Goal: Task Accomplishment & Management: Use online tool/utility

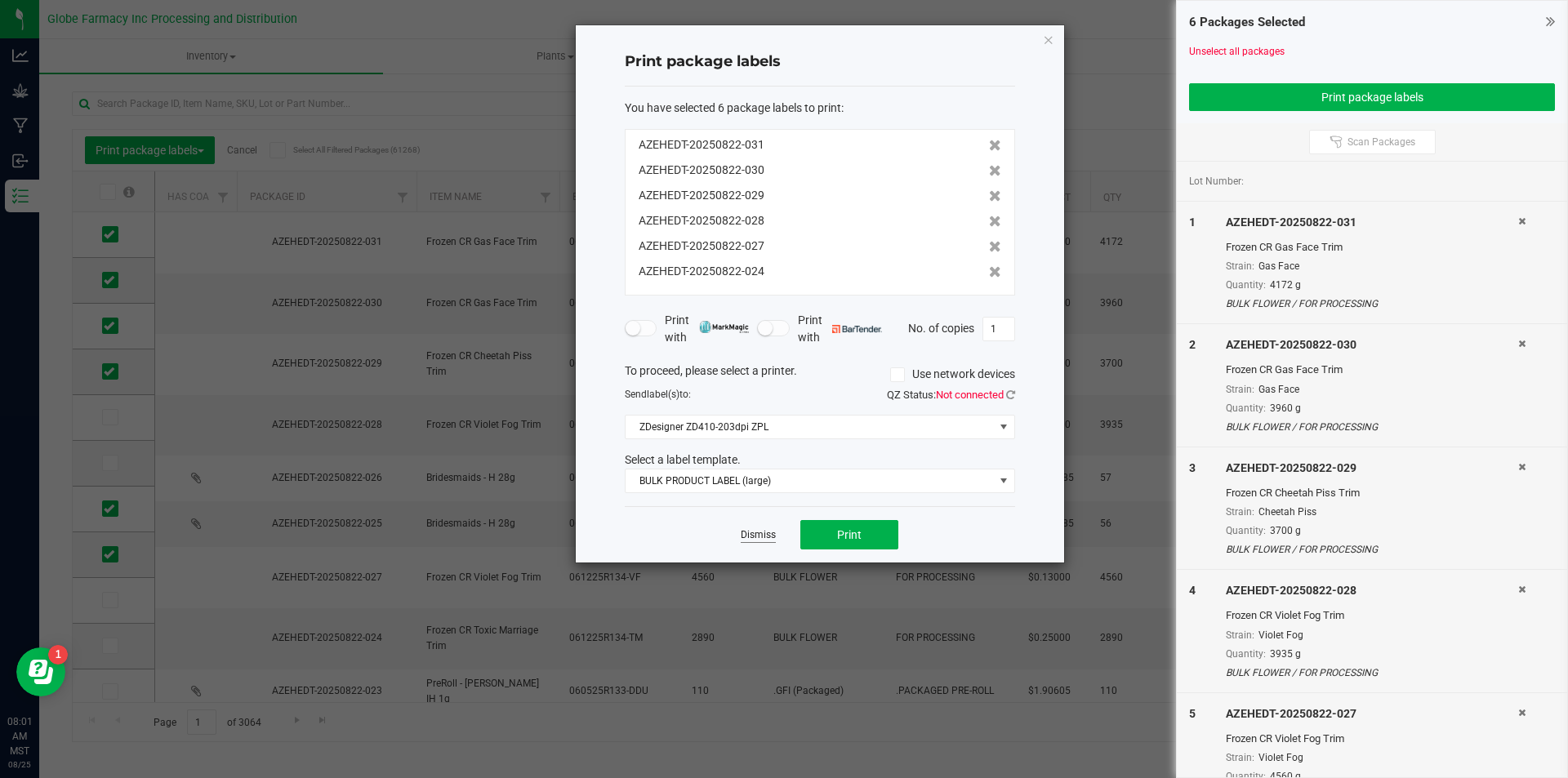
click at [753, 539] on link "Dismiss" at bounding box center [757, 534] width 35 height 14
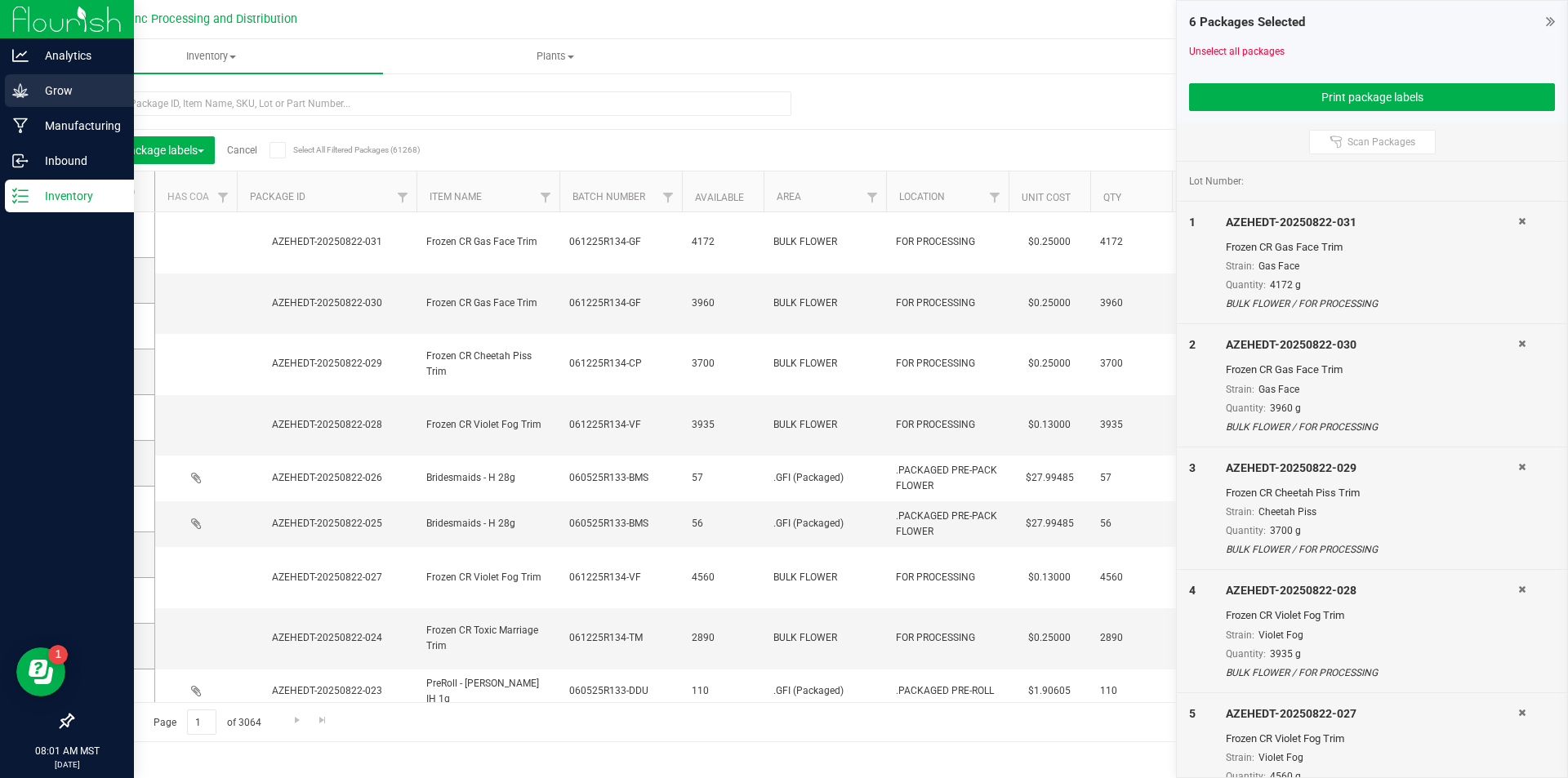
click at [19, 91] on icon at bounding box center [19, 90] width 16 height 16
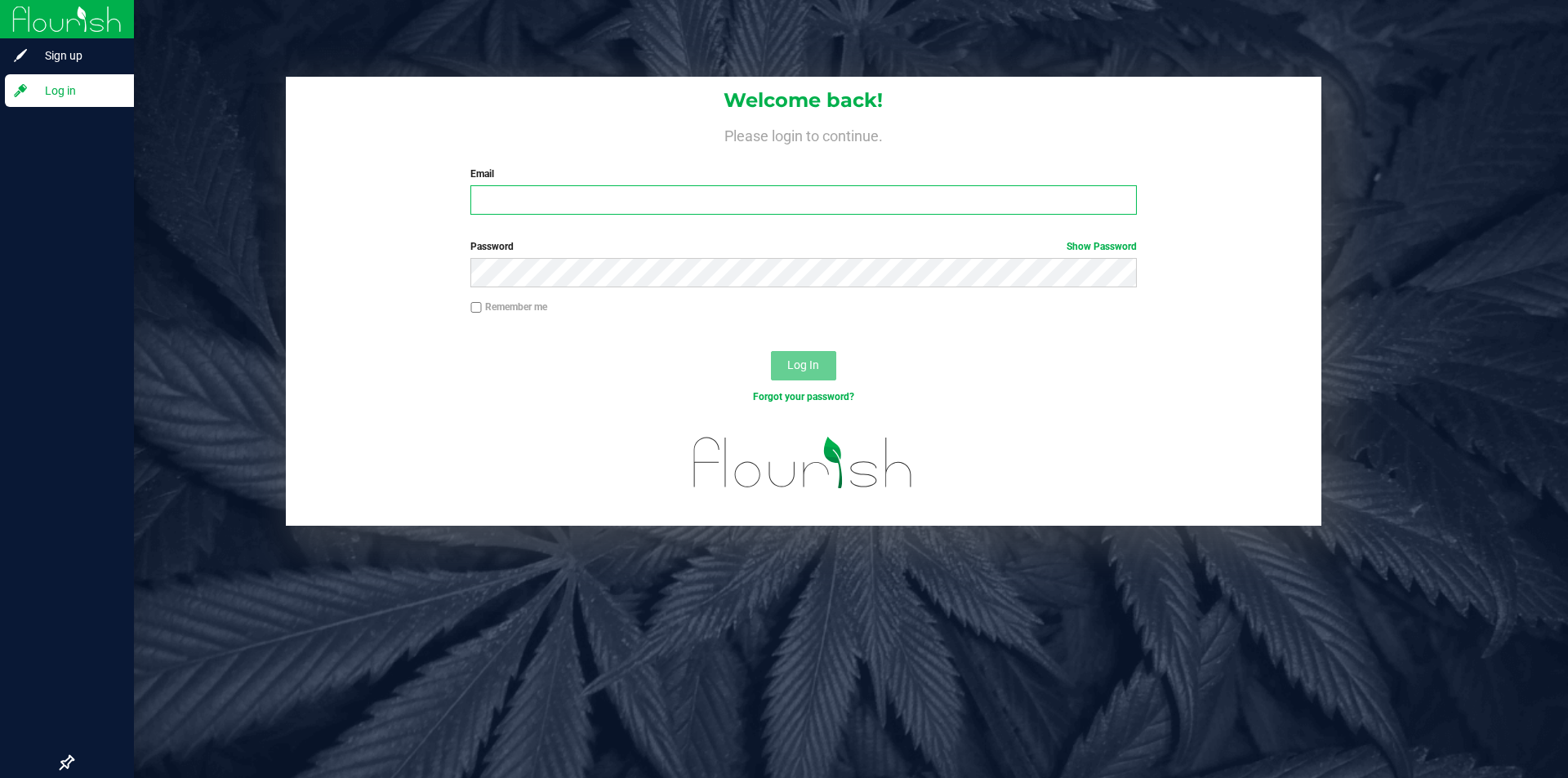
type input "[PERSON_NAME][EMAIL_ADDRESS][DOMAIN_NAME]"
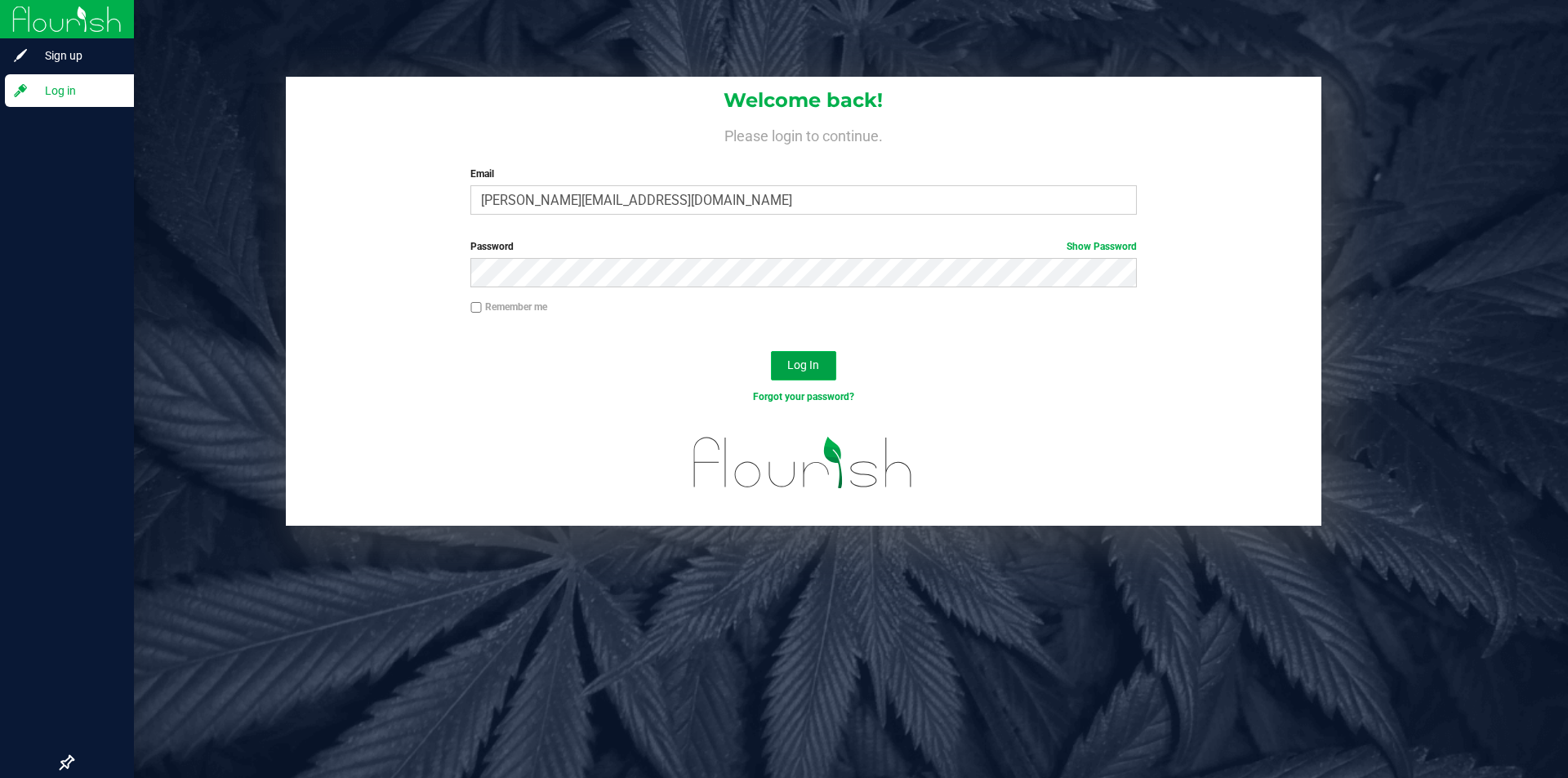
click at [812, 380] on button "Log In" at bounding box center [803, 365] width 65 height 30
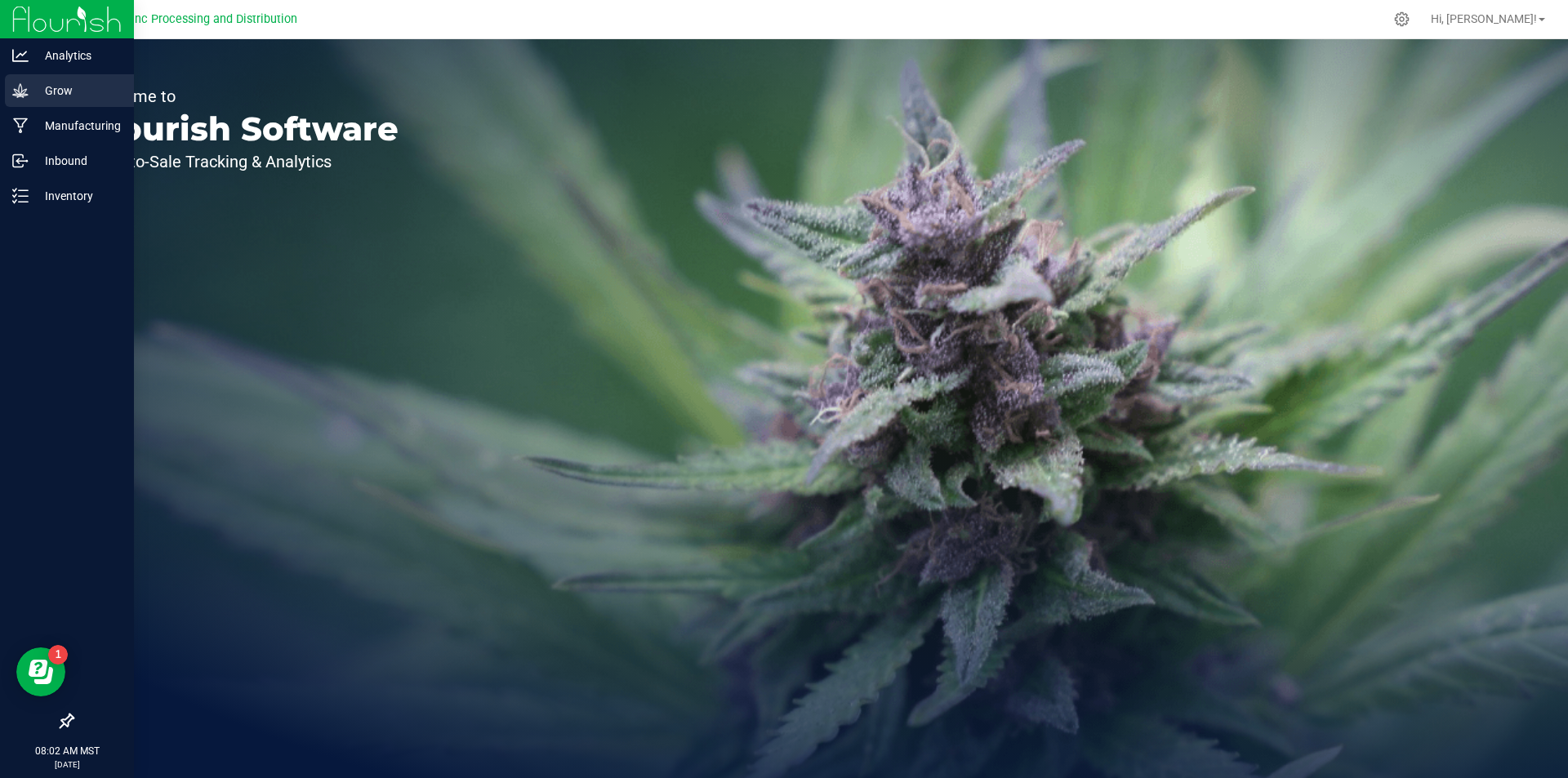
click at [53, 81] on p "Grow" at bounding box center [78, 90] width 98 height 19
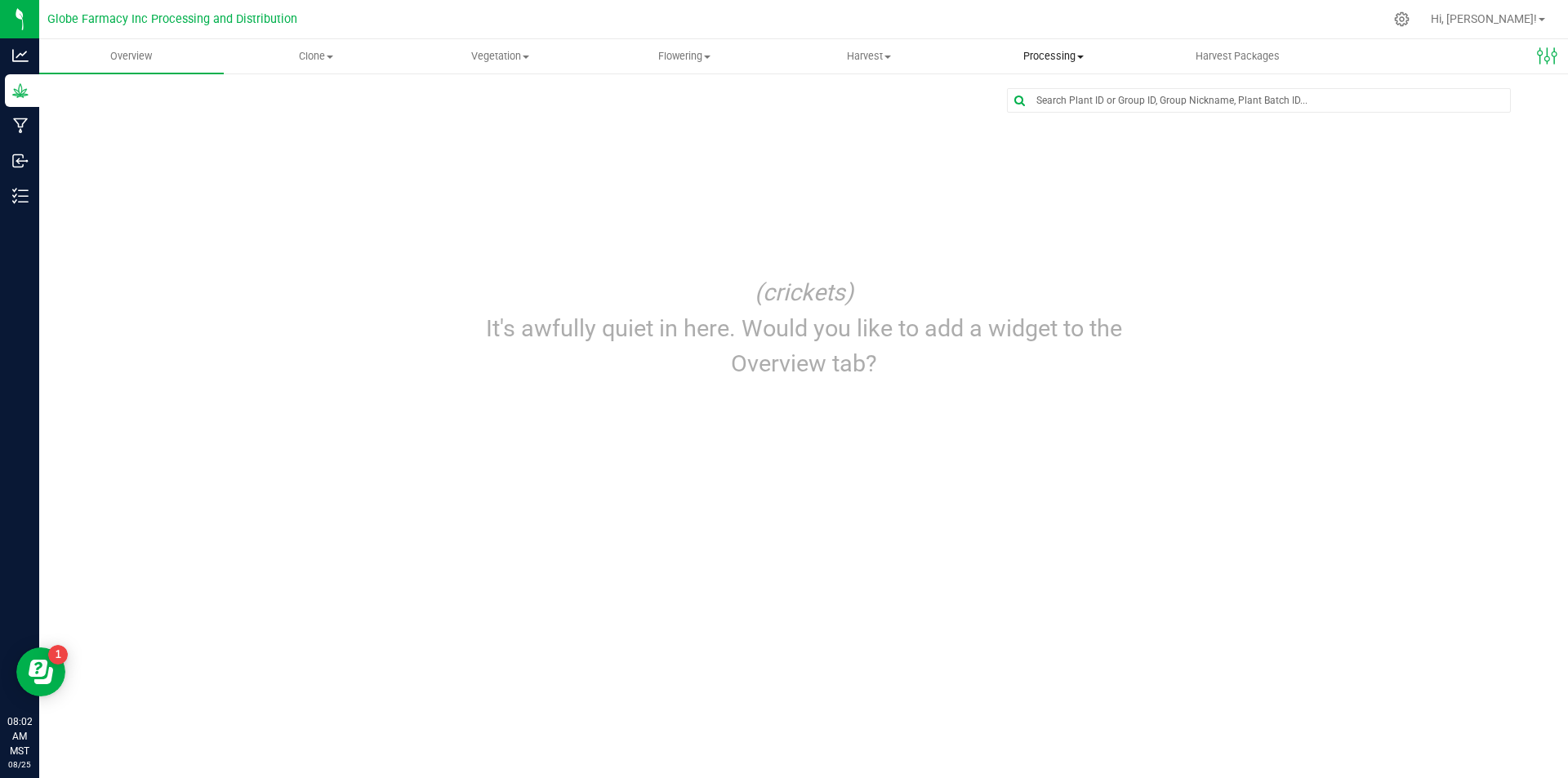
click at [1038, 58] on span "Processing" at bounding box center [1054, 56] width 183 height 14
click at [1031, 112] on span "Processing harvests" at bounding box center [1037, 118] width 151 height 14
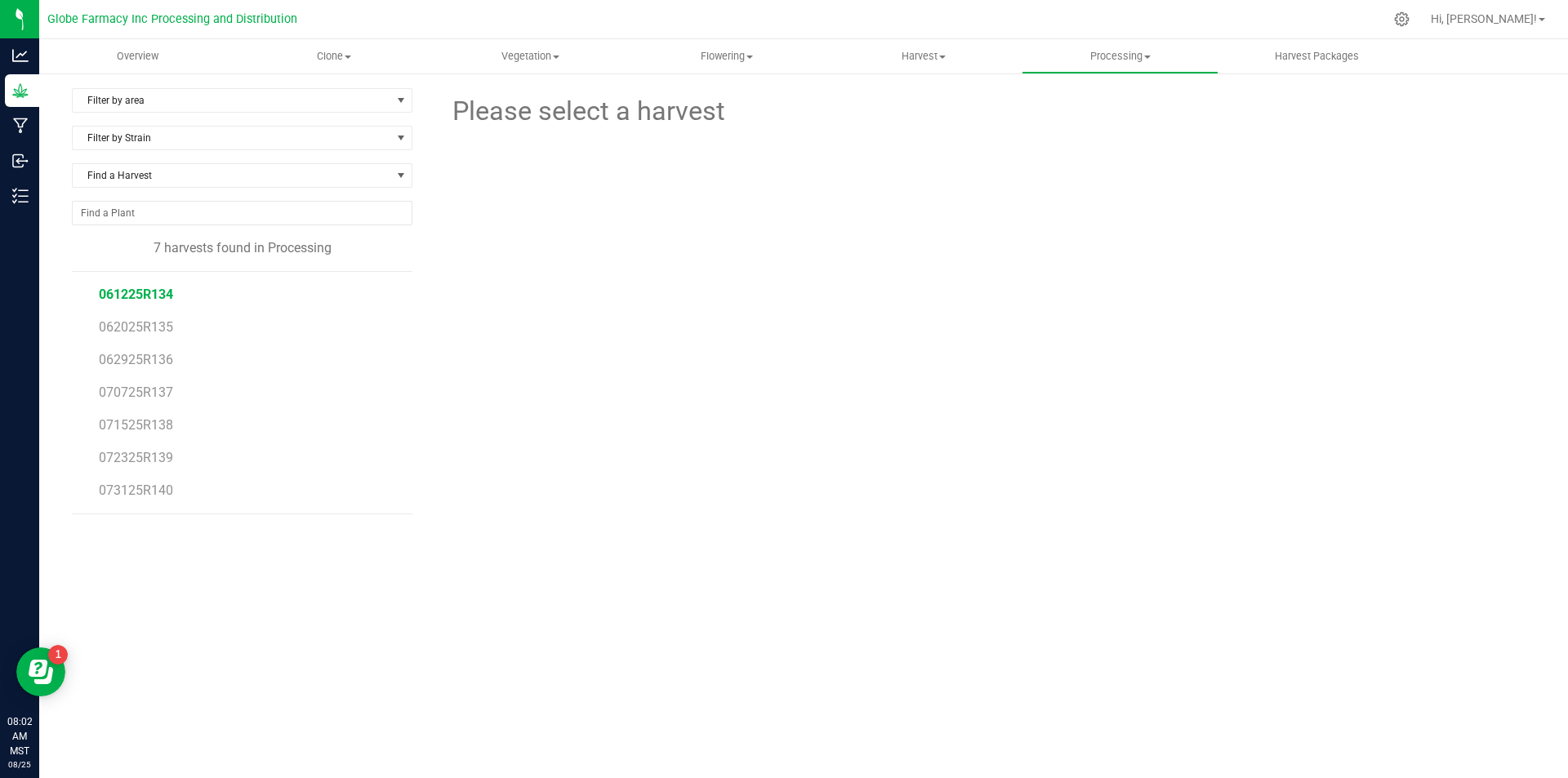
click at [162, 293] on span "061225R134" at bounding box center [136, 294] width 74 height 15
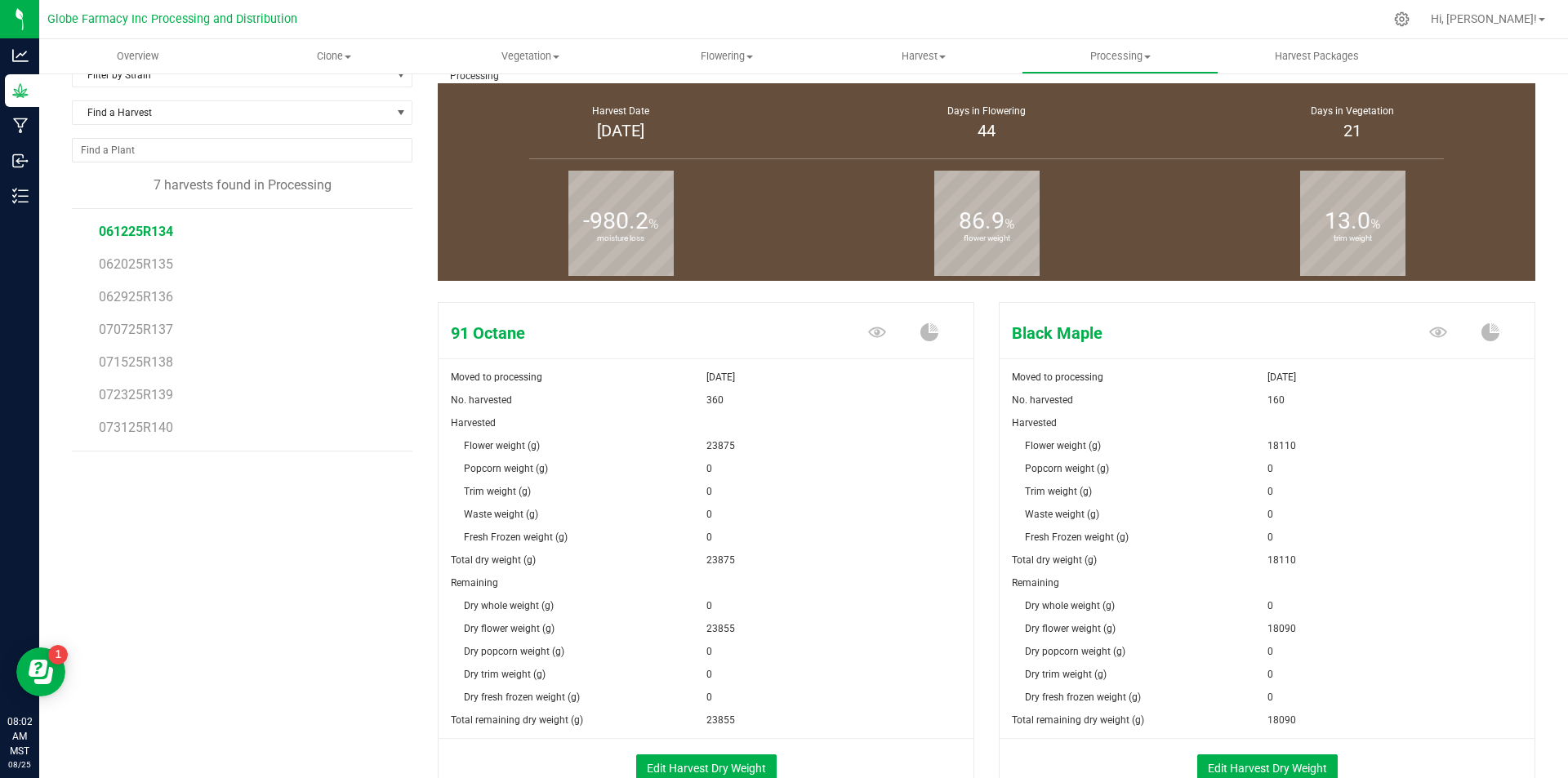
scroll to position [163, 0]
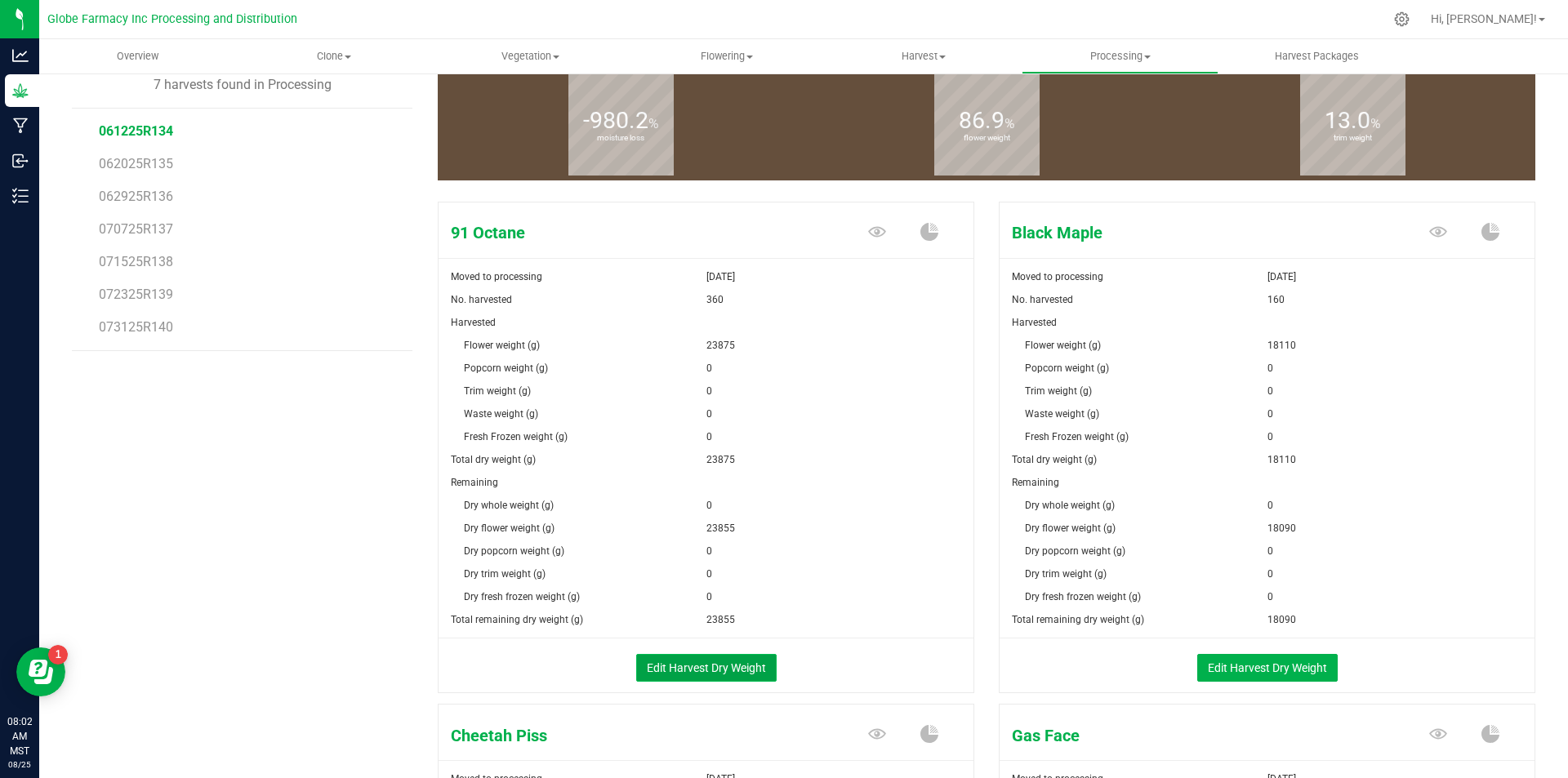
click at [714, 665] on button "Edit Harvest Dry Weight" at bounding box center [707, 667] width 140 height 28
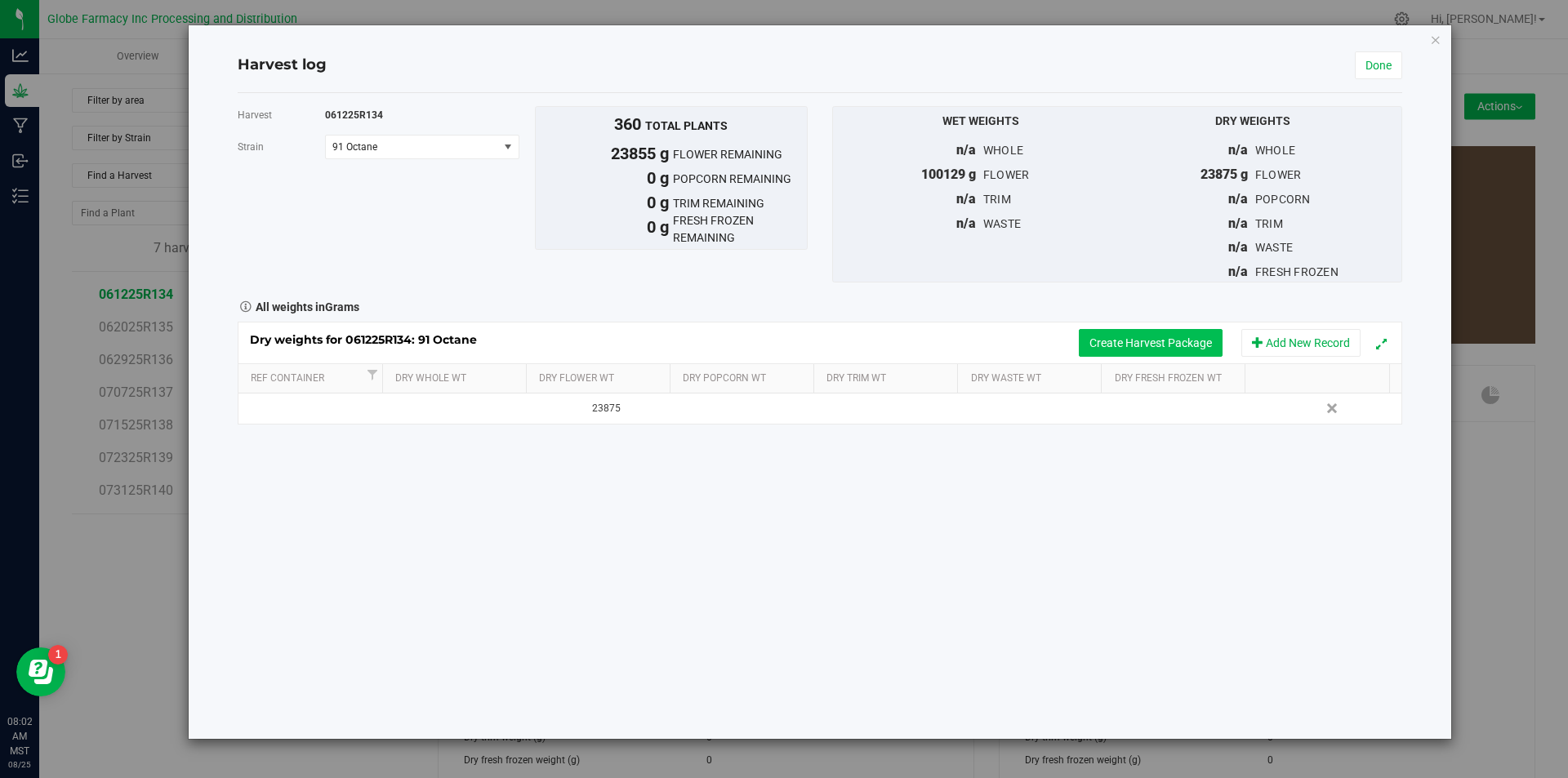
click at [1164, 337] on button "Create Harvest Package" at bounding box center [1151, 342] width 144 height 28
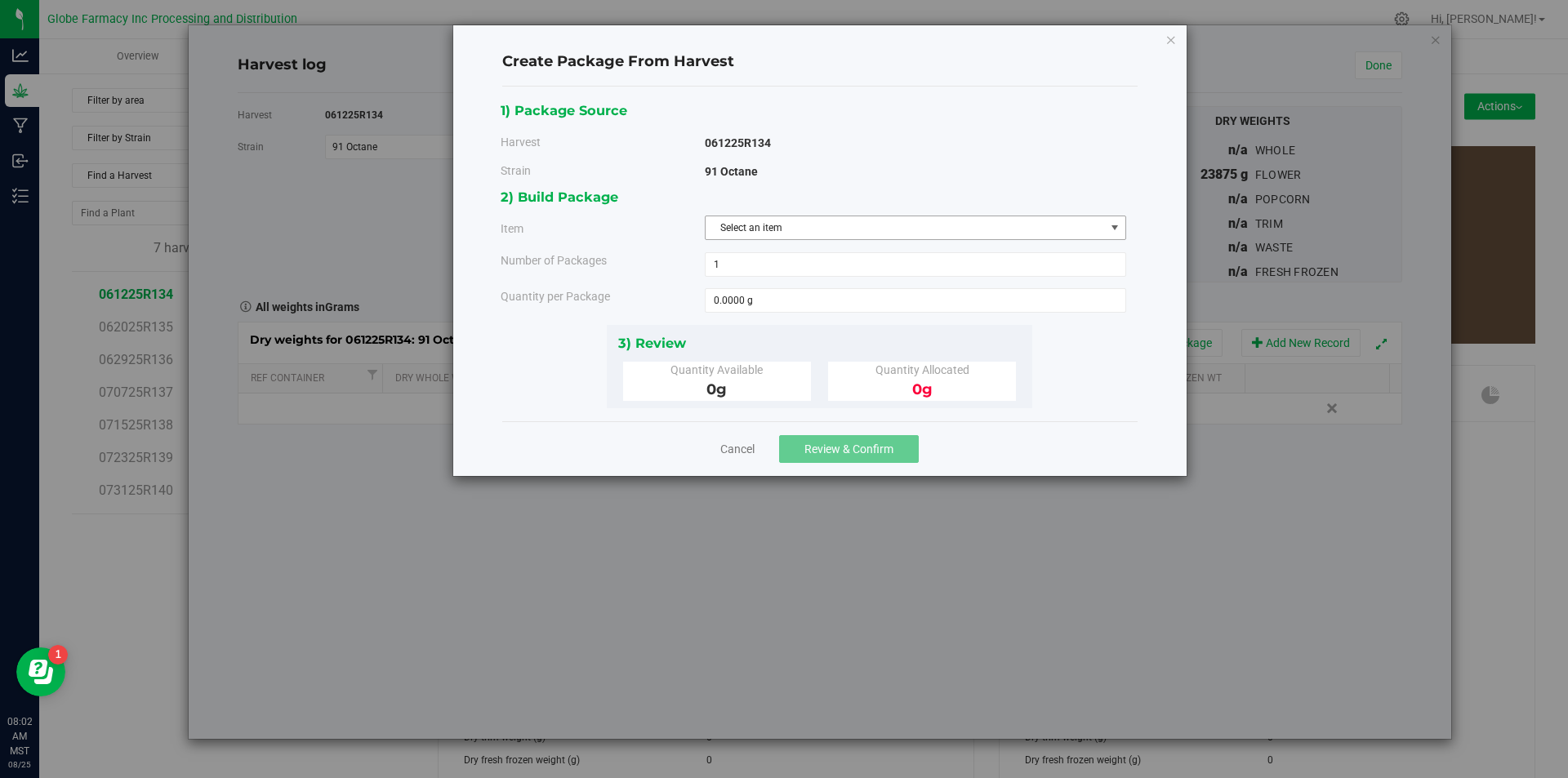
click at [844, 228] on span "Select an item" at bounding box center [905, 227] width 399 height 23
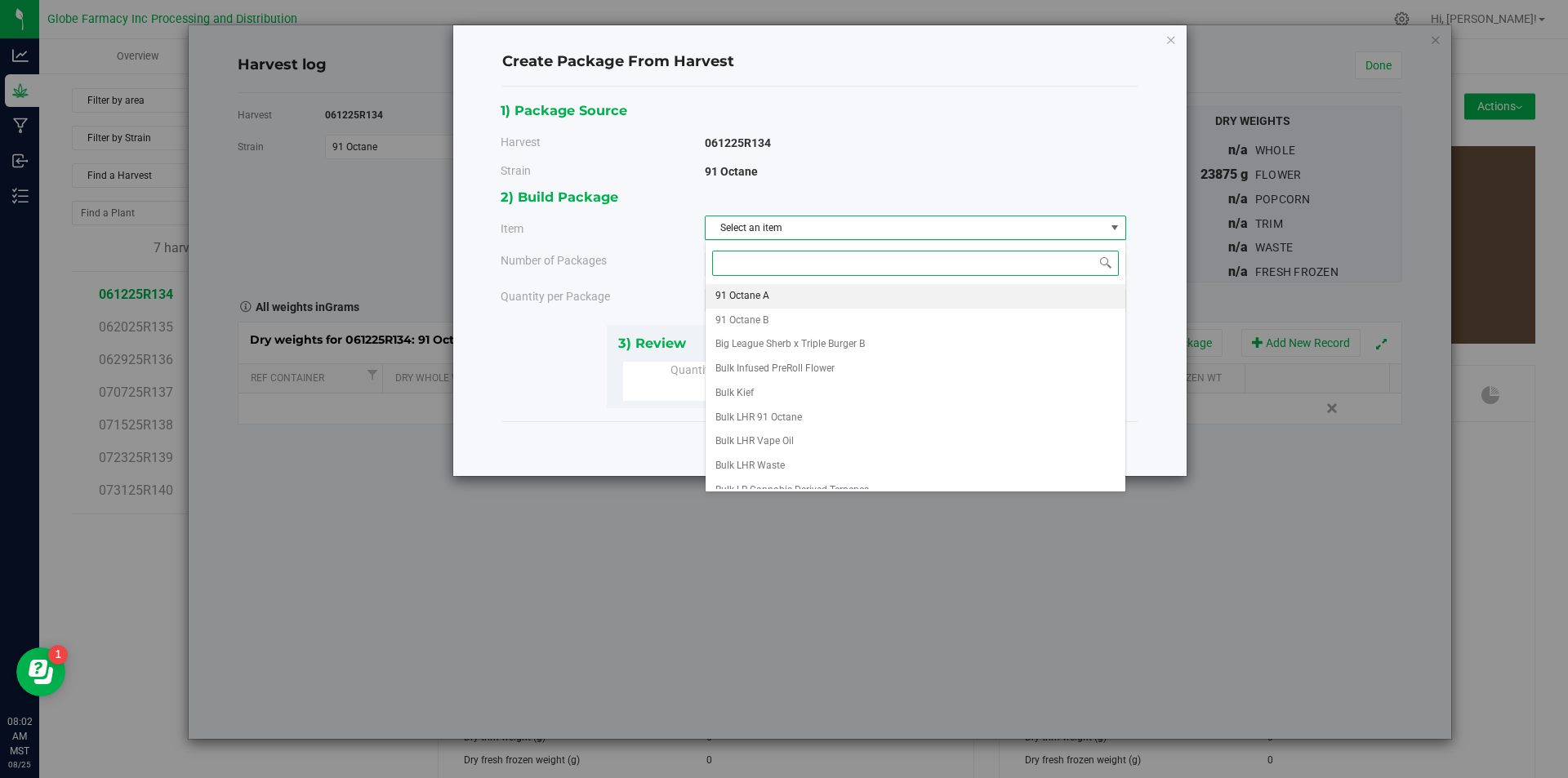
click at [786, 289] on li "91 Octane A" at bounding box center [916, 296] width 420 height 25
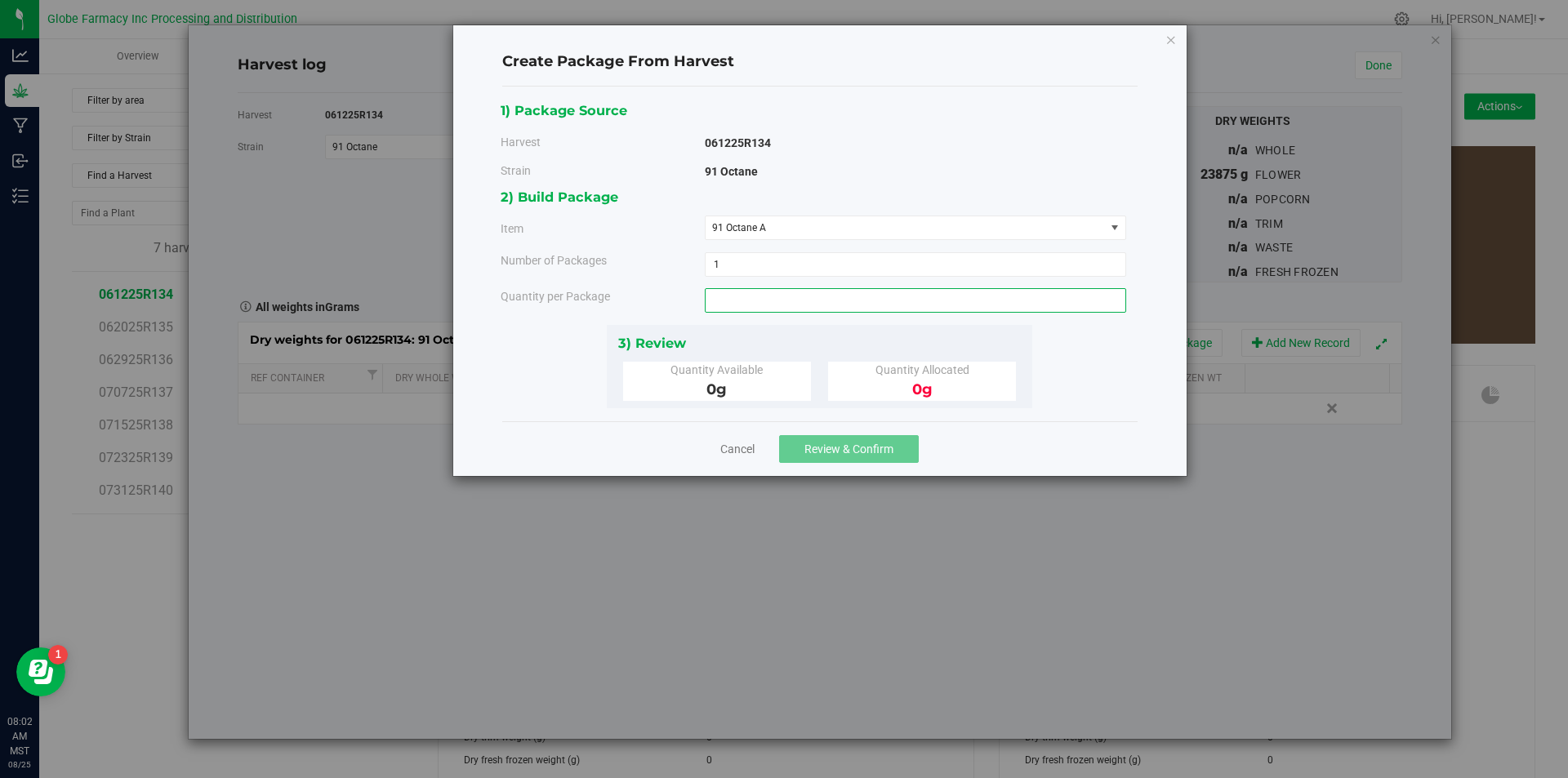
click at [779, 304] on span at bounding box center [916, 300] width 421 height 25
type input "3774"
click at [881, 446] on span "Review & Confirm" at bounding box center [849, 448] width 89 height 13
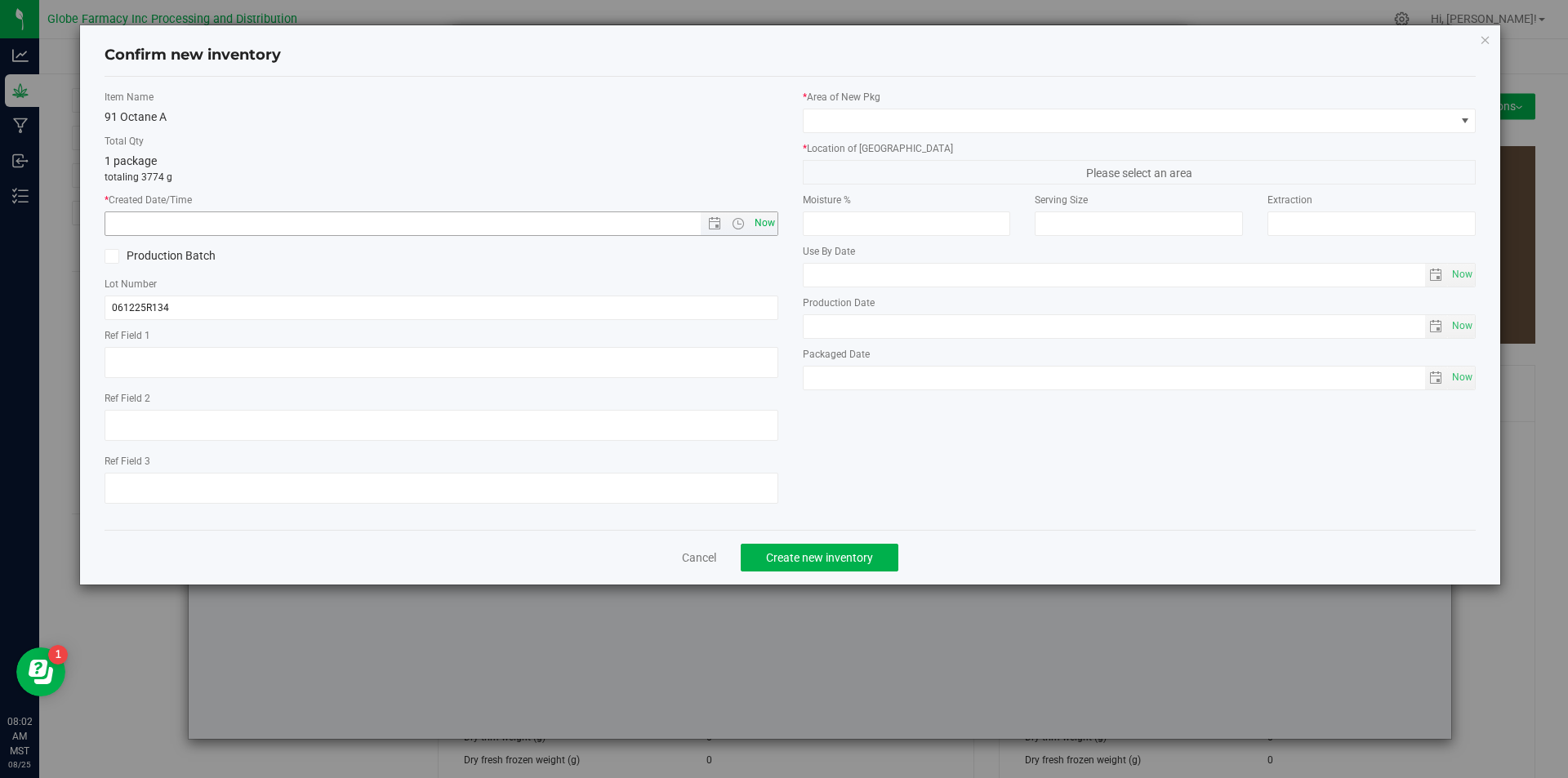
click at [769, 222] on span "Now" at bounding box center [764, 223] width 28 height 24
type input "[DATE] 8:02 AM"
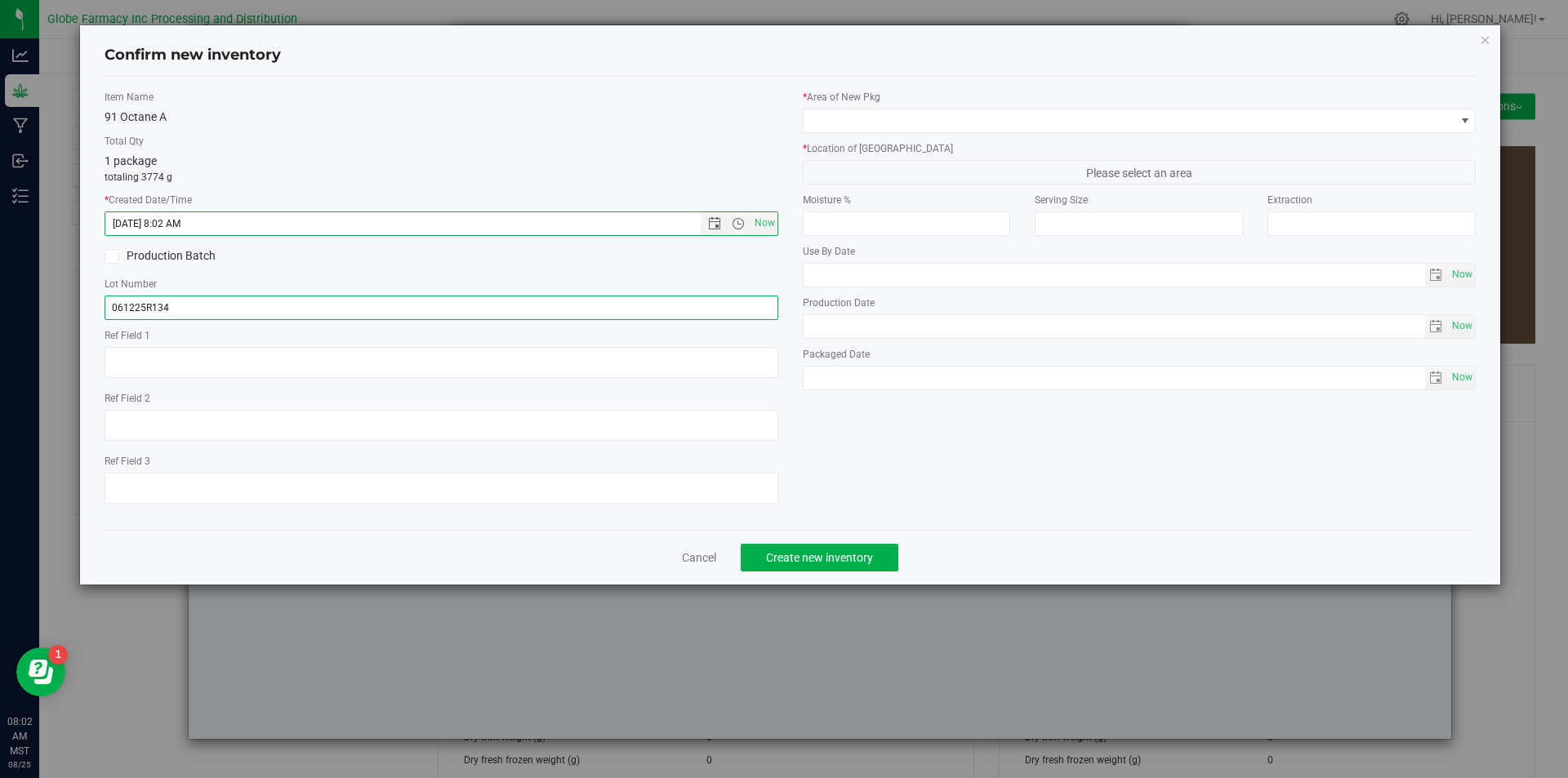
click at [188, 306] on input "061225R134" at bounding box center [442, 307] width 674 height 25
type input "061225R134-NOO"
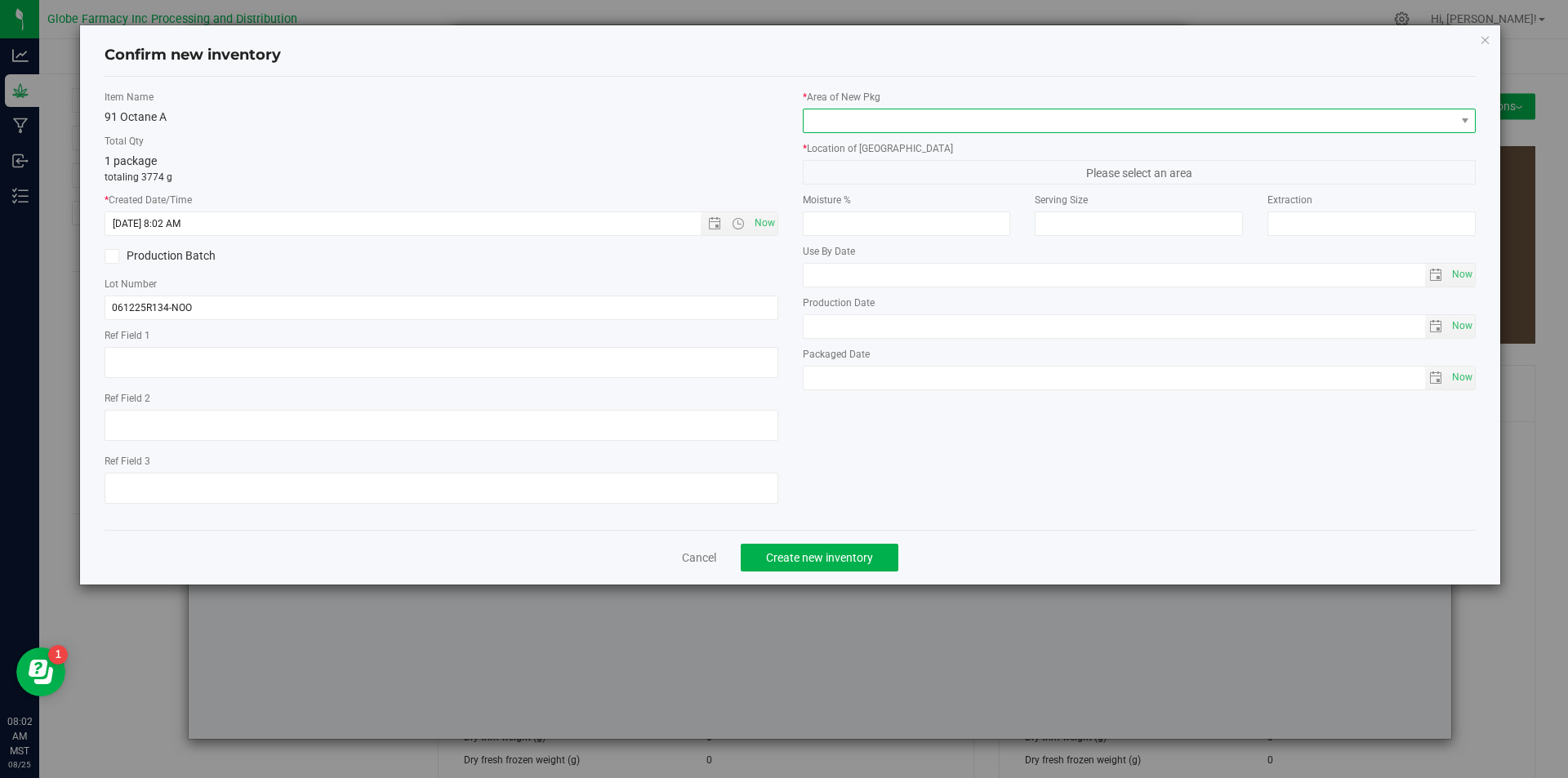
click at [867, 129] on span at bounding box center [1130, 120] width 652 height 23
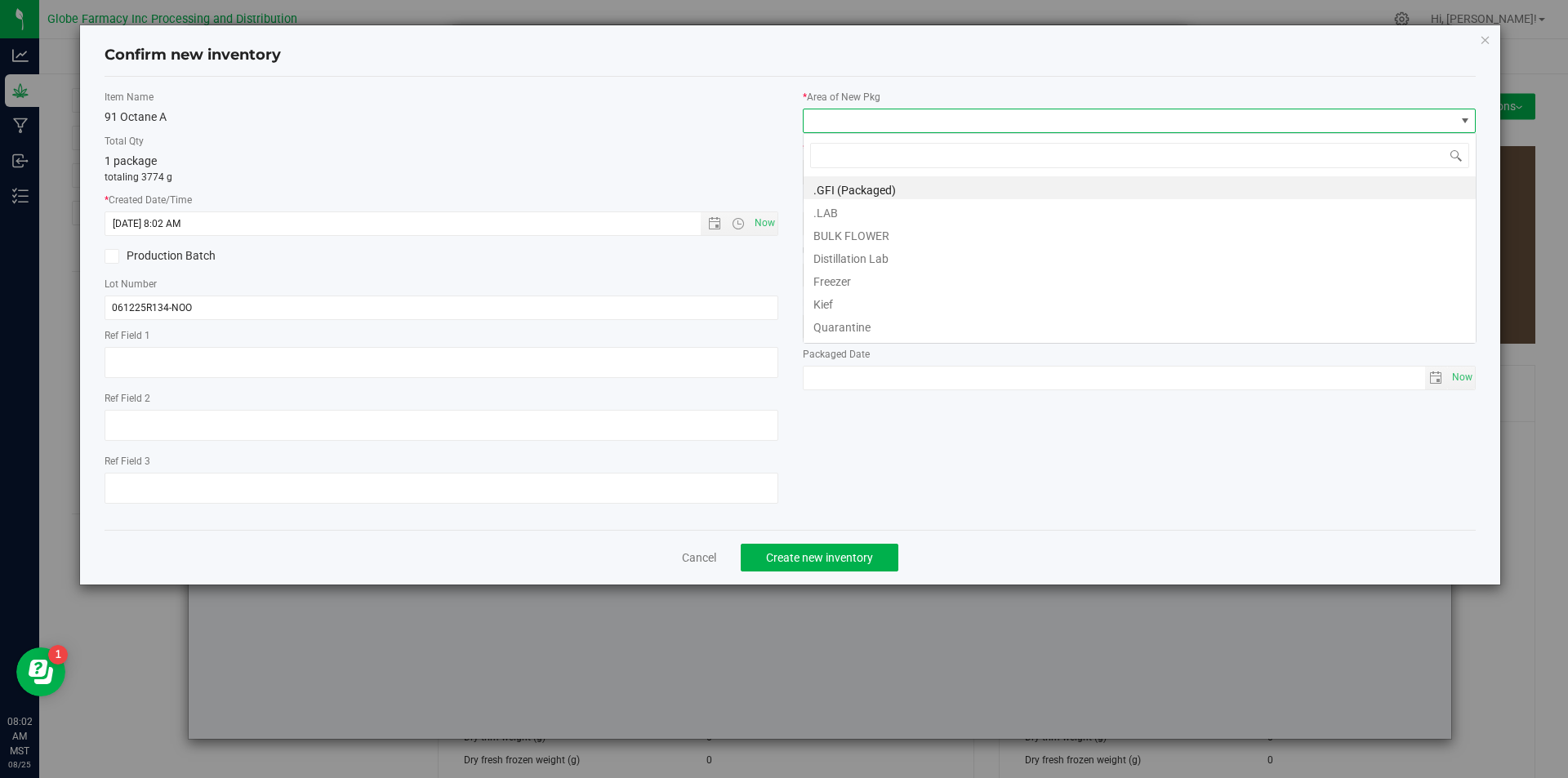
scroll to position [25, 674]
click at [841, 227] on li "BULK FLOWER" at bounding box center [1140, 233] width 672 height 23
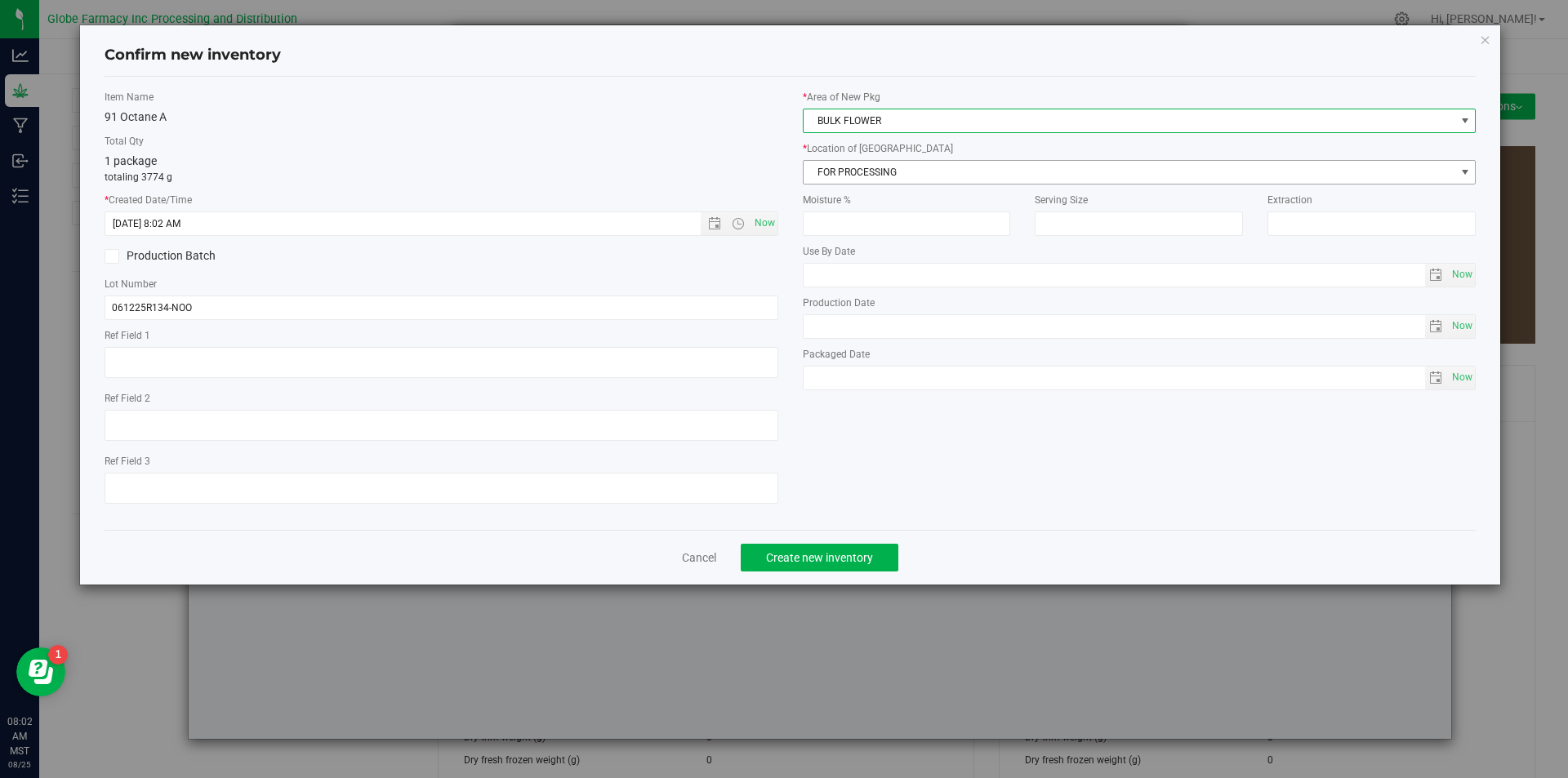
click at [857, 168] on span "FOR PROCESSING" at bounding box center [1130, 172] width 652 height 23
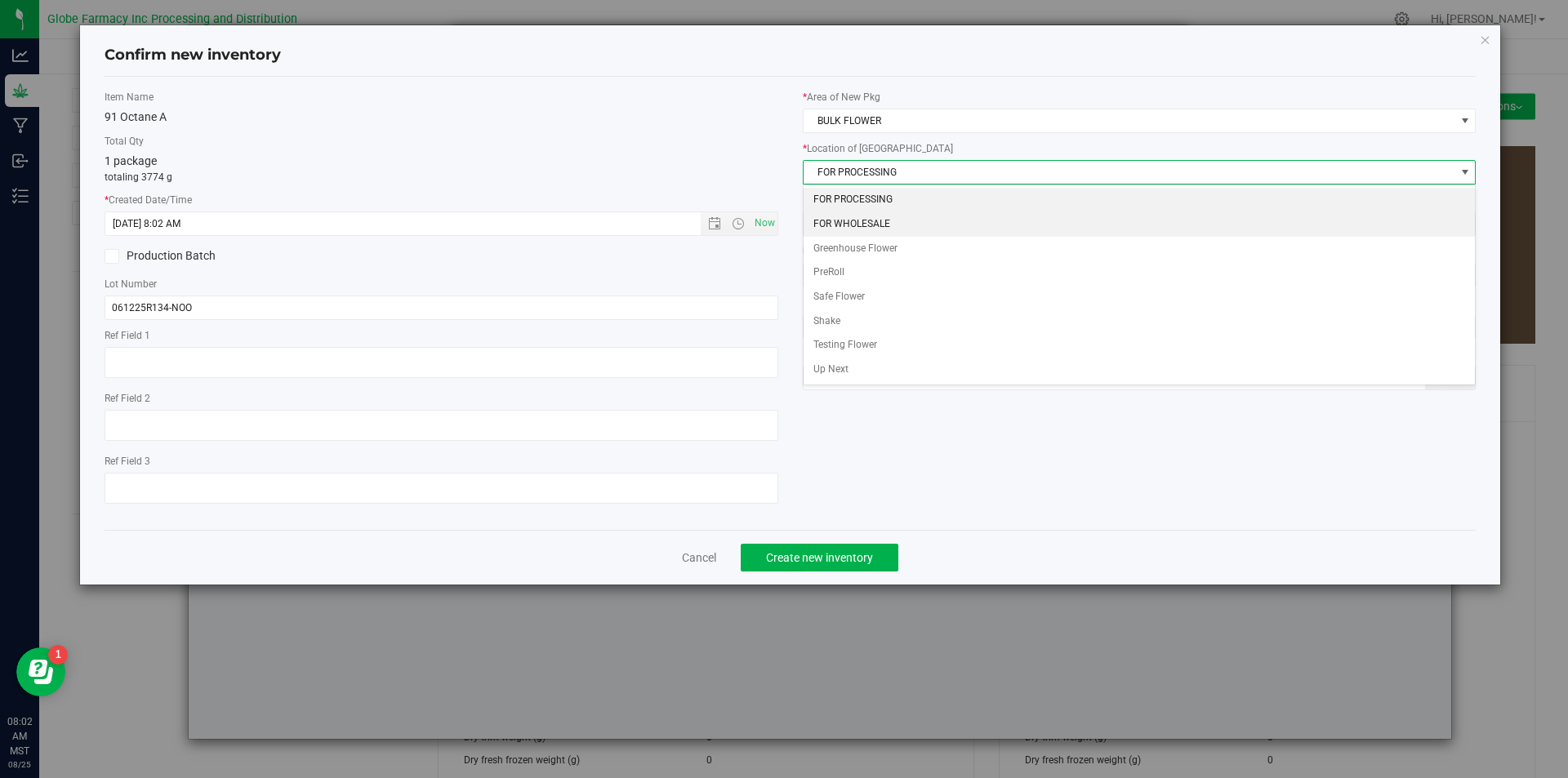
click at [842, 219] on li "FOR WHOLESALE" at bounding box center [1140, 224] width 672 height 25
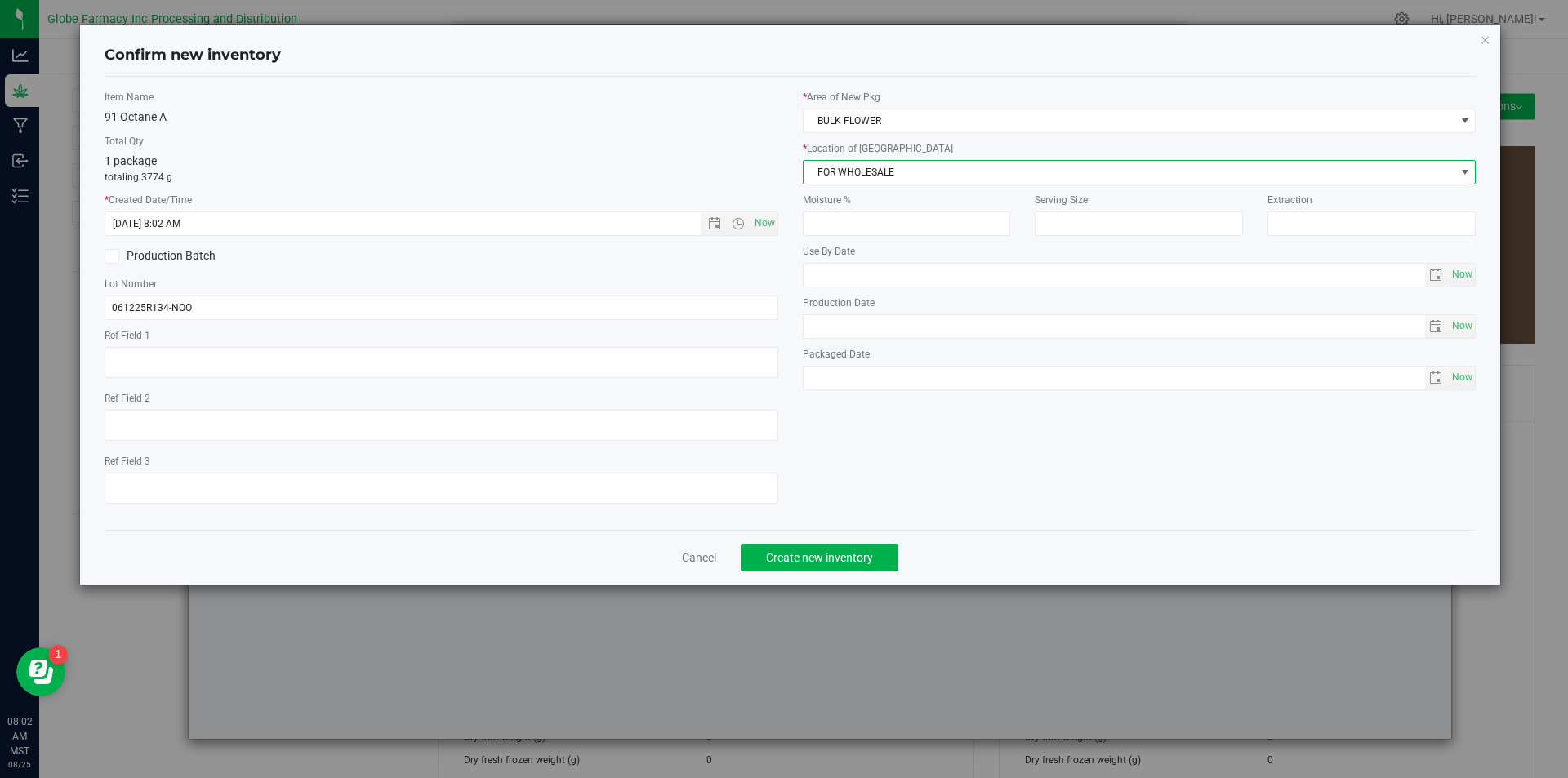
click at [823, 573] on div "Cancel Create new inventory" at bounding box center [790, 556] width 1372 height 55
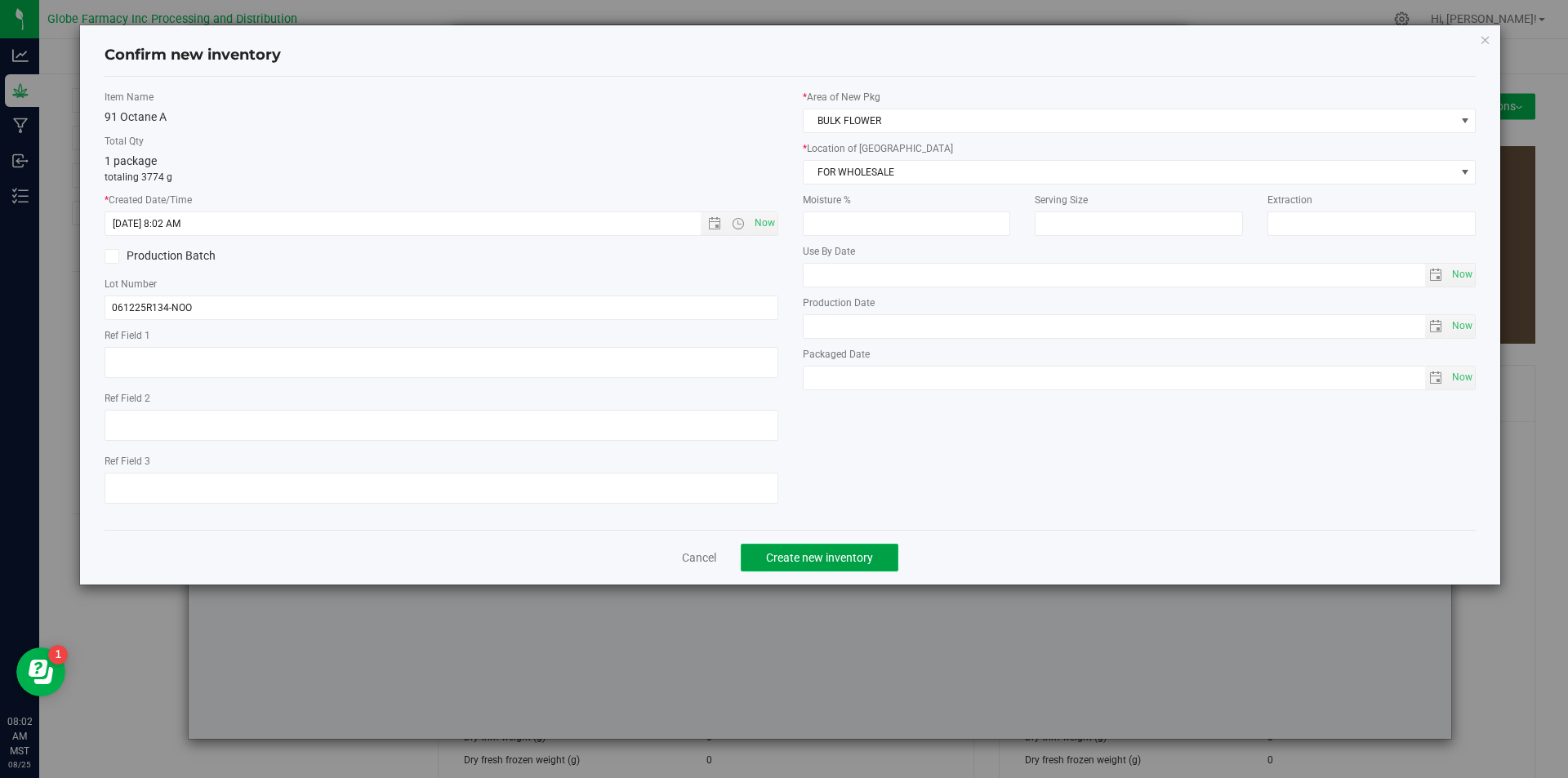
click at [828, 556] on span "Create new inventory" at bounding box center [819, 556] width 107 height 13
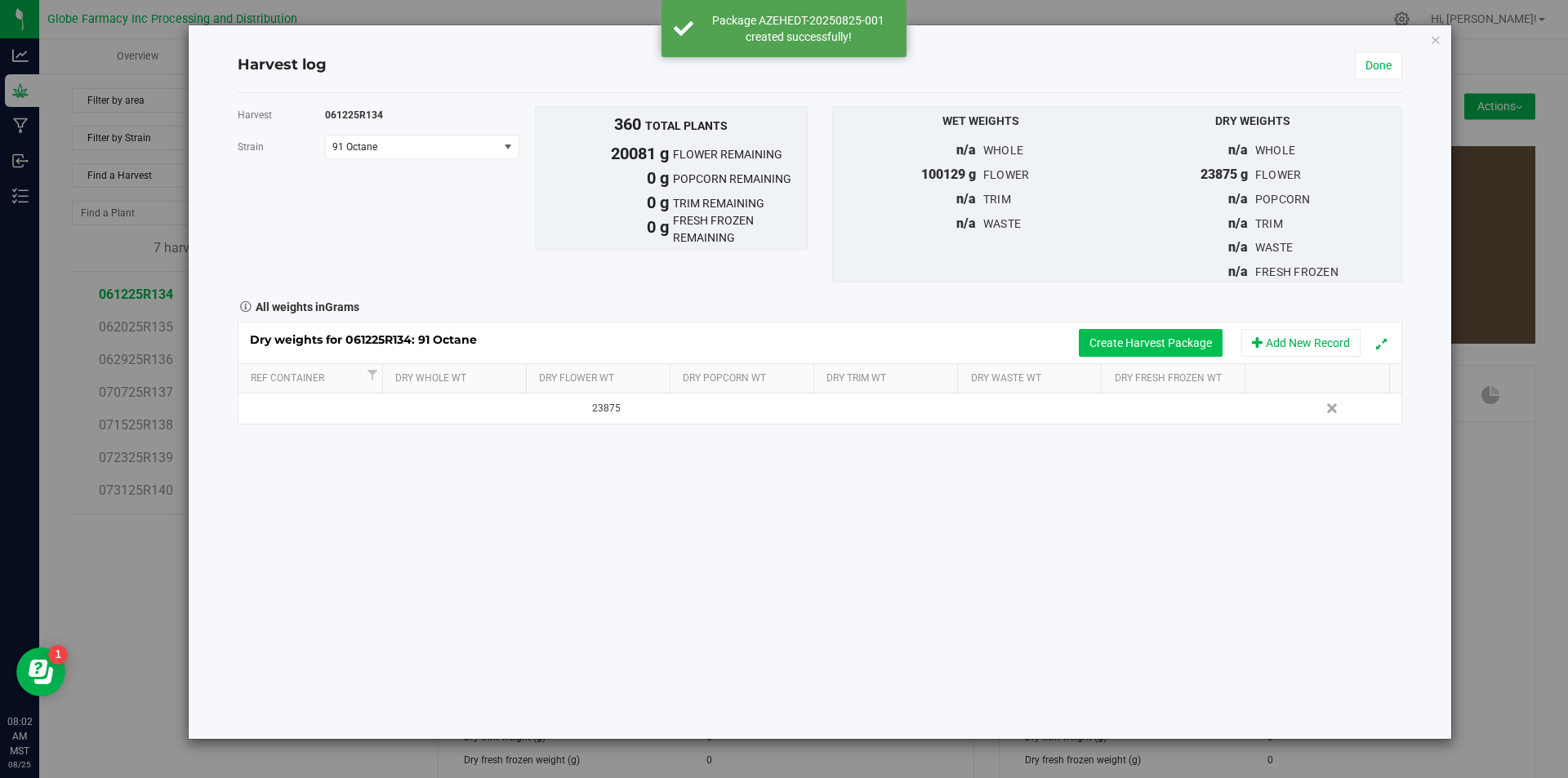
click at [1134, 351] on button "Create Harvest Package" at bounding box center [1151, 342] width 144 height 28
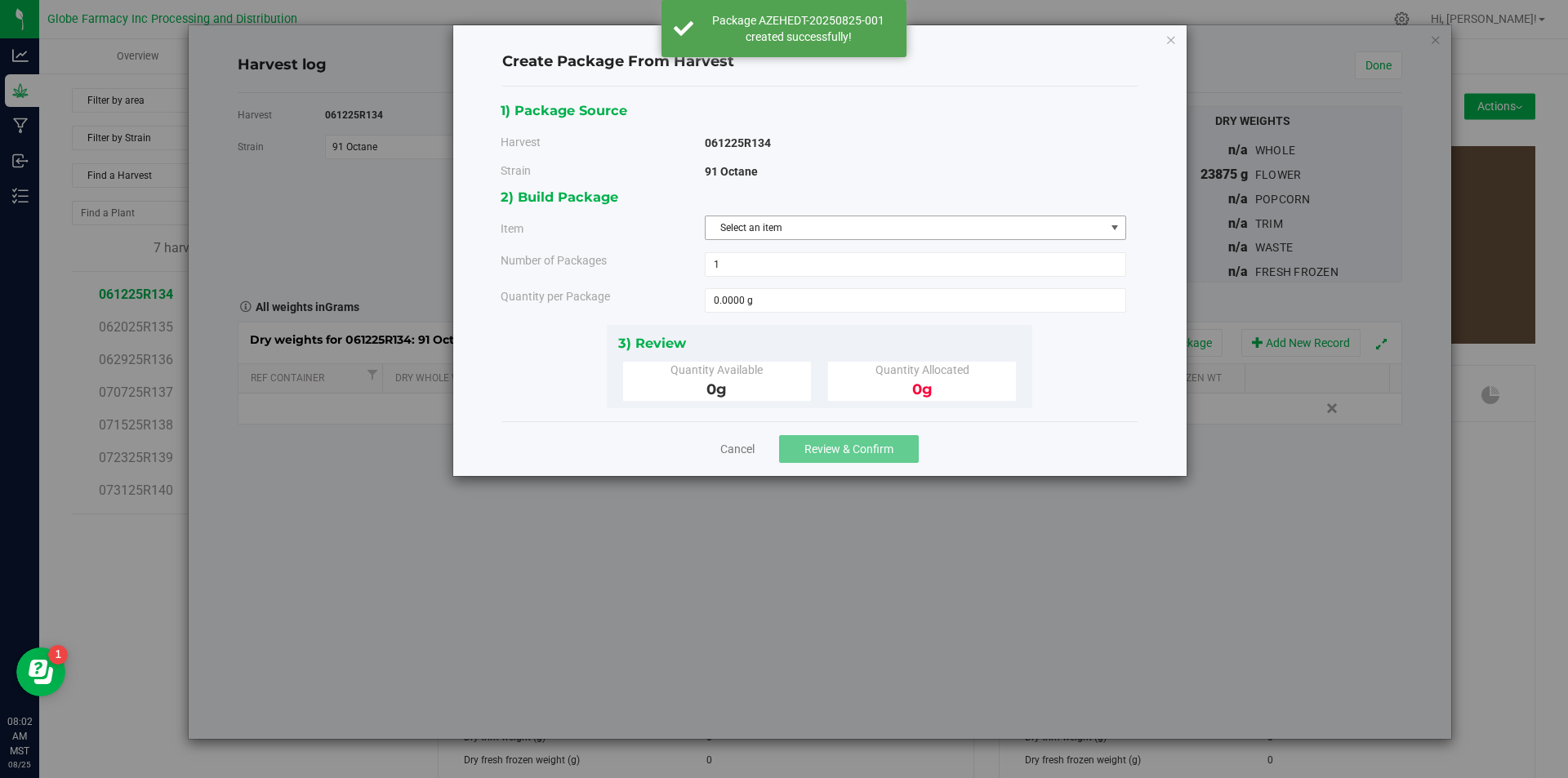
click at [784, 218] on span "Select an item" at bounding box center [905, 227] width 399 height 23
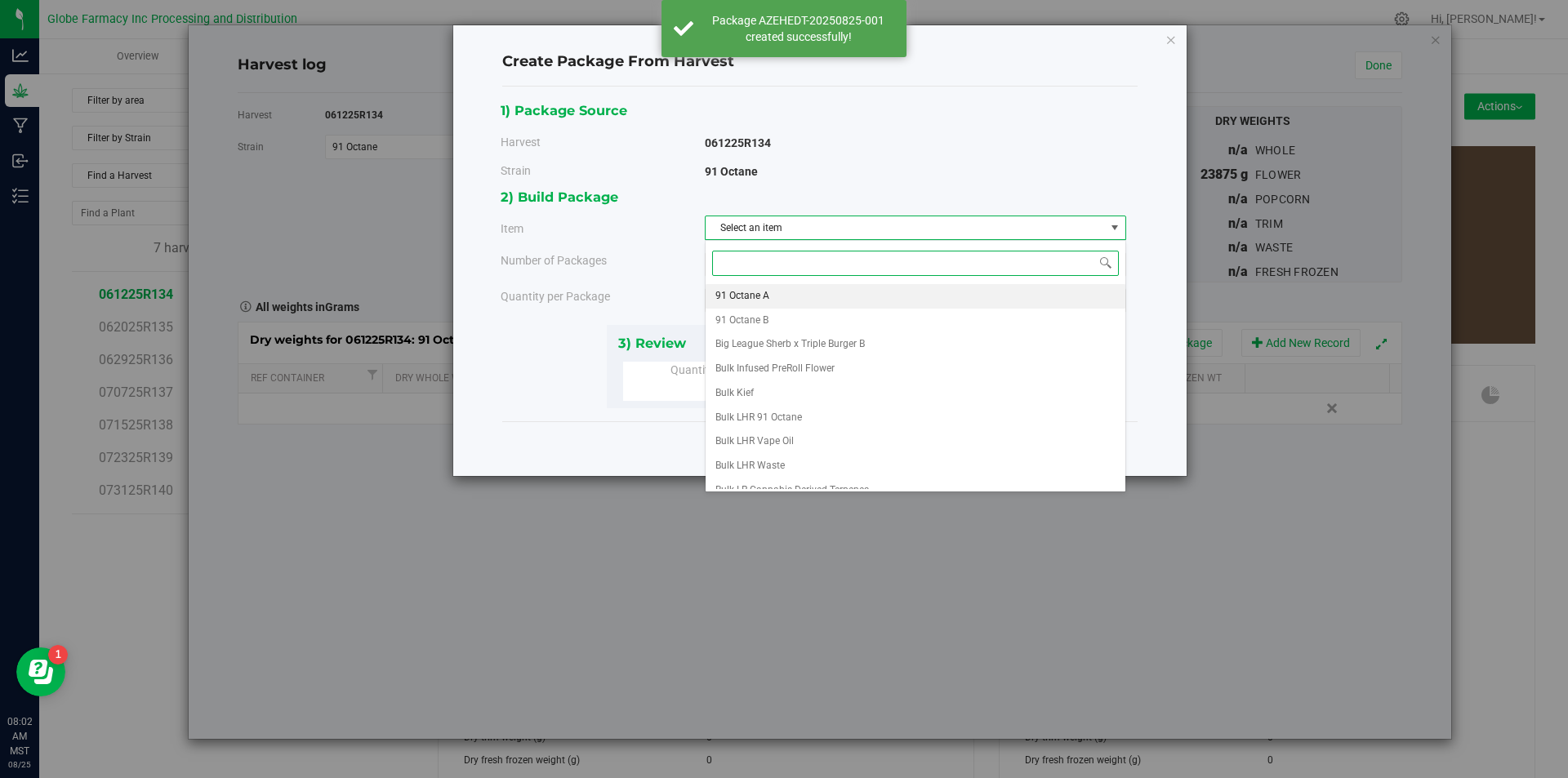
click at [773, 297] on li "91 Octane A" at bounding box center [916, 296] width 420 height 25
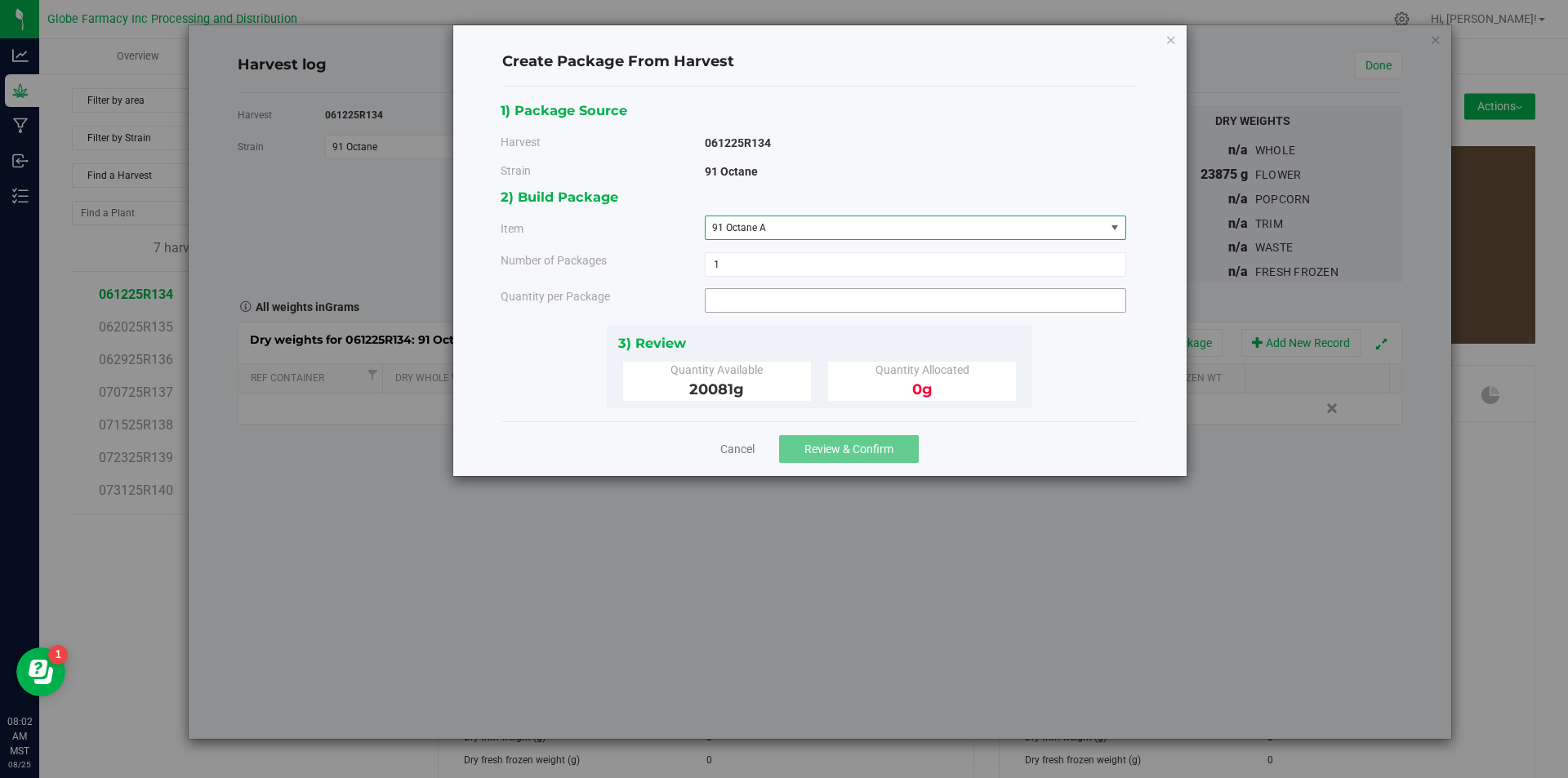
click at [923, 309] on span at bounding box center [916, 300] width 421 height 25
type input "3073"
type input "3073.0000 g"
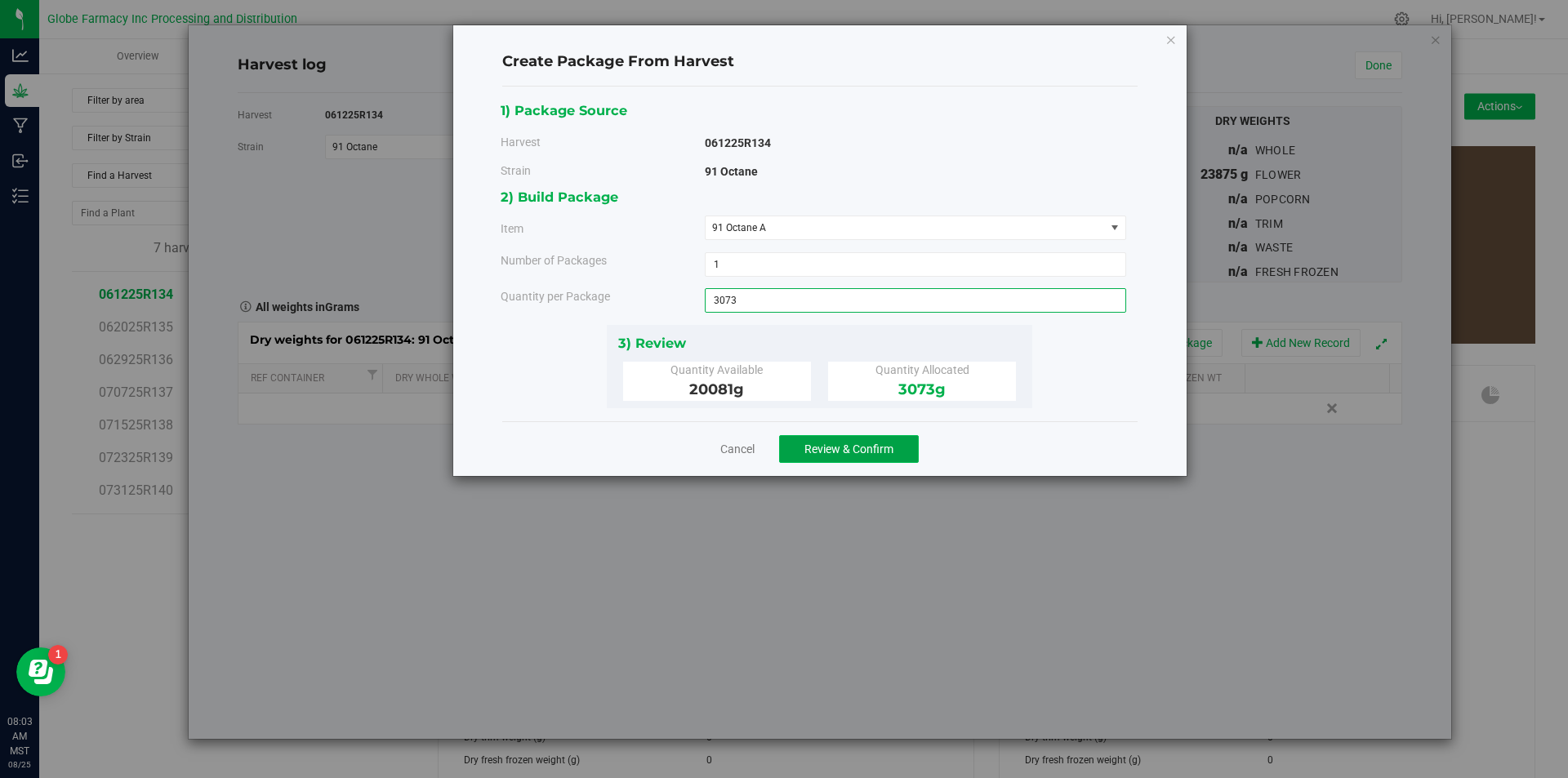
click at [804, 440] on button "Review & Confirm" at bounding box center [849, 448] width 140 height 28
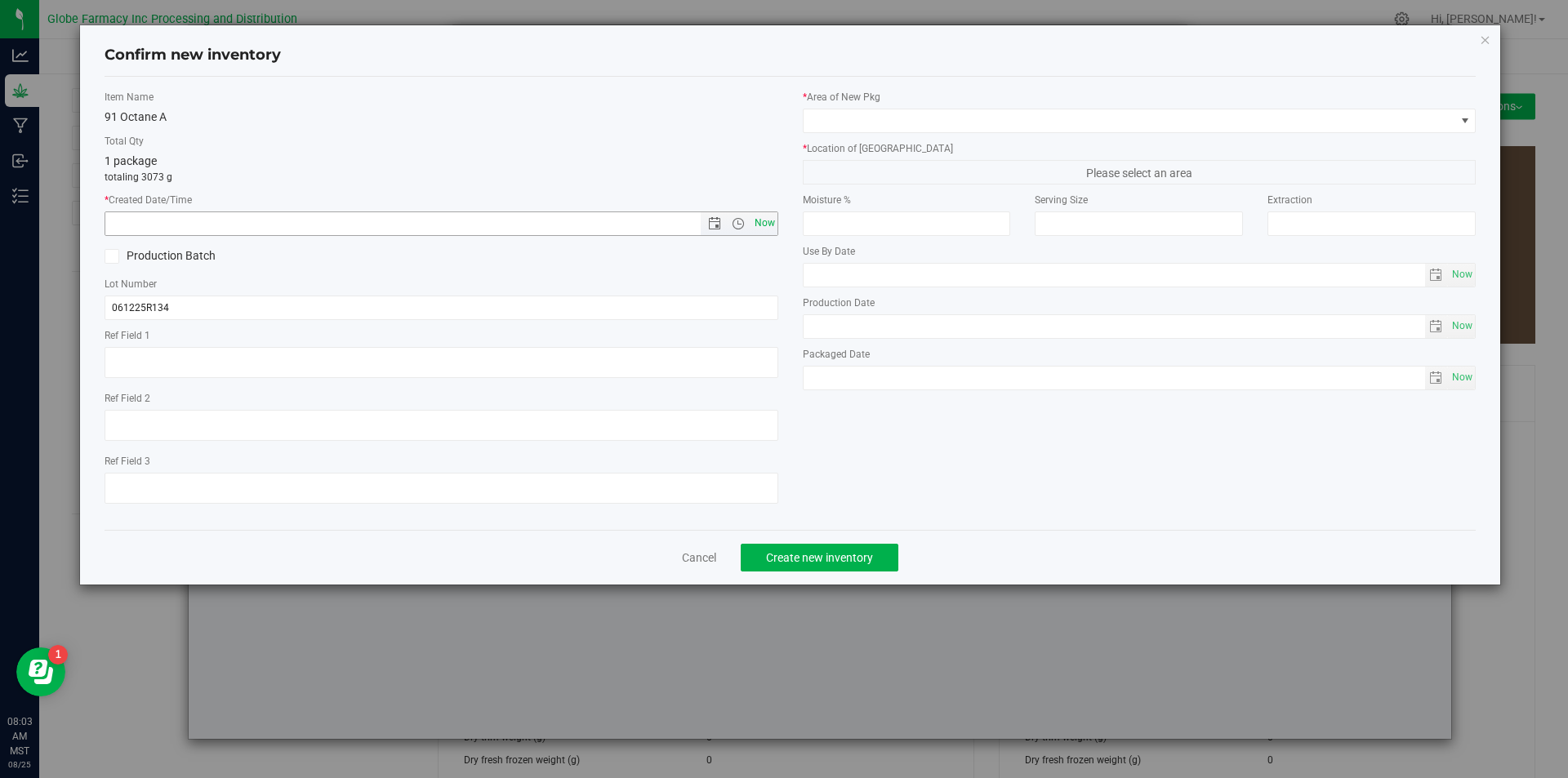
click at [772, 224] on span "Now" at bounding box center [764, 223] width 28 height 24
type input "[DATE] 8:03 AM"
click at [772, 224] on span "Now" at bounding box center [764, 223] width 28 height 24
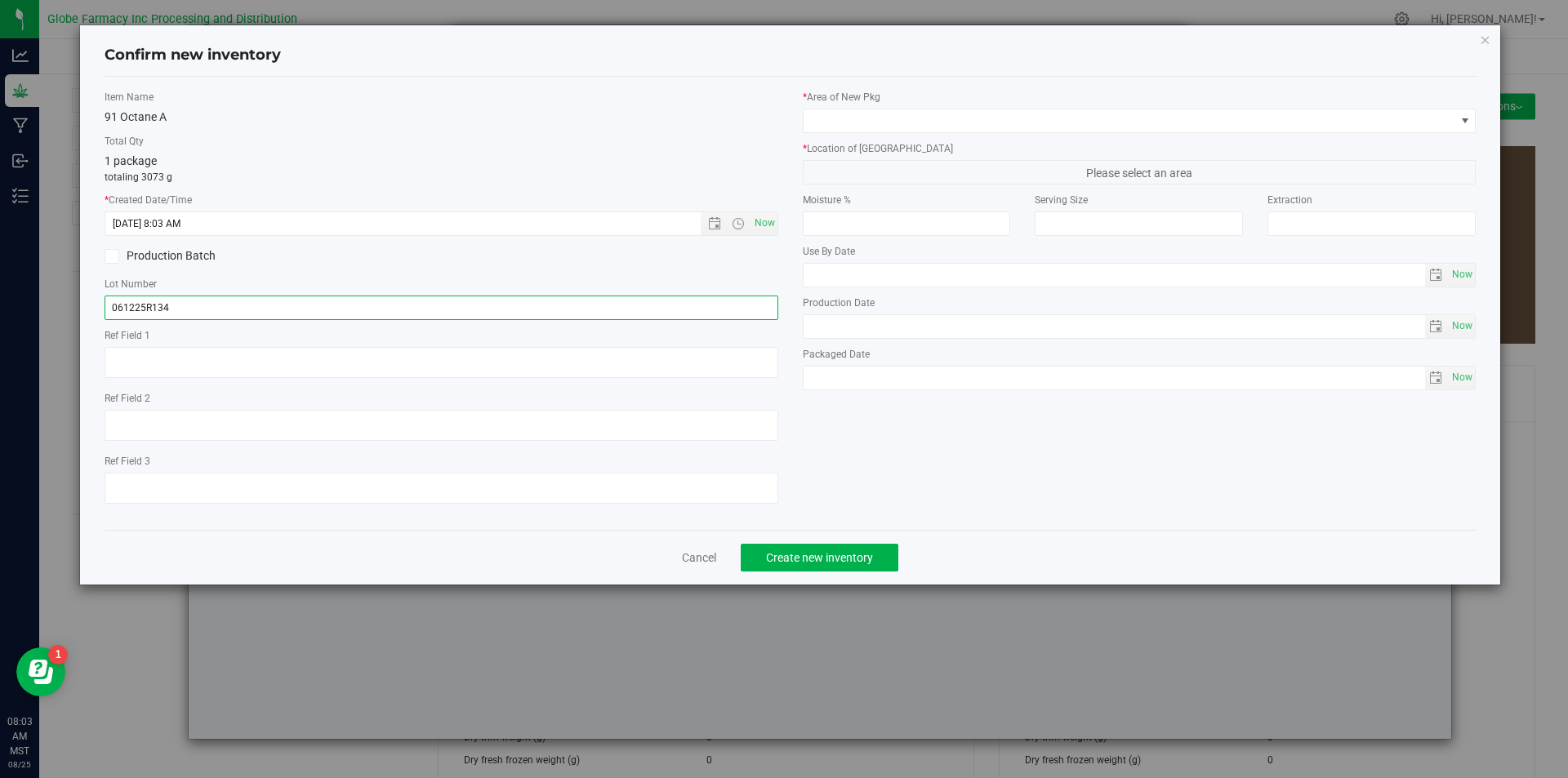
click at [192, 303] on input "061225R134" at bounding box center [442, 307] width 674 height 25
type input "061225R134-NOO"
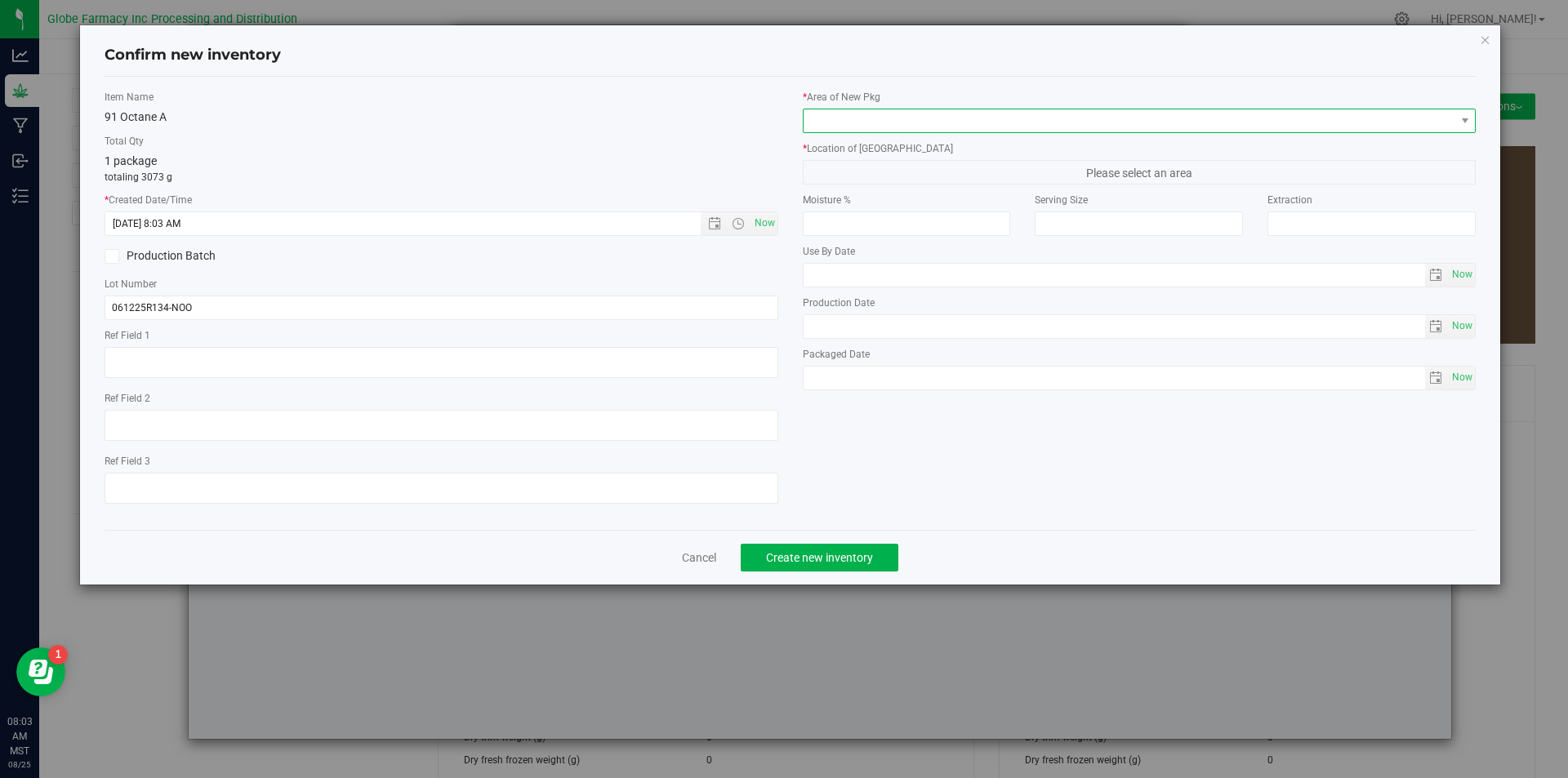
click at [917, 116] on span at bounding box center [1130, 120] width 652 height 23
click at [914, 113] on span at bounding box center [1130, 120] width 652 height 23
click at [909, 115] on span at bounding box center [1130, 120] width 652 height 23
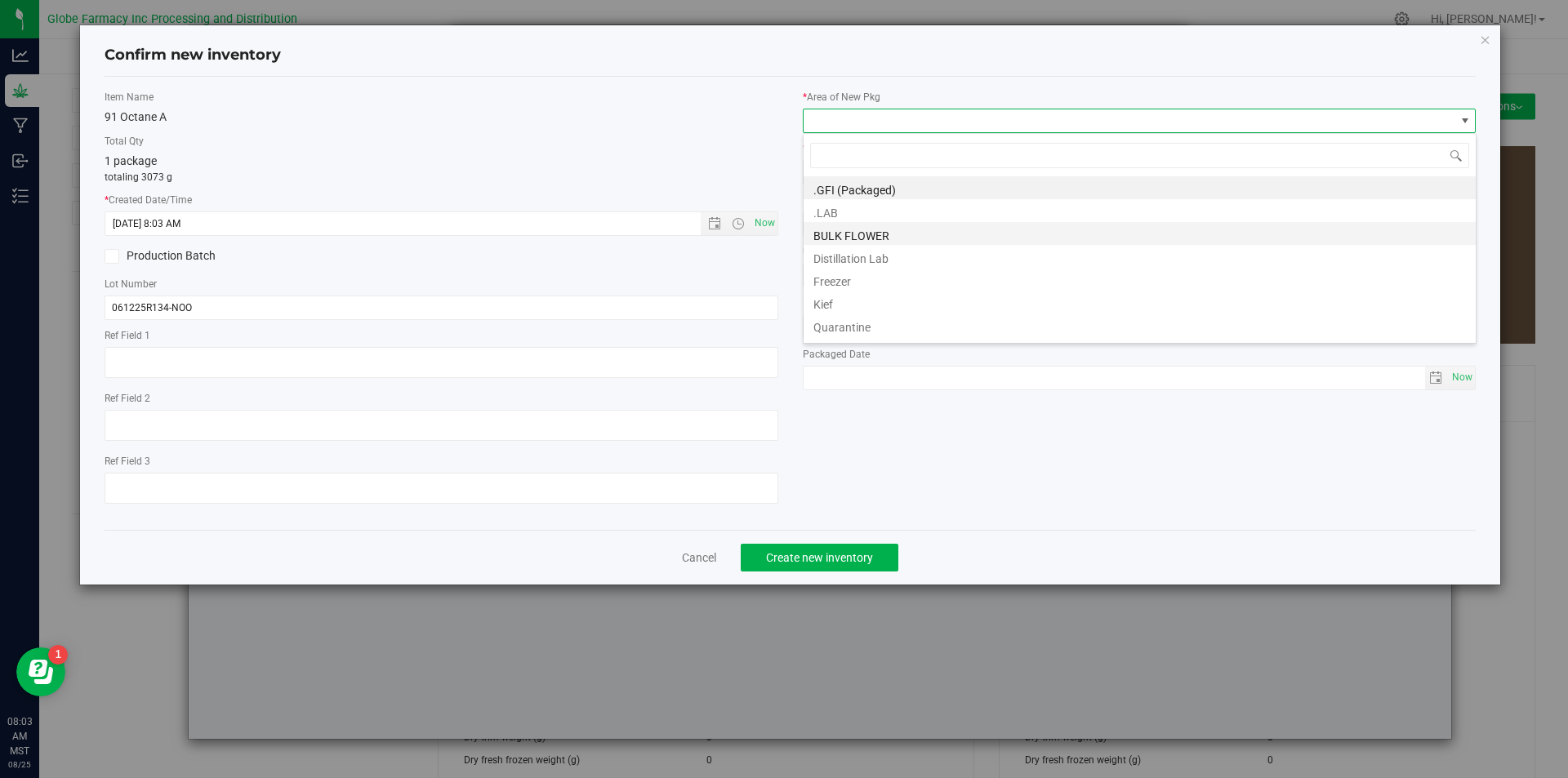
click at [872, 237] on li "BULK FLOWER" at bounding box center [1140, 233] width 672 height 23
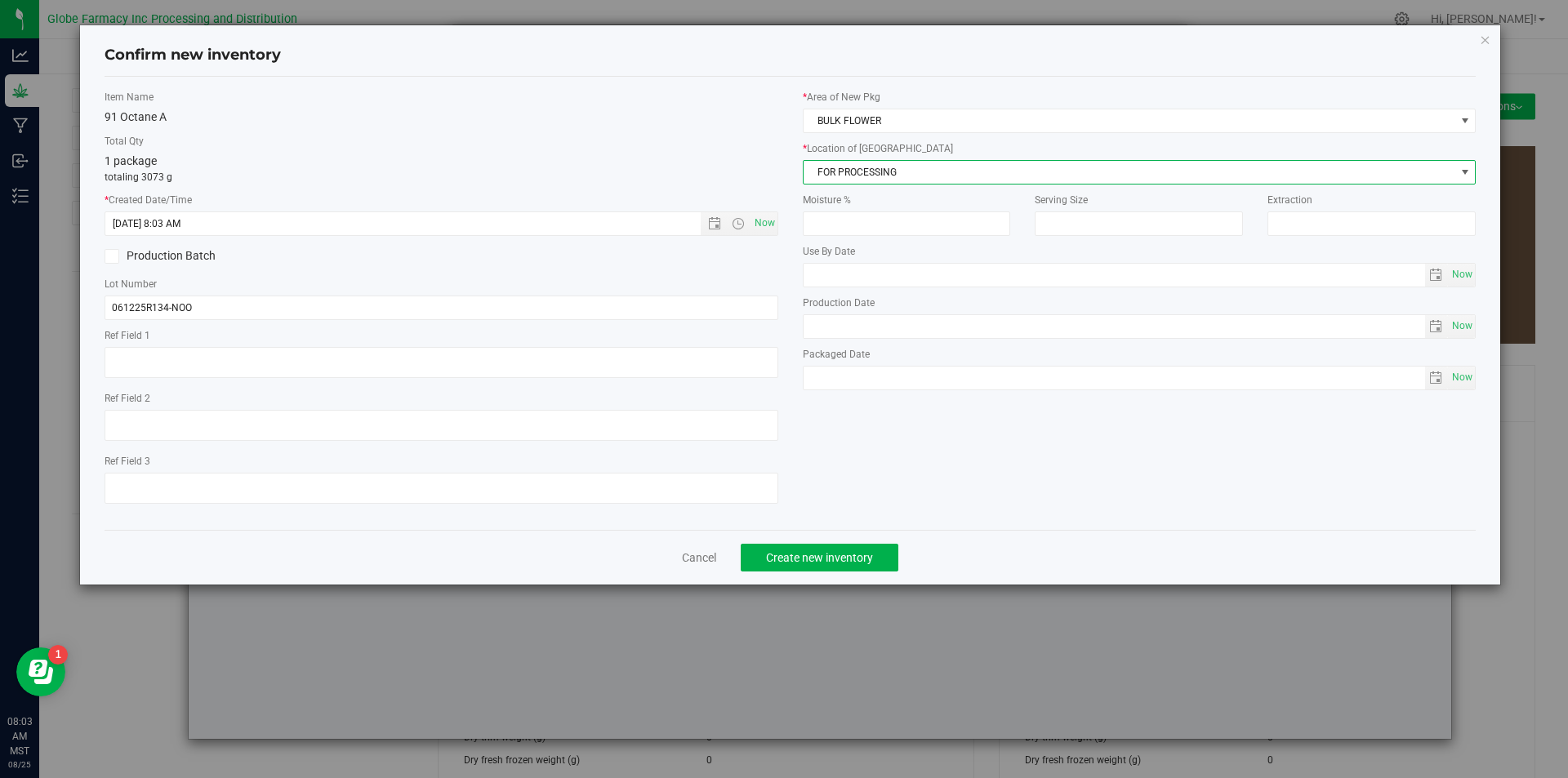
click at [870, 173] on span "FOR PROCESSING" at bounding box center [1130, 172] width 652 height 23
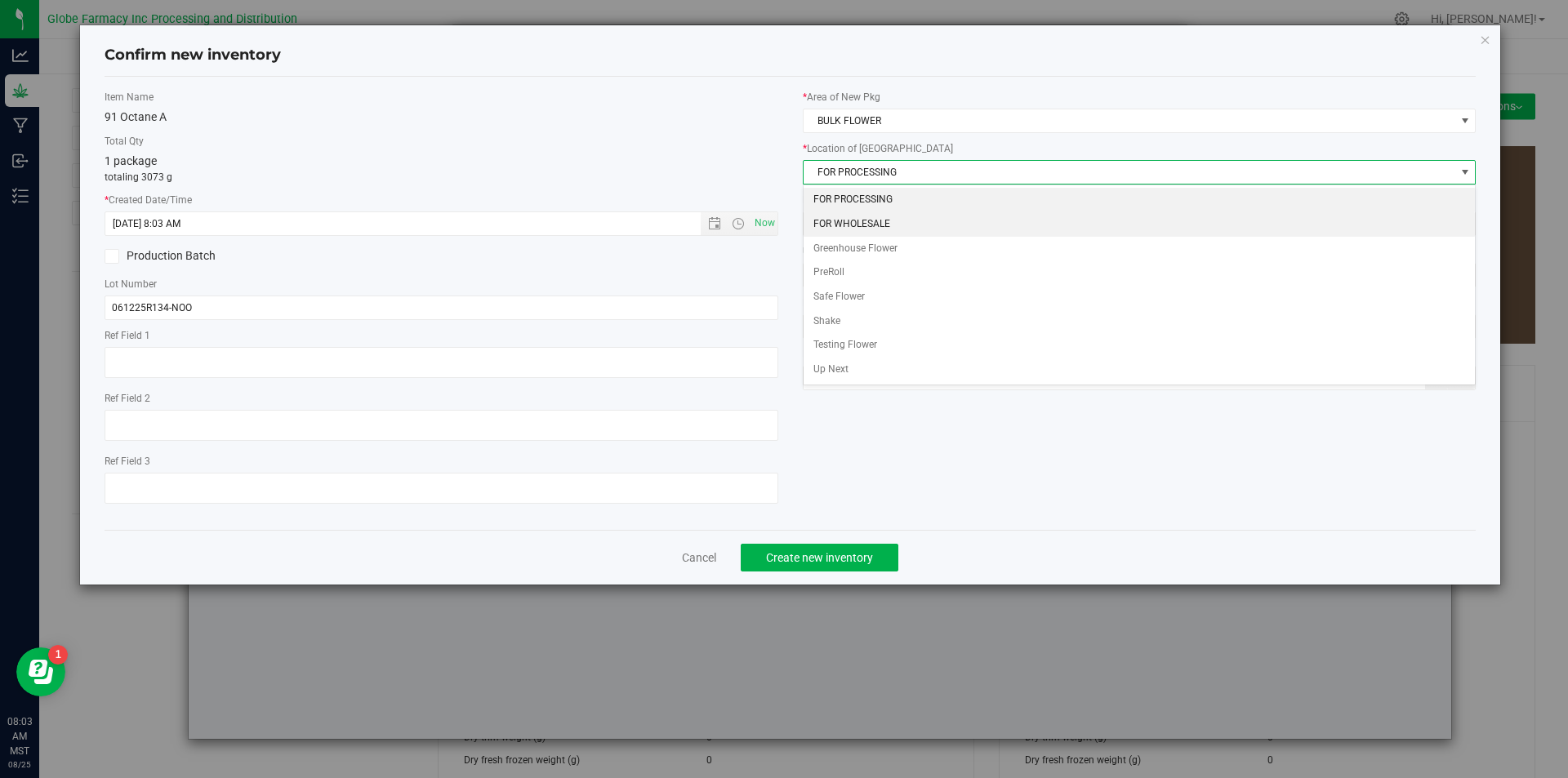
click at [872, 220] on li "FOR WHOLESALE" at bounding box center [1140, 224] width 672 height 25
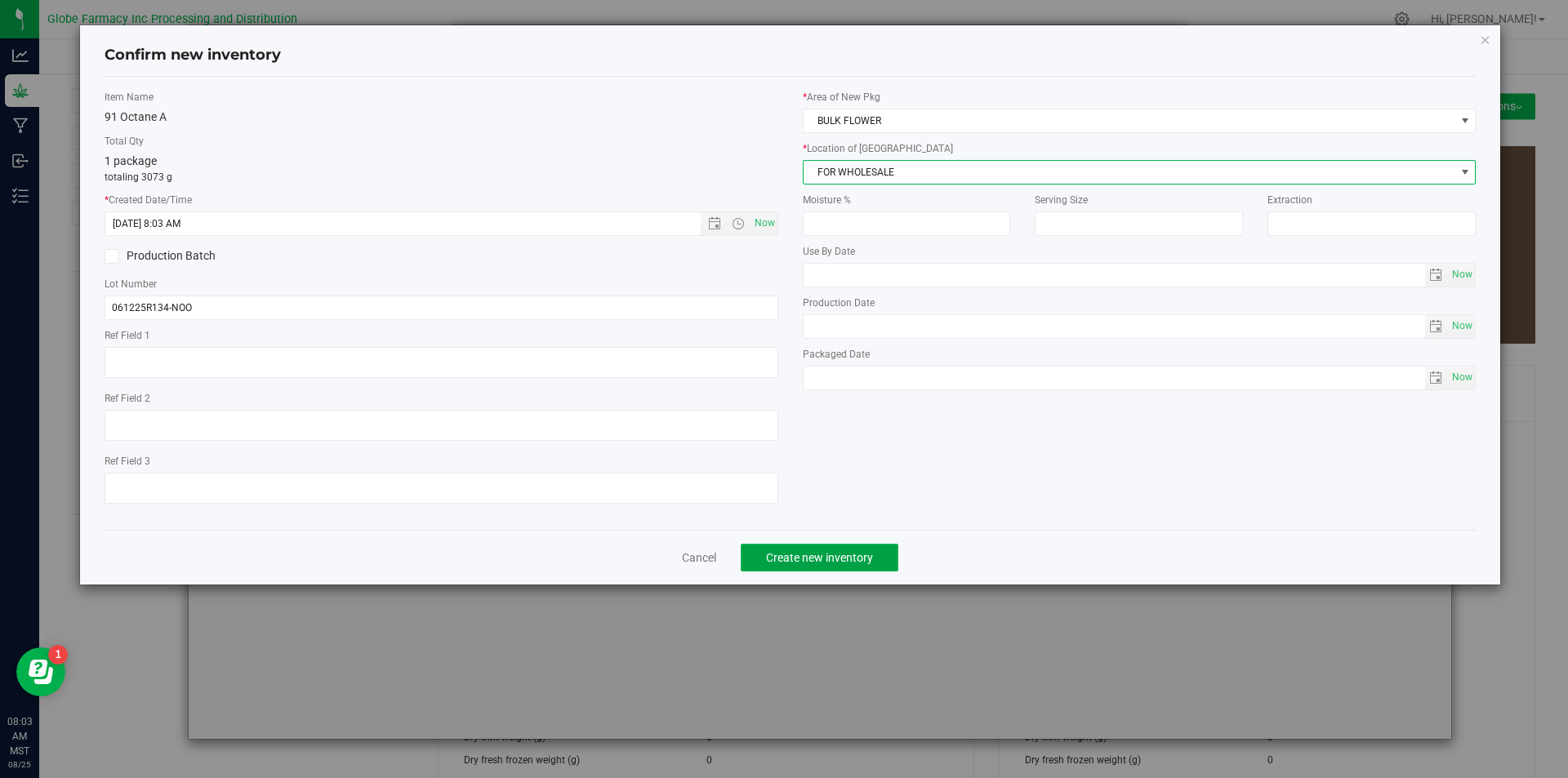
click at [865, 551] on span "Create new inventory" at bounding box center [819, 556] width 107 height 13
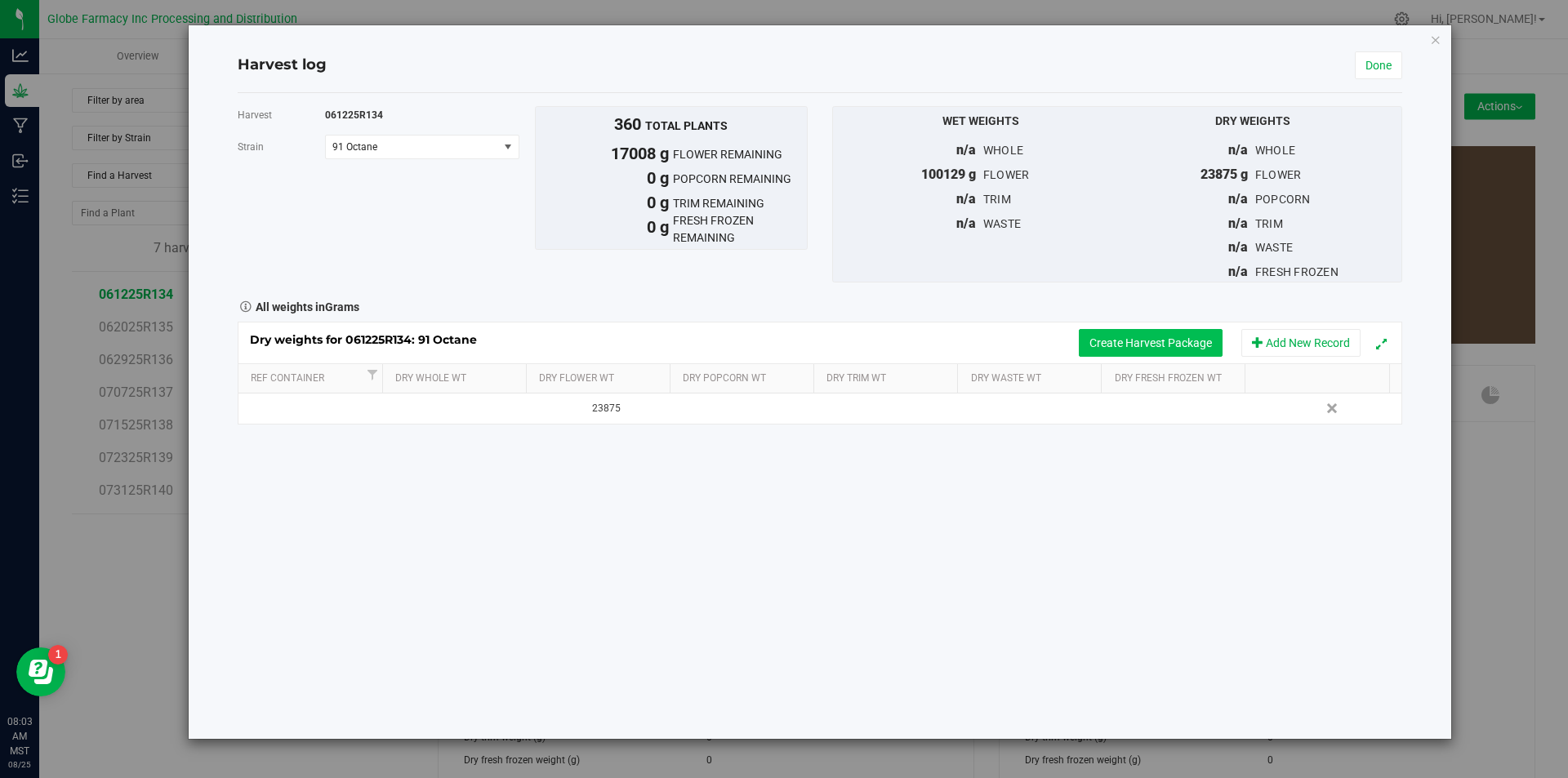
click at [1164, 347] on button "Create Harvest Package" at bounding box center [1151, 342] width 144 height 28
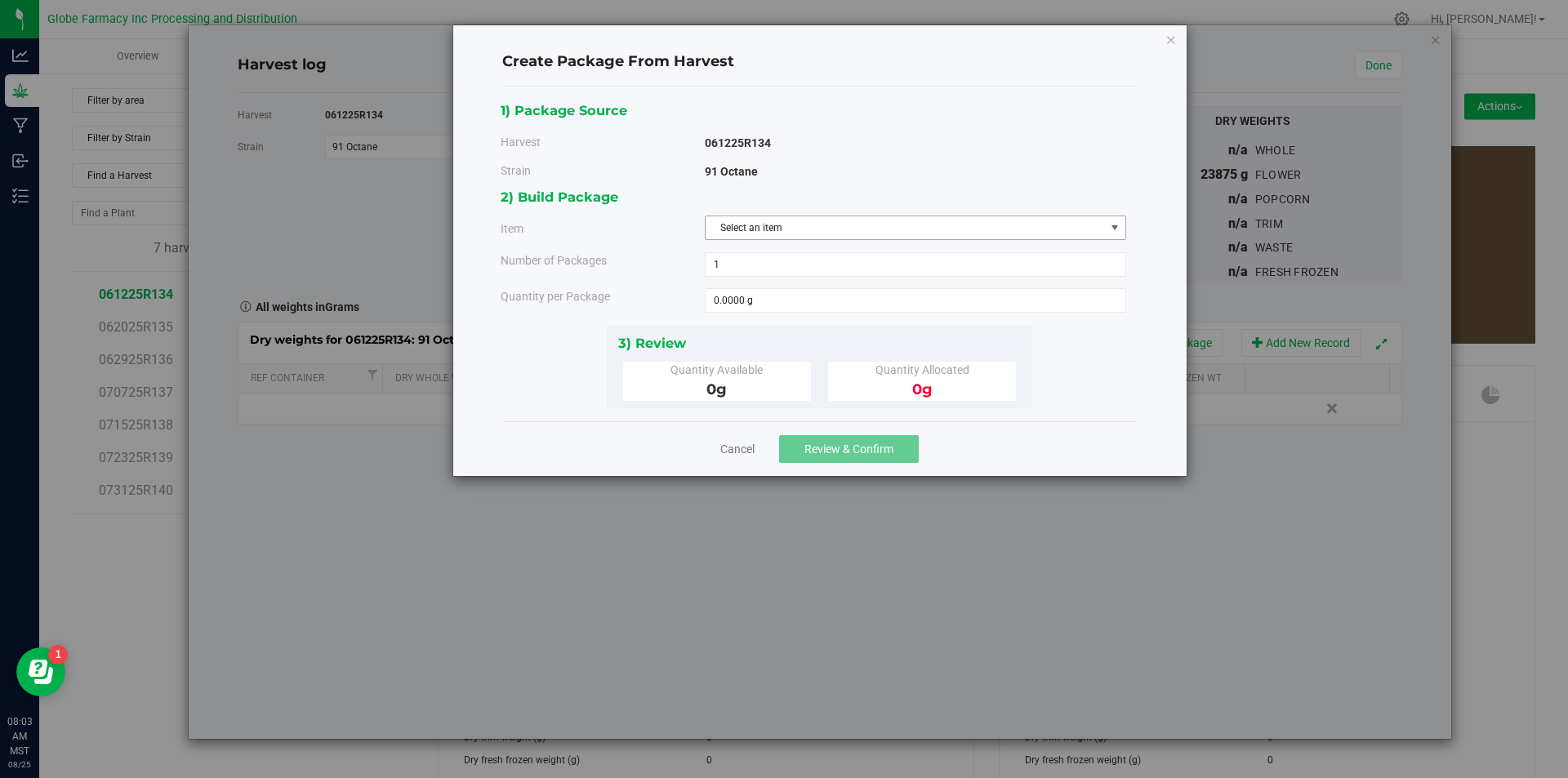
click at [924, 224] on span "Select an item" at bounding box center [905, 227] width 399 height 23
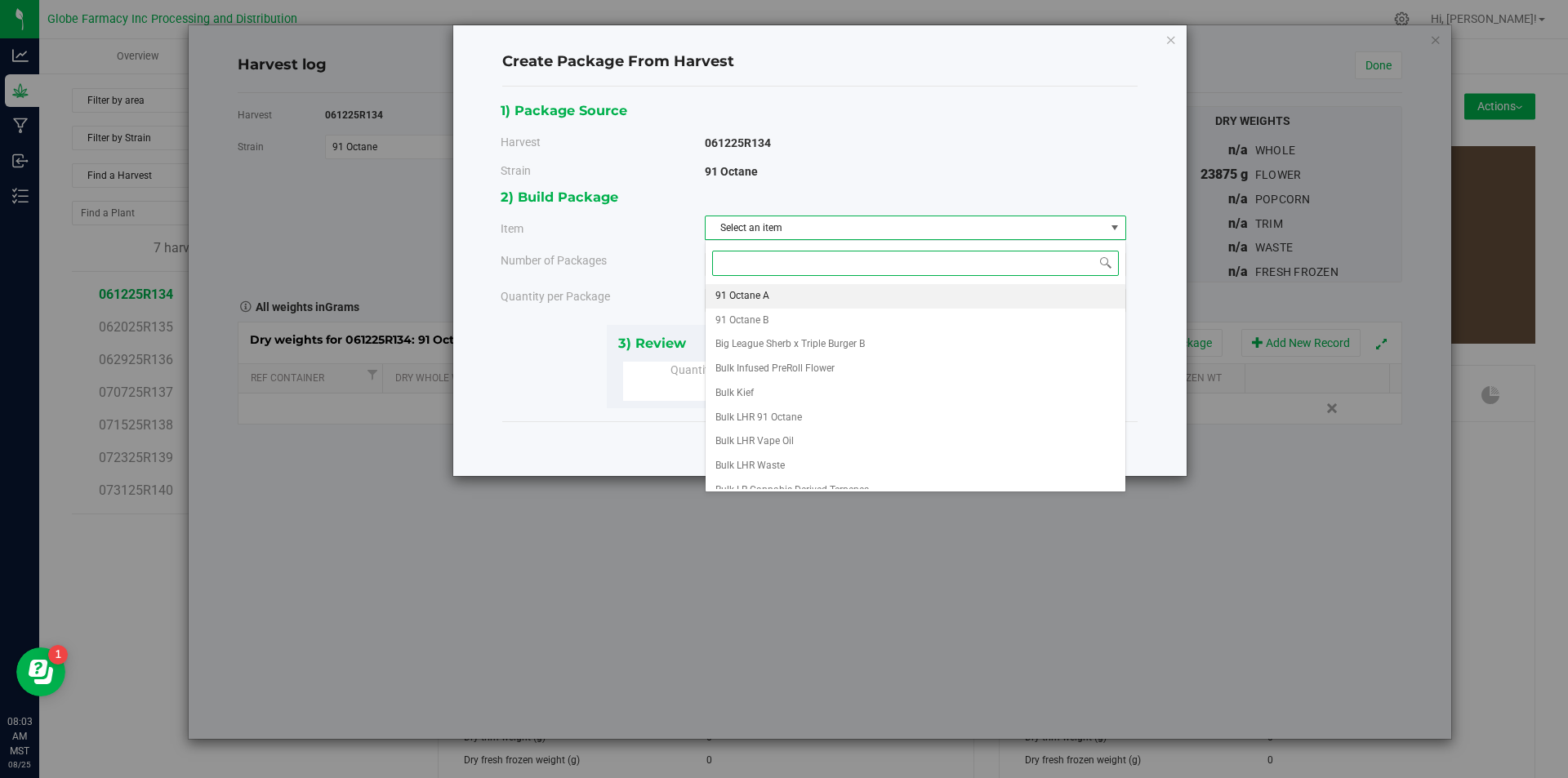
click at [813, 297] on li "91 Octane A" at bounding box center [916, 296] width 420 height 25
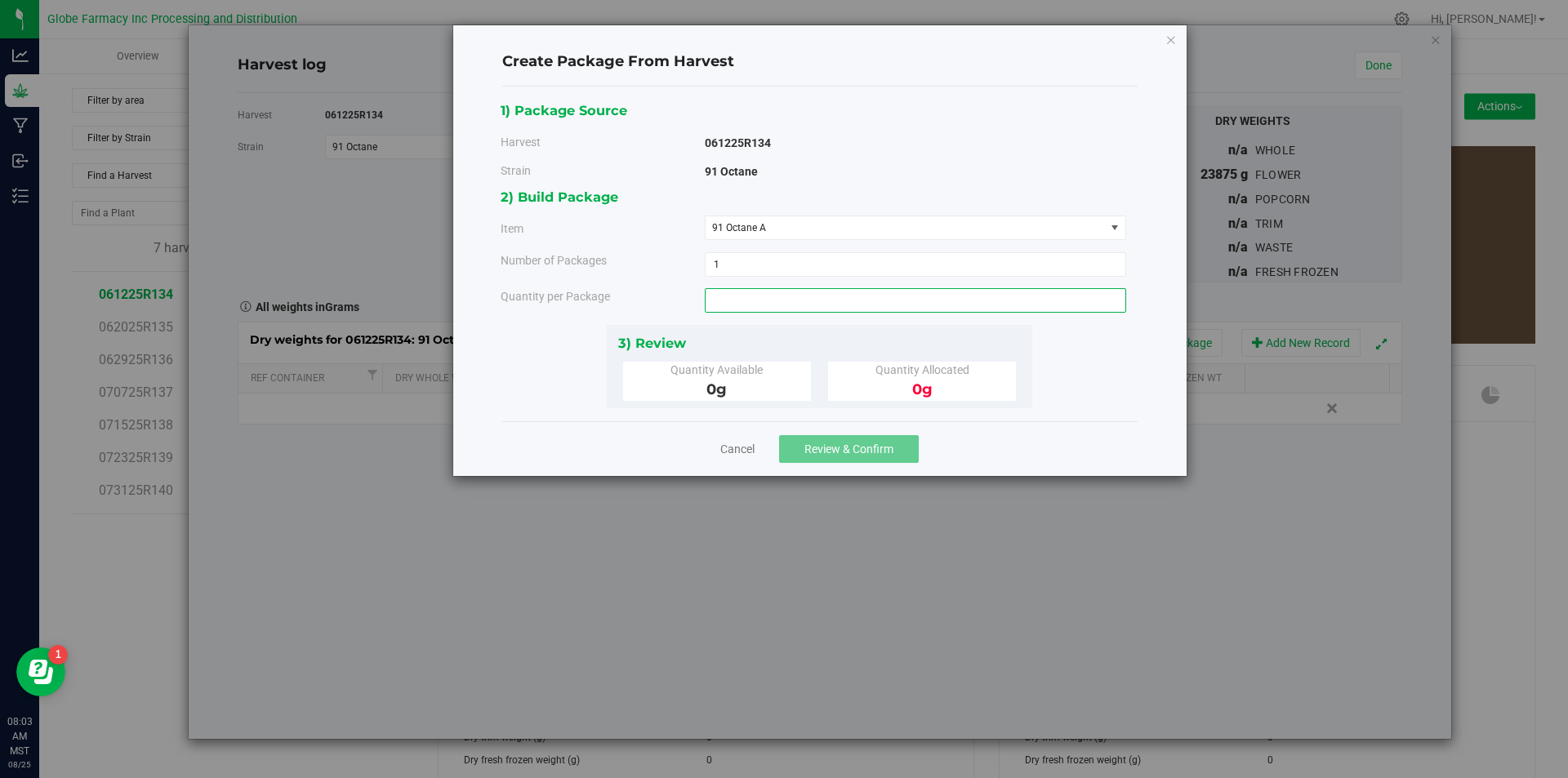
click at [808, 310] on span at bounding box center [916, 300] width 421 height 25
type input "2892"
type input "2892.0000 g"
click at [827, 455] on span "Review & Confirm" at bounding box center [849, 448] width 89 height 13
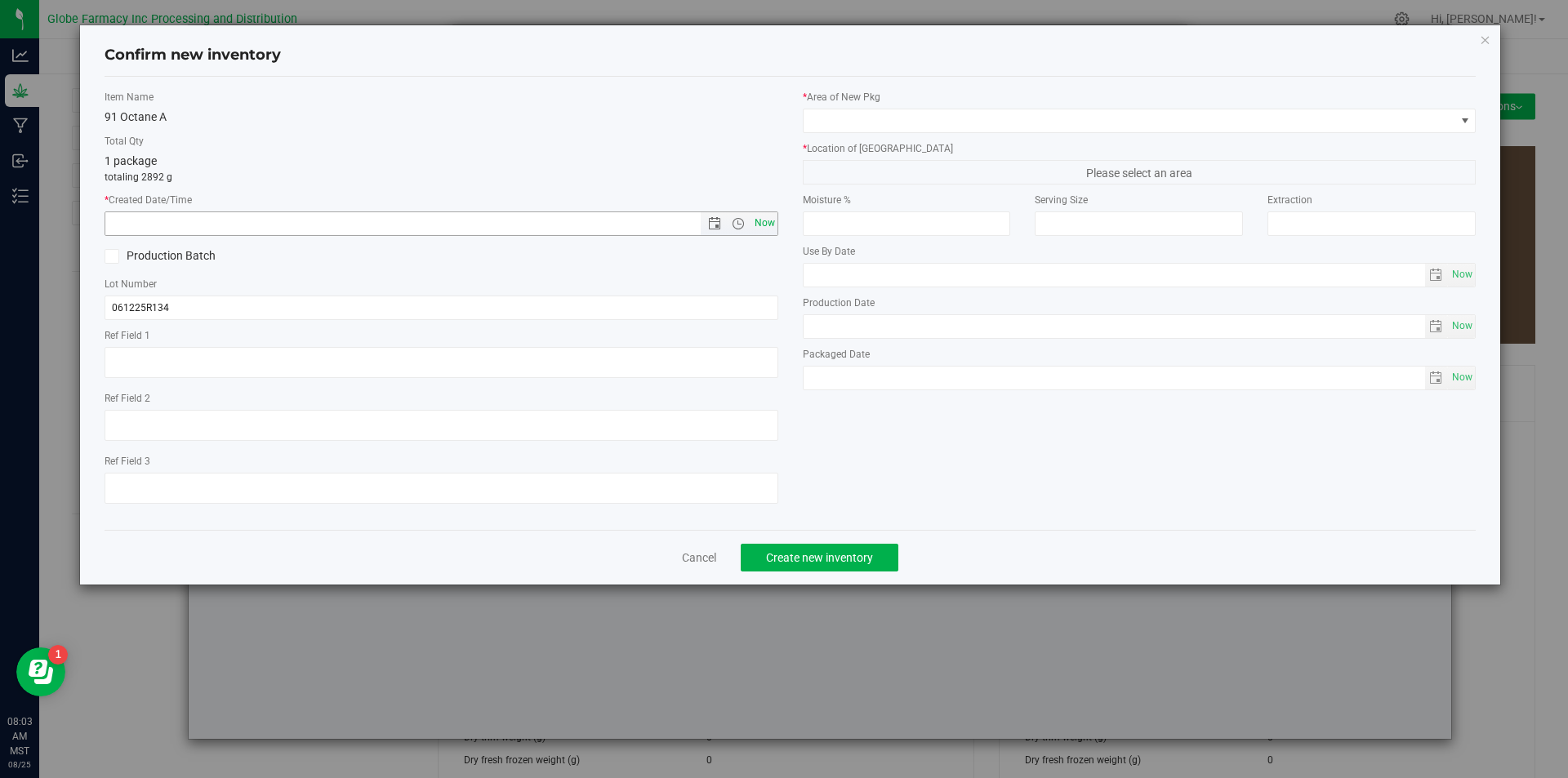
click at [764, 224] on span "Now" at bounding box center [764, 223] width 28 height 24
type input "[DATE] 8:03 AM"
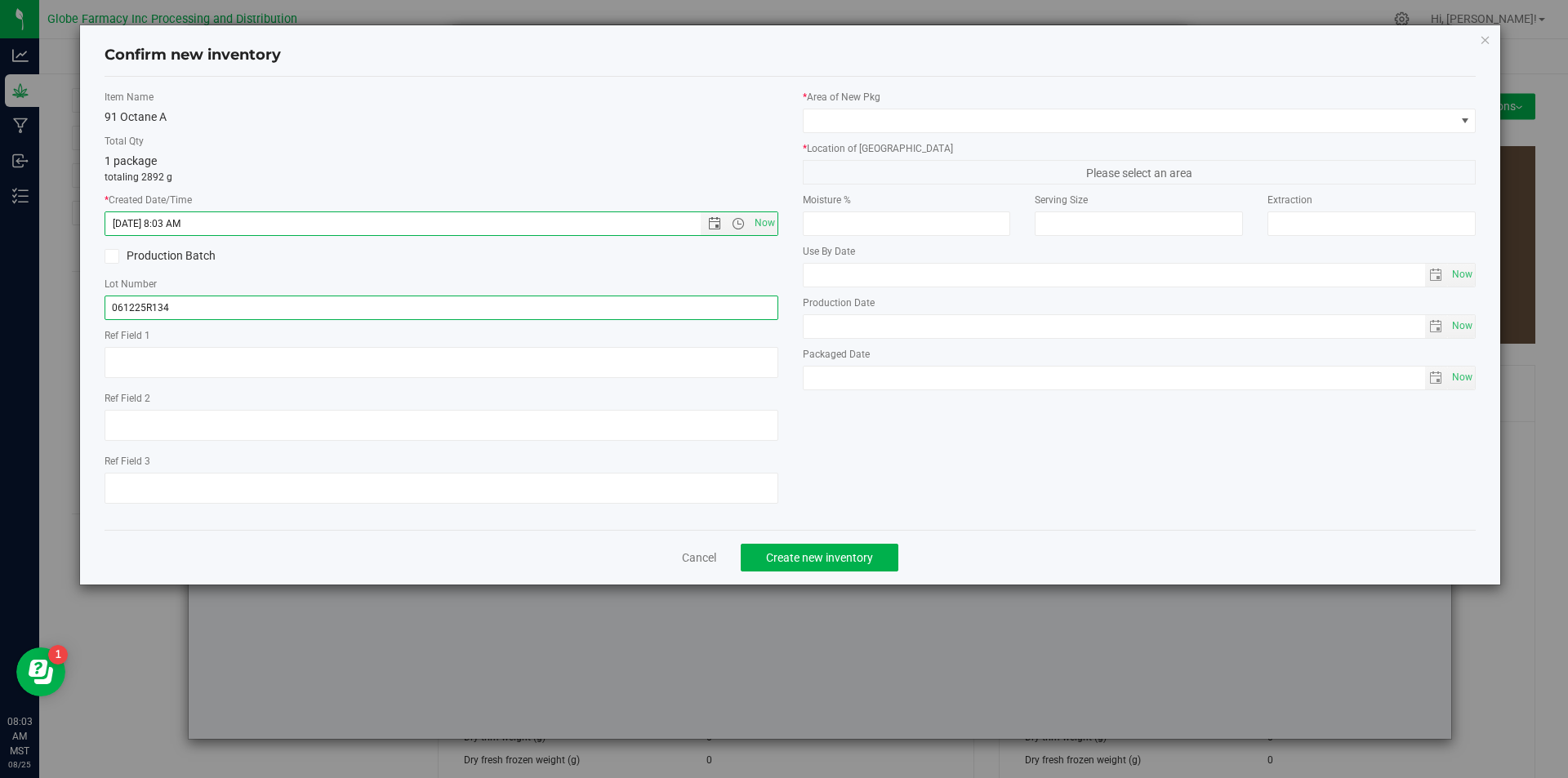
click at [242, 301] on input "061225R134" at bounding box center [442, 307] width 674 height 25
type input "061225R134-NOO"
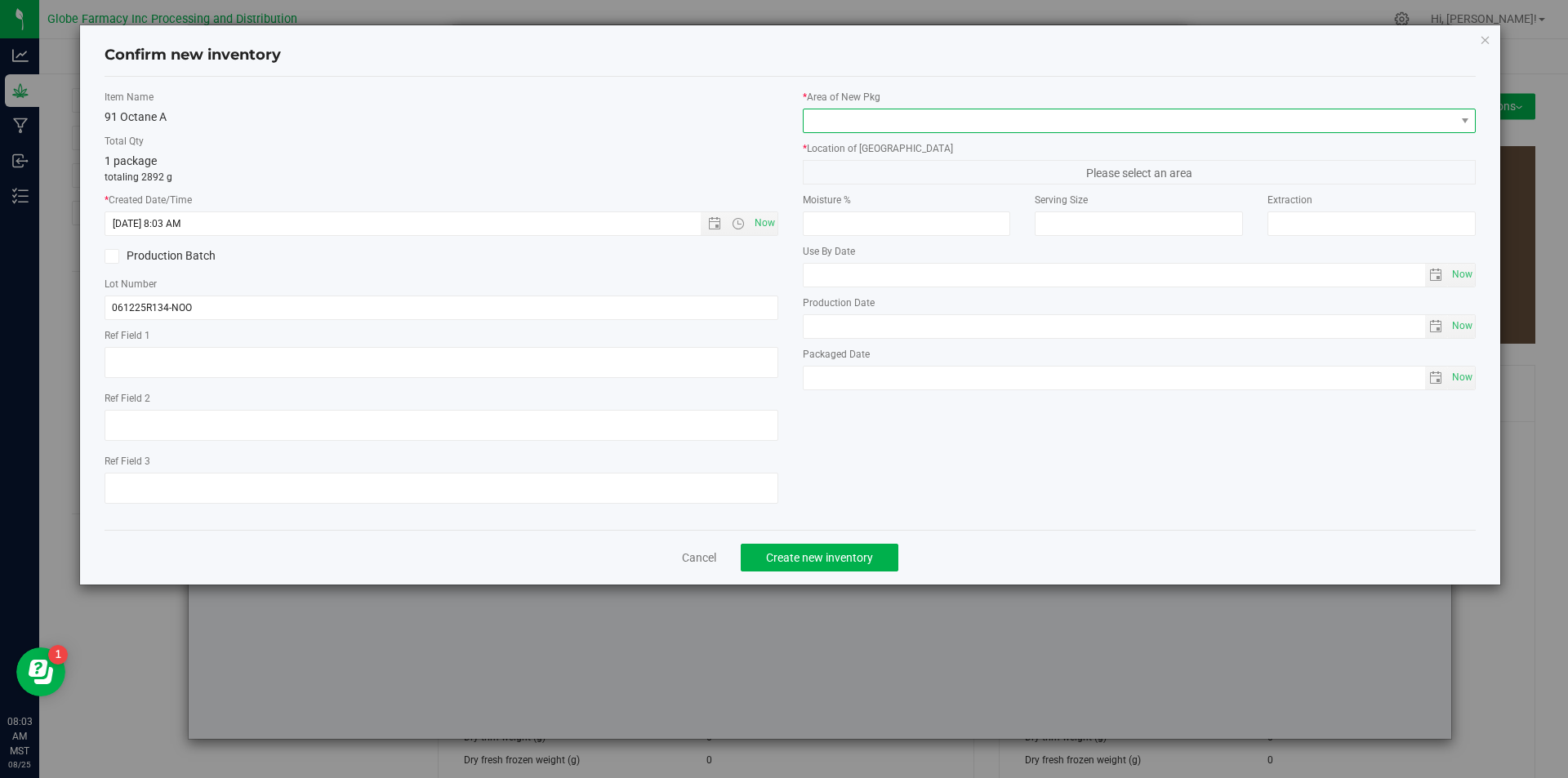
click at [869, 115] on span at bounding box center [1130, 120] width 652 height 23
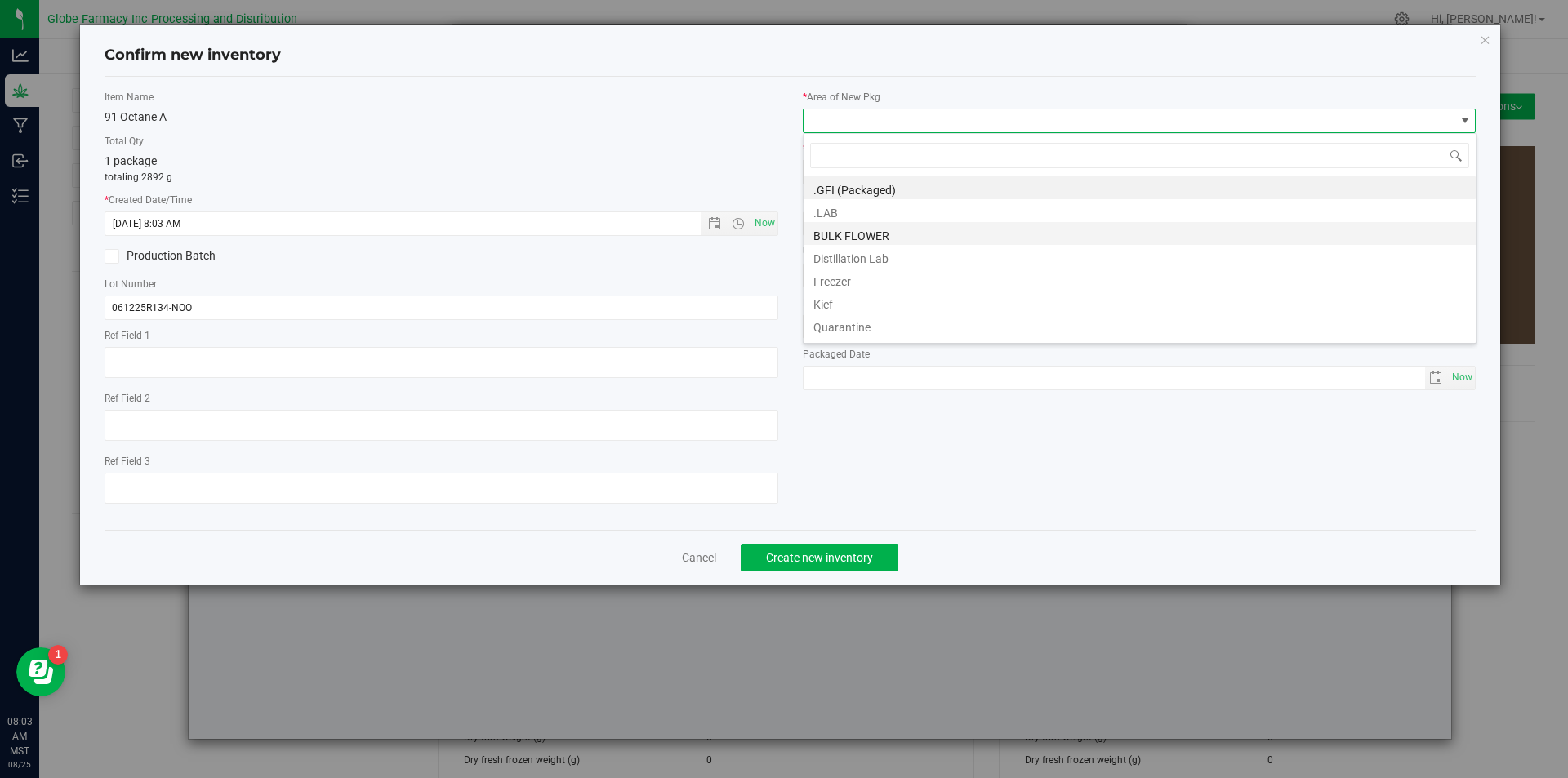
click at [880, 230] on li "BULK FLOWER" at bounding box center [1140, 233] width 672 height 23
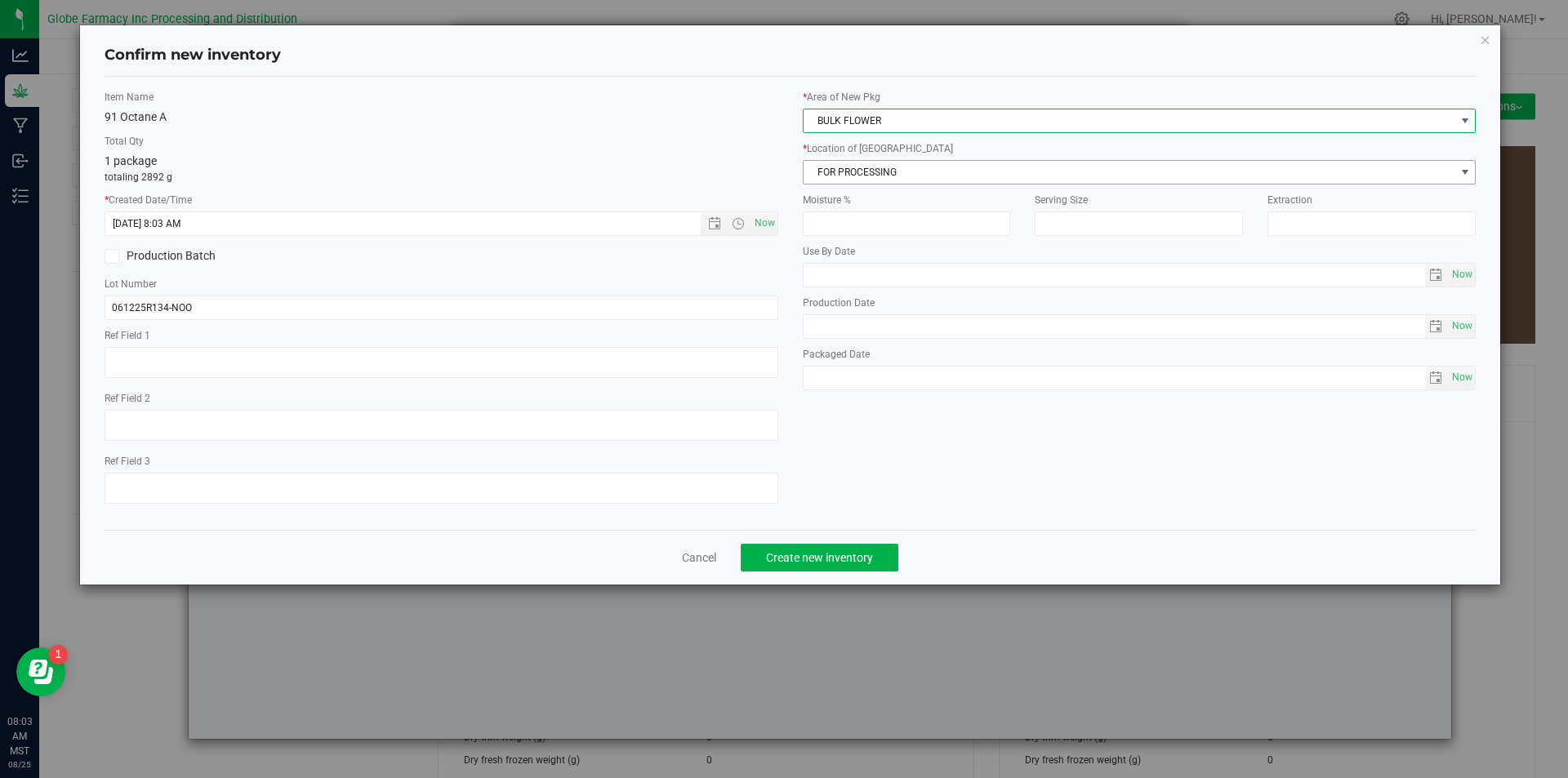
click at [879, 179] on span "FOR PROCESSING" at bounding box center [1130, 172] width 652 height 23
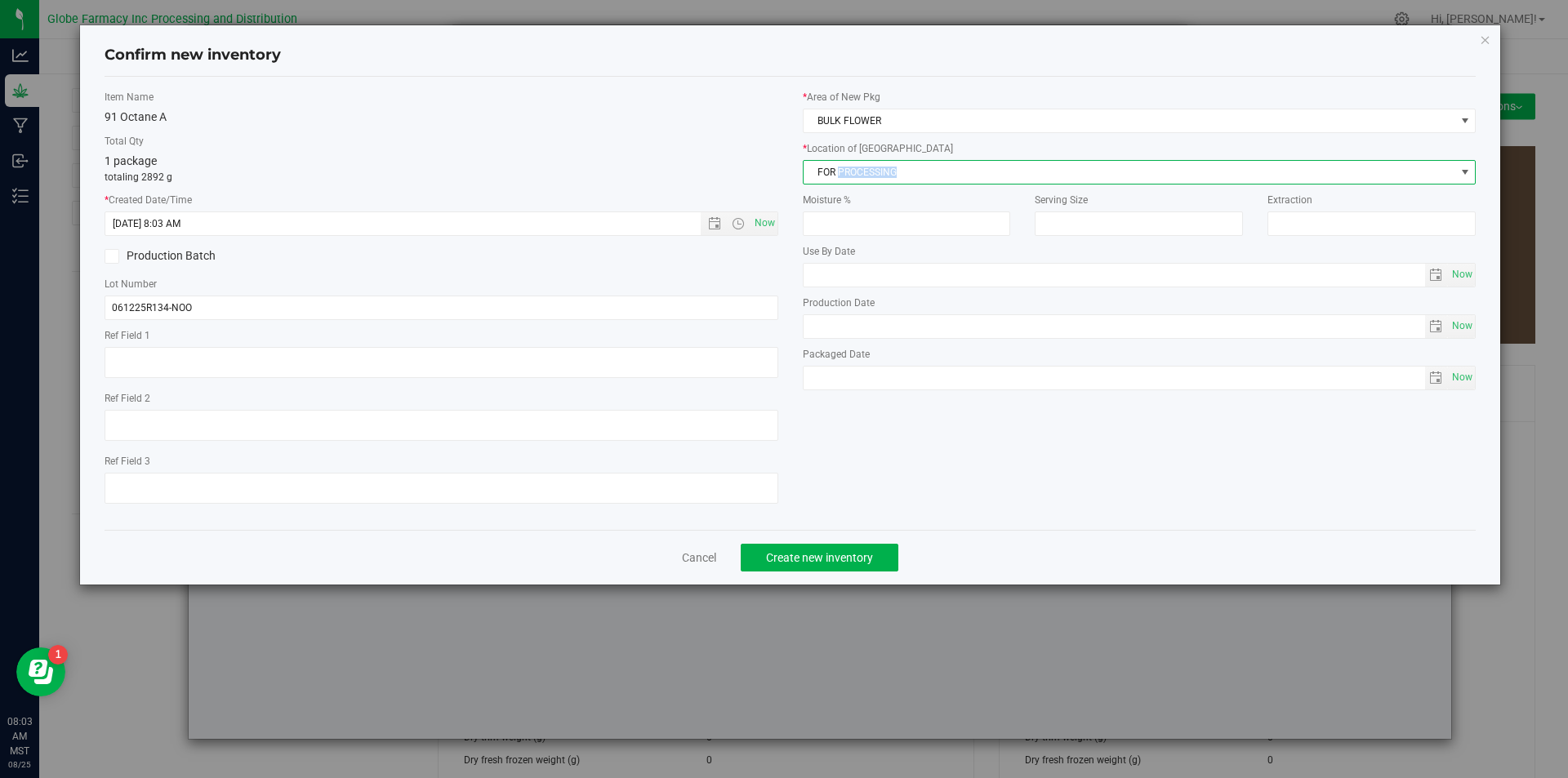
click at [884, 180] on span "FOR PROCESSING" at bounding box center [1130, 172] width 652 height 23
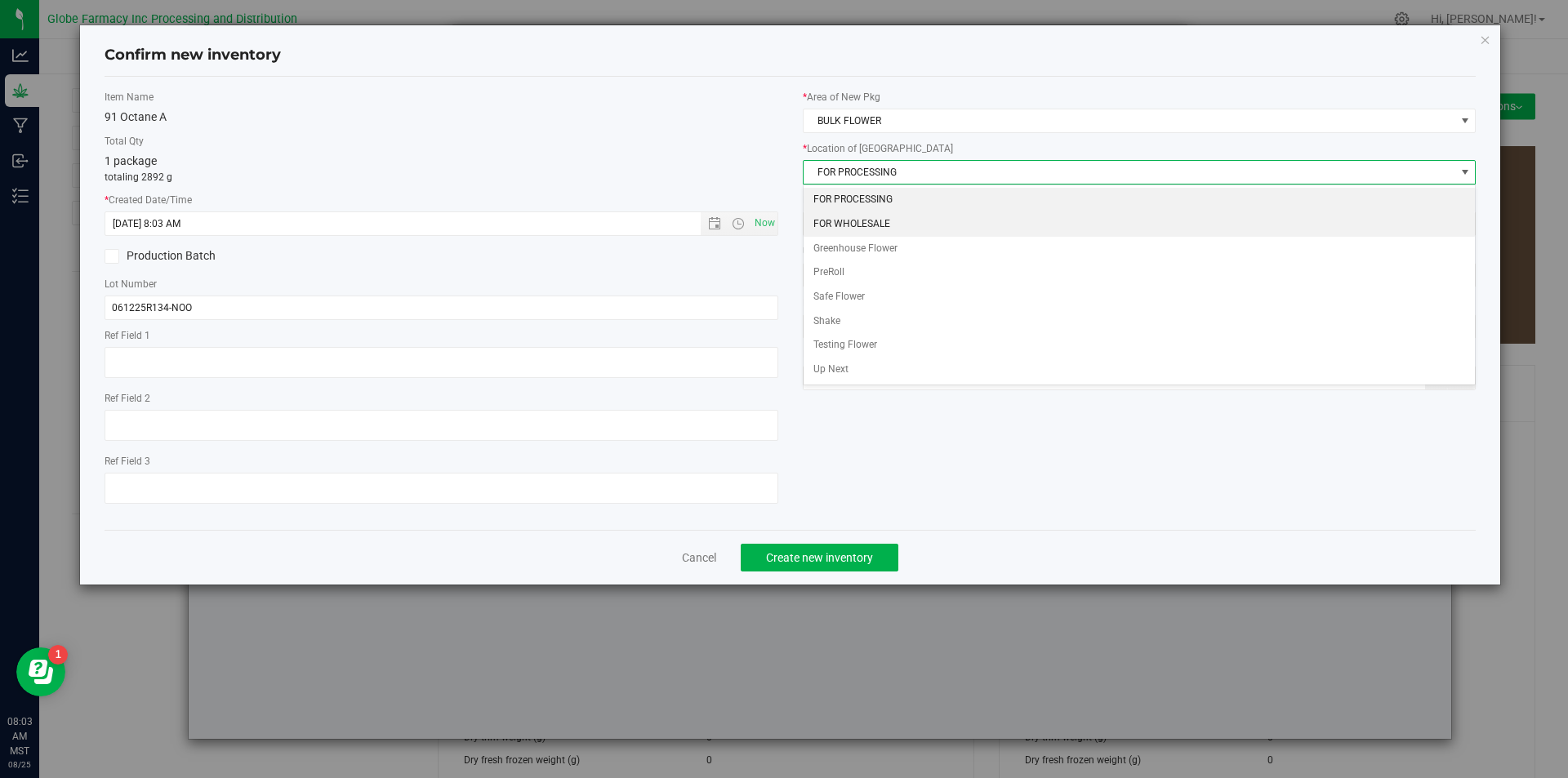
click at [878, 219] on li "FOR WHOLESALE" at bounding box center [1140, 224] width 672 height 25
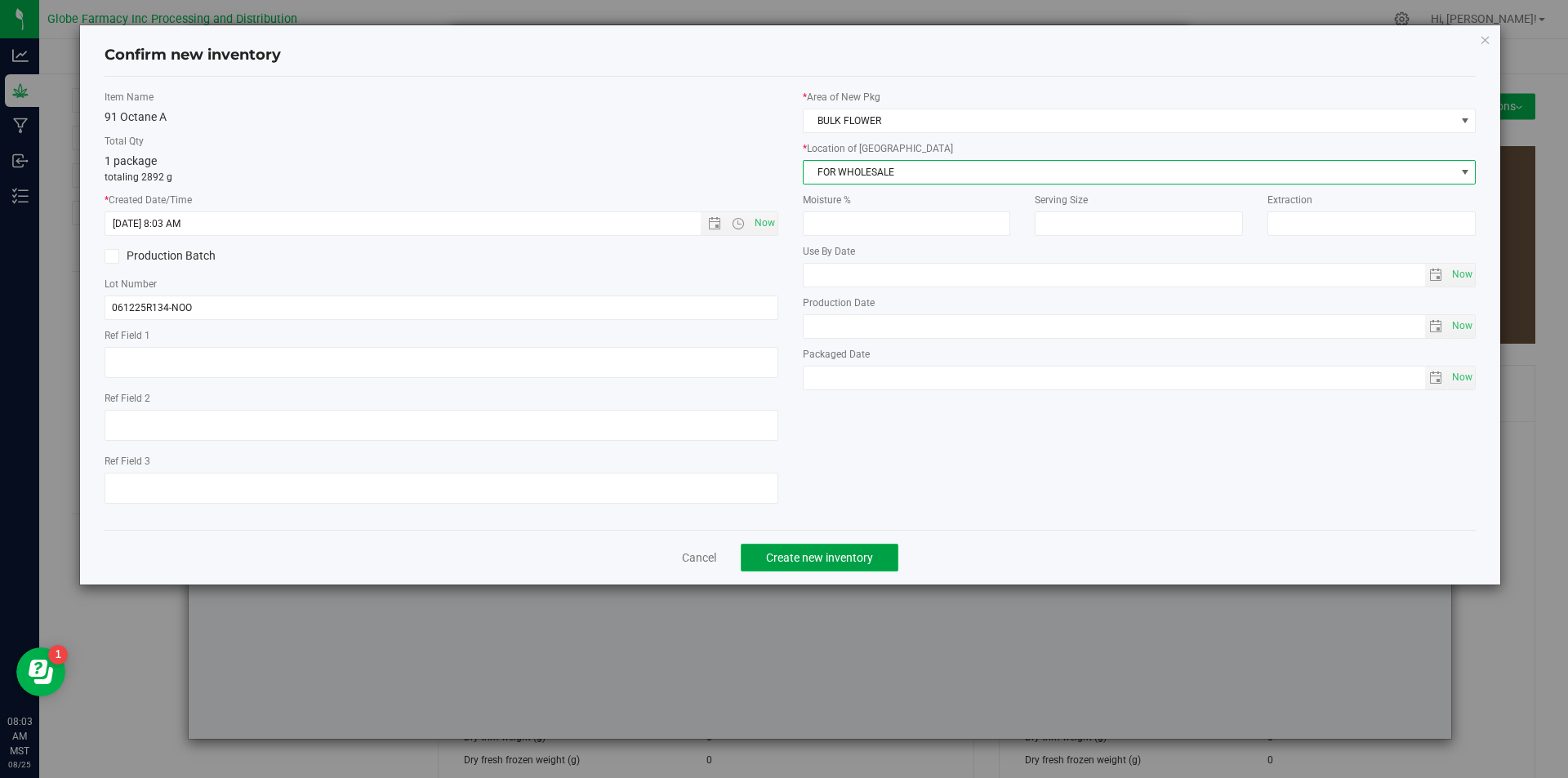
click at [846, 557] on span "Create new inventory" at bounding box center [819, 556] width 107 height 13
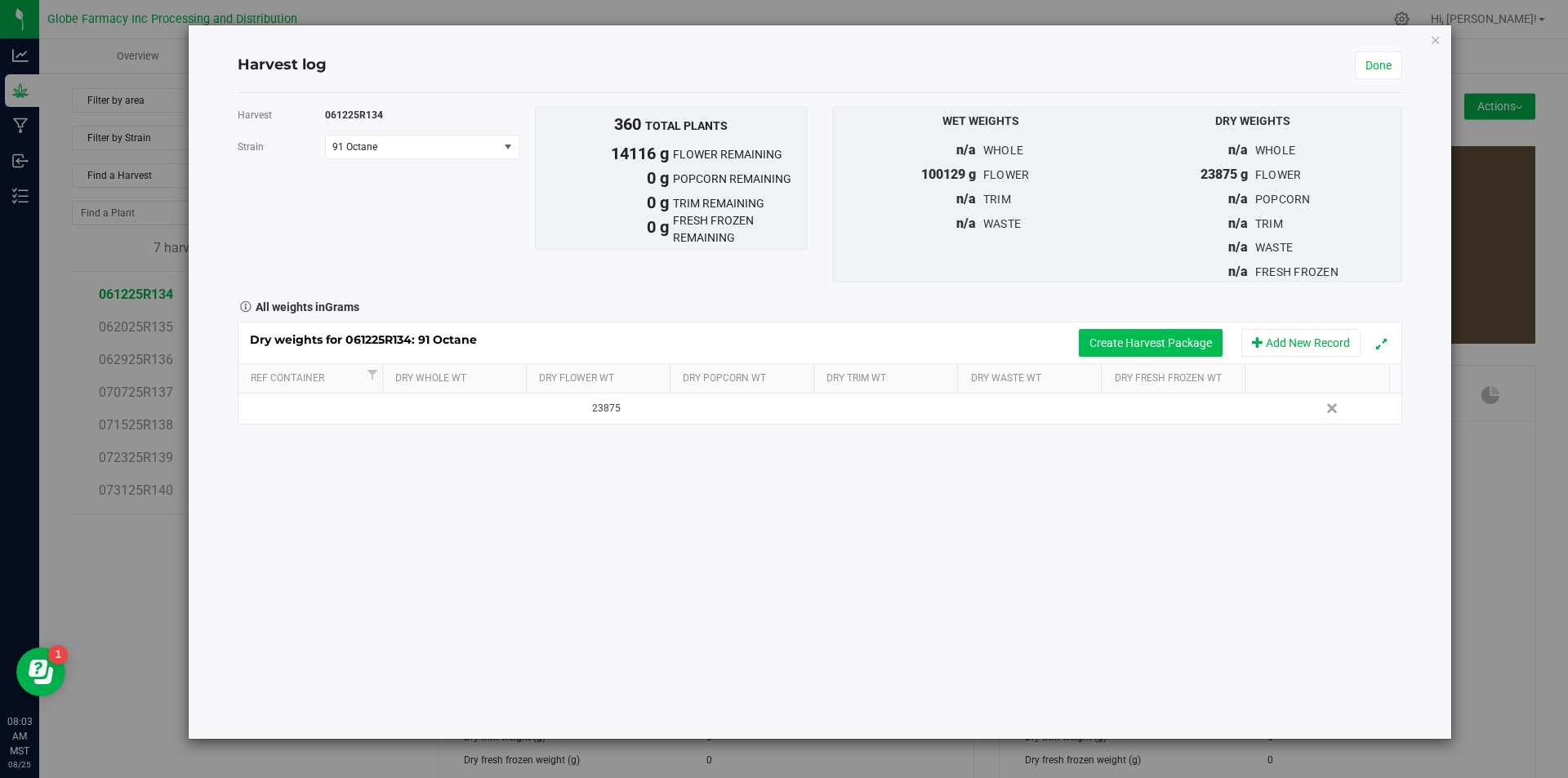
click at [1114, 340] on button "Create Harvest Package" at bounding box center [1151, 342] width 144 height 28
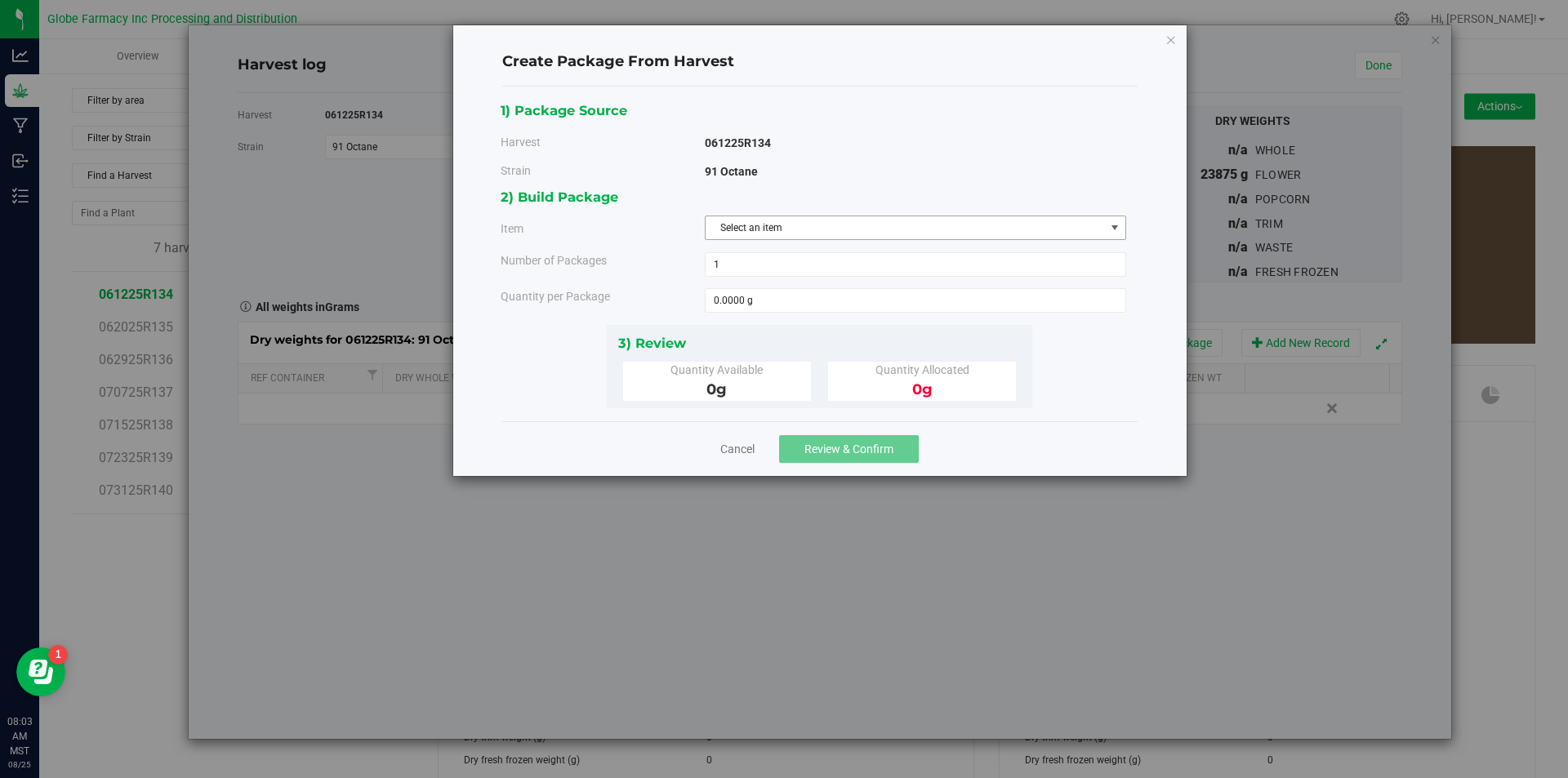
click at [919, 224] on span "Select an item" at bounding box center [905, 227] width 399 height 23
click at [914, 224] on span "Select an item" at bounding box center [905, 227] width 399 height 23
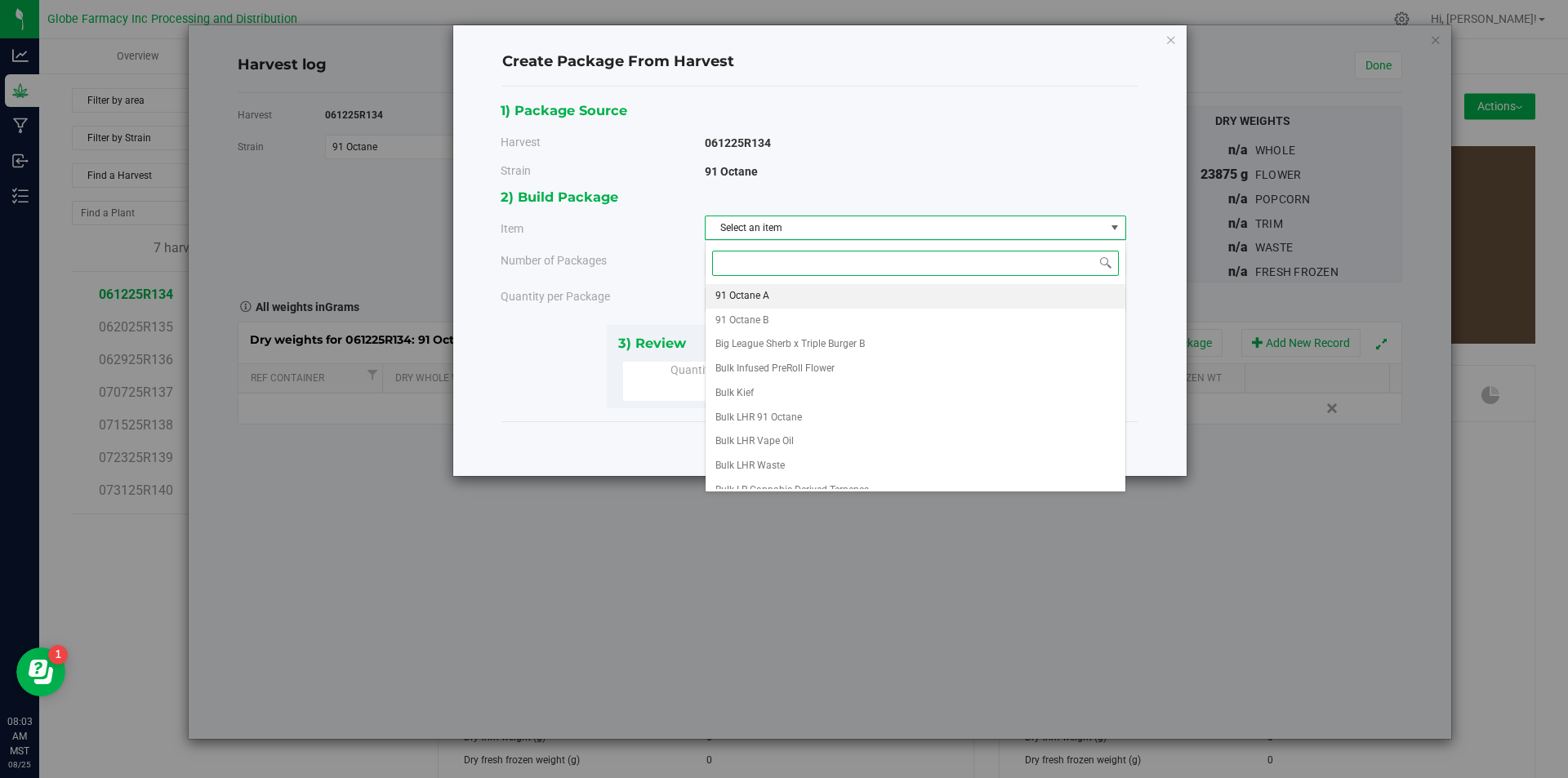
click at [820, 290] on li "91 Octane A" at bounding box center [916, 296] width 420 height 25
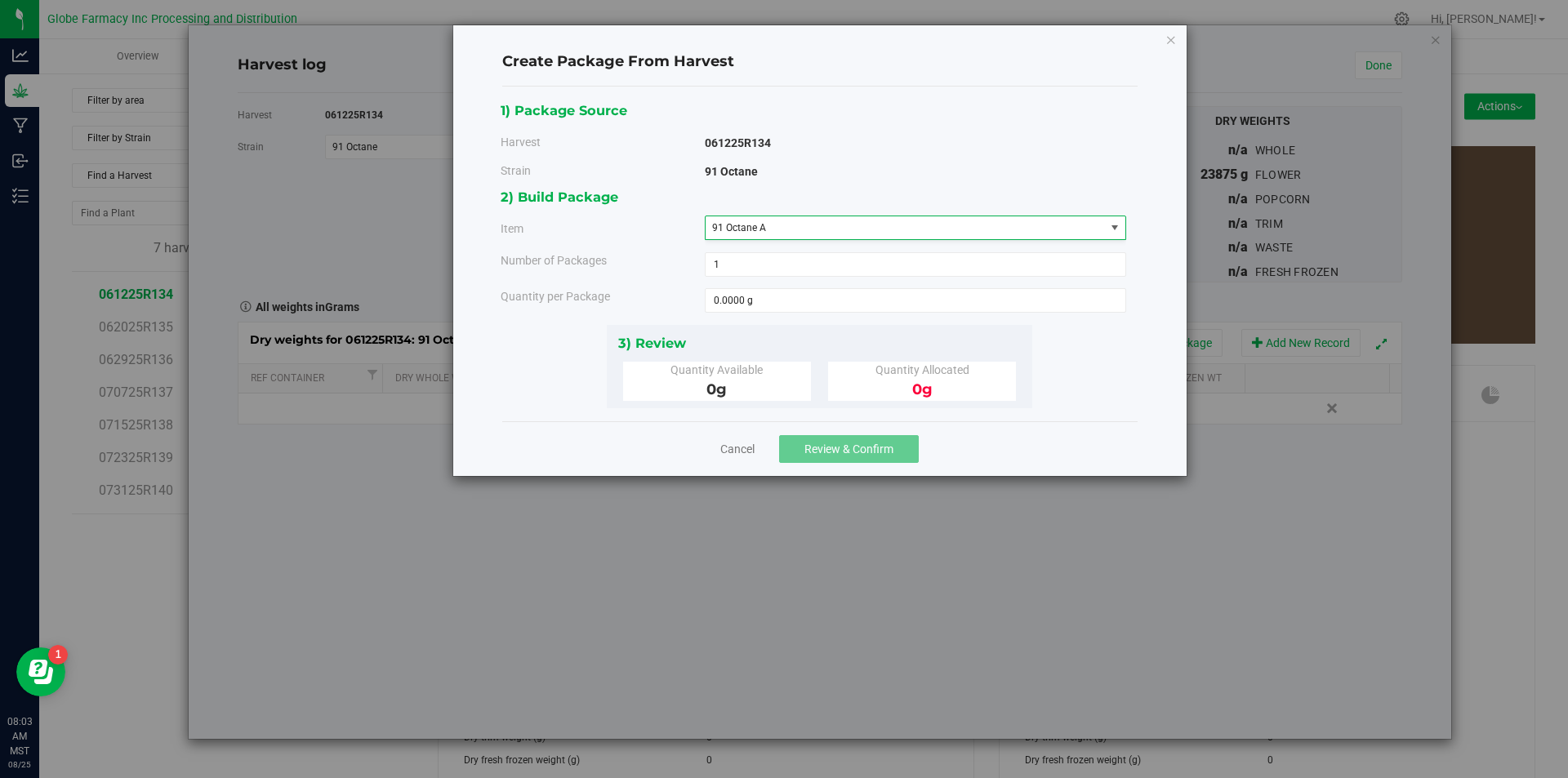
click at [820, 290] on div "Select an item 91 Octane A 91 Octane B Big League Sherb x Triple Burger B Bulk …" at bounding box center [916, 366] width 421 height 252
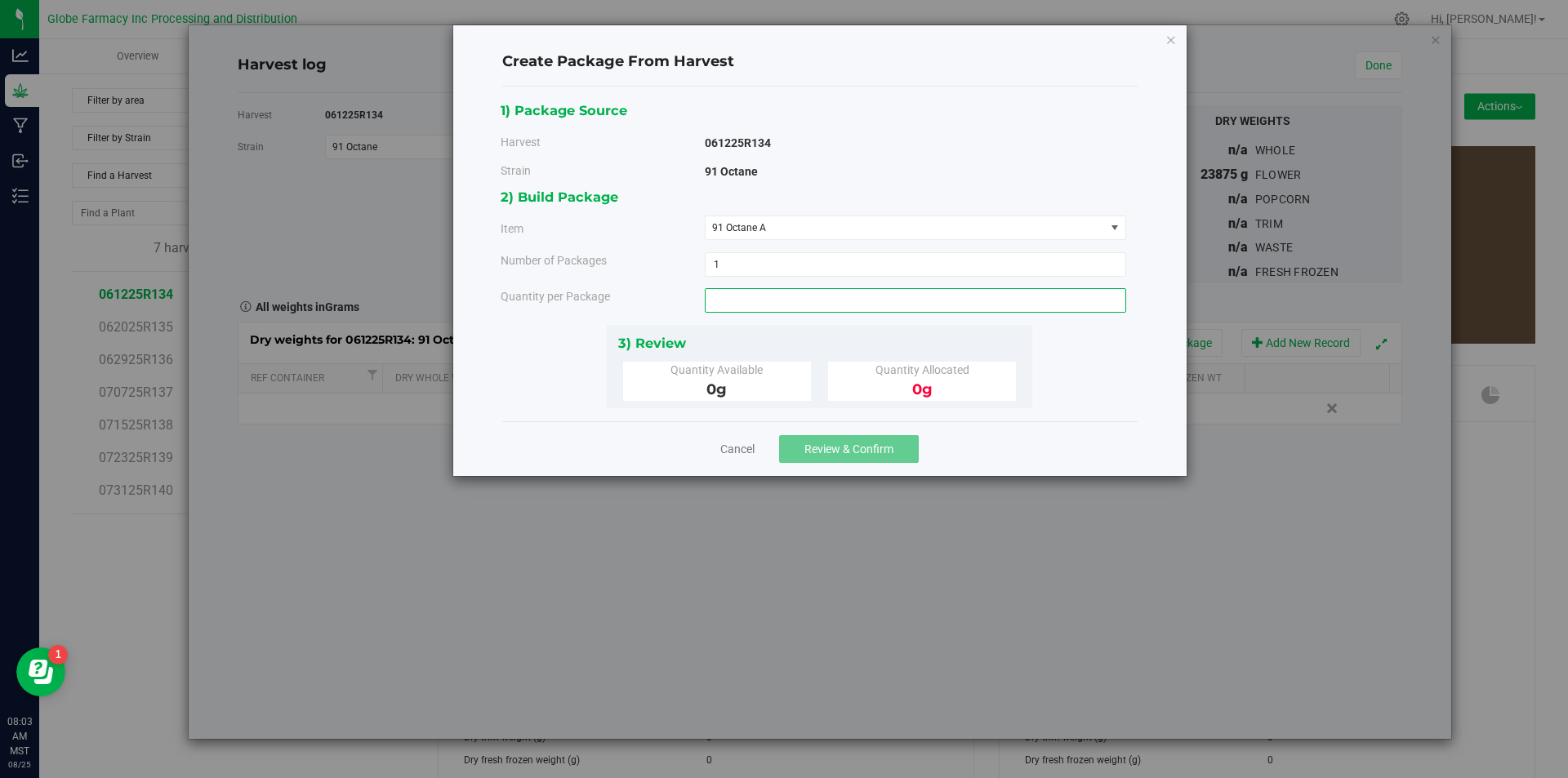
click at [817, 295] on span at bounding box center [916, 300] width 421 height 25
type input "1823"
type input "1823.0000 g"
click at [839, 447] on span "Review & Confirm" at bounding box center [849, 448] width 89 height 13
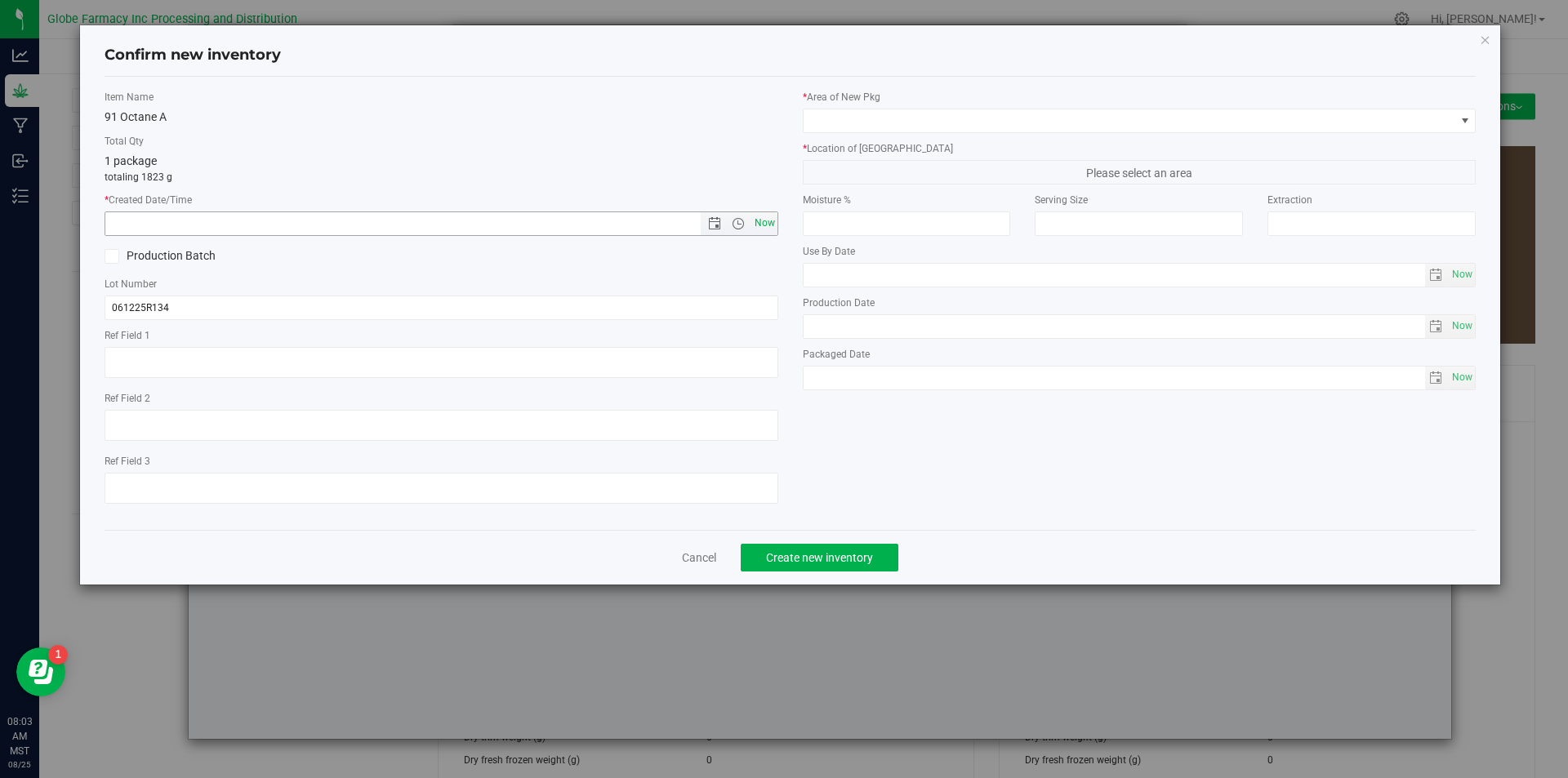
click at [762, 222] on span "Now" at bounding box center [764, 223] width 28 height 24
type input "[DATE] 8:03 AM"
click at [762, 222] on span "Now" at bounding box center [764, 223] width 28 height 24
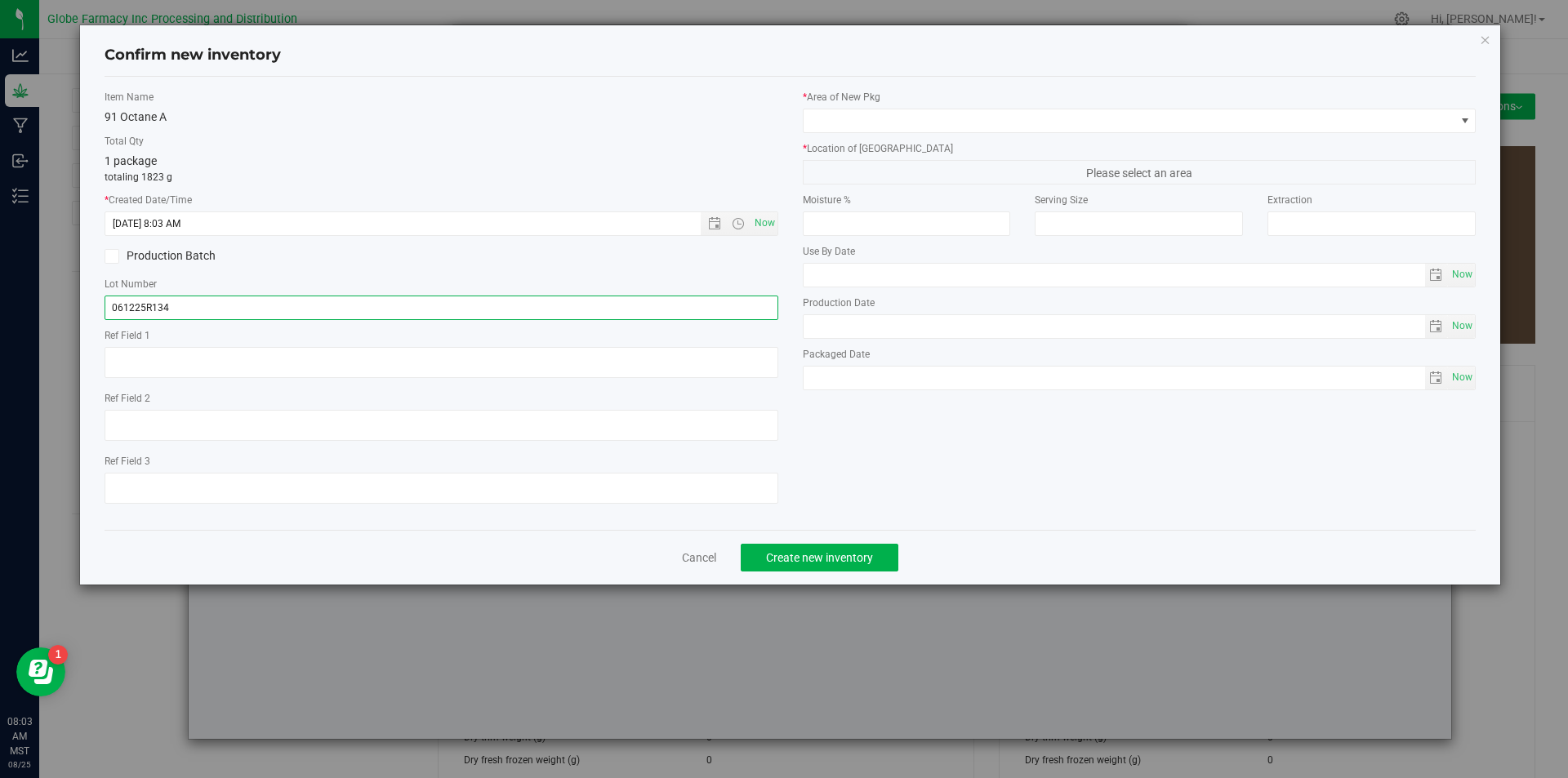
click at [223, 306] on input "061225R134" at bounding box center [442, 307] width 674 height 25
type input "061225R134-NOO"
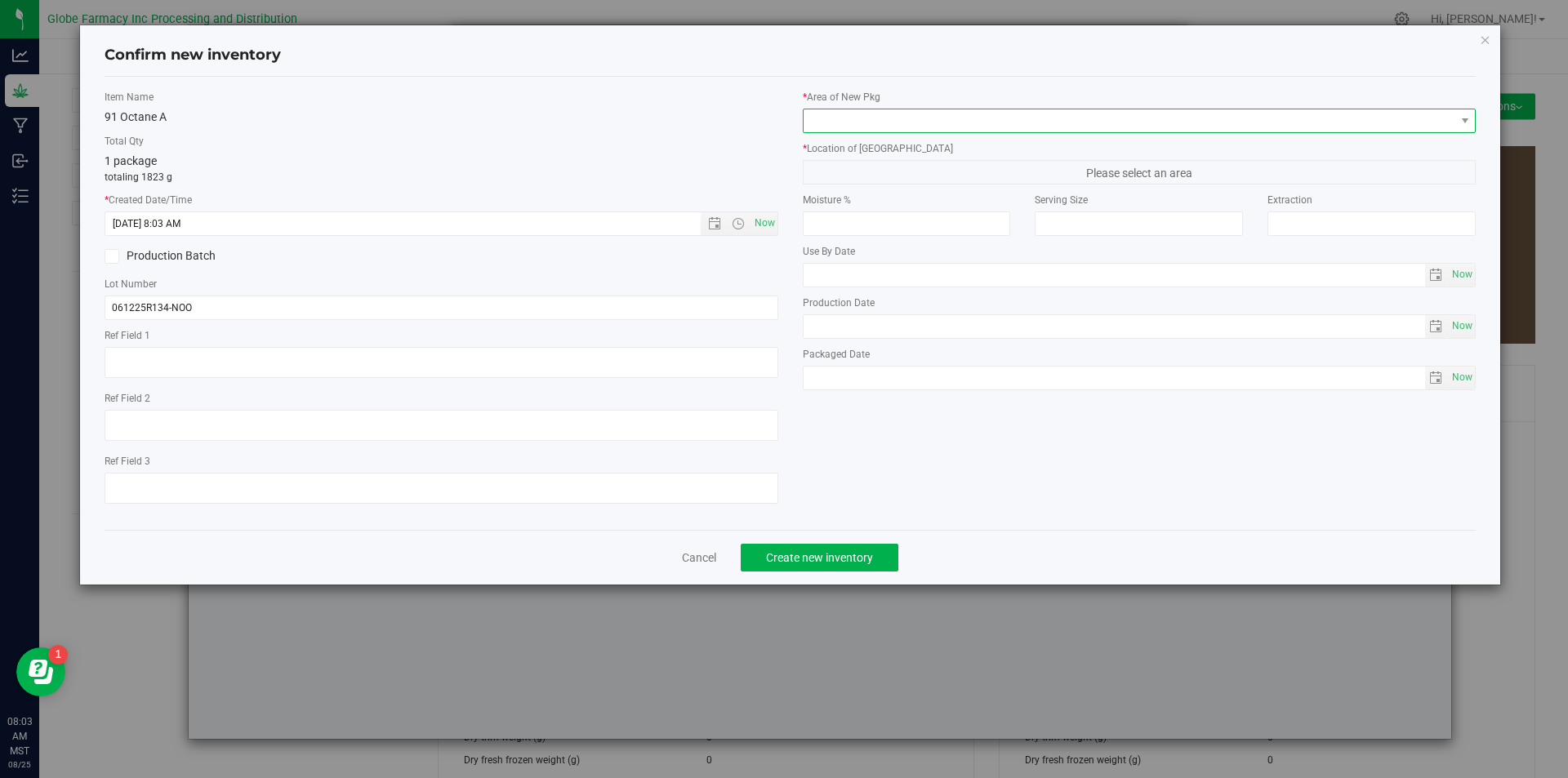
click at [922, 124] on span at bounding box center [1130, 120] width 652 height 23
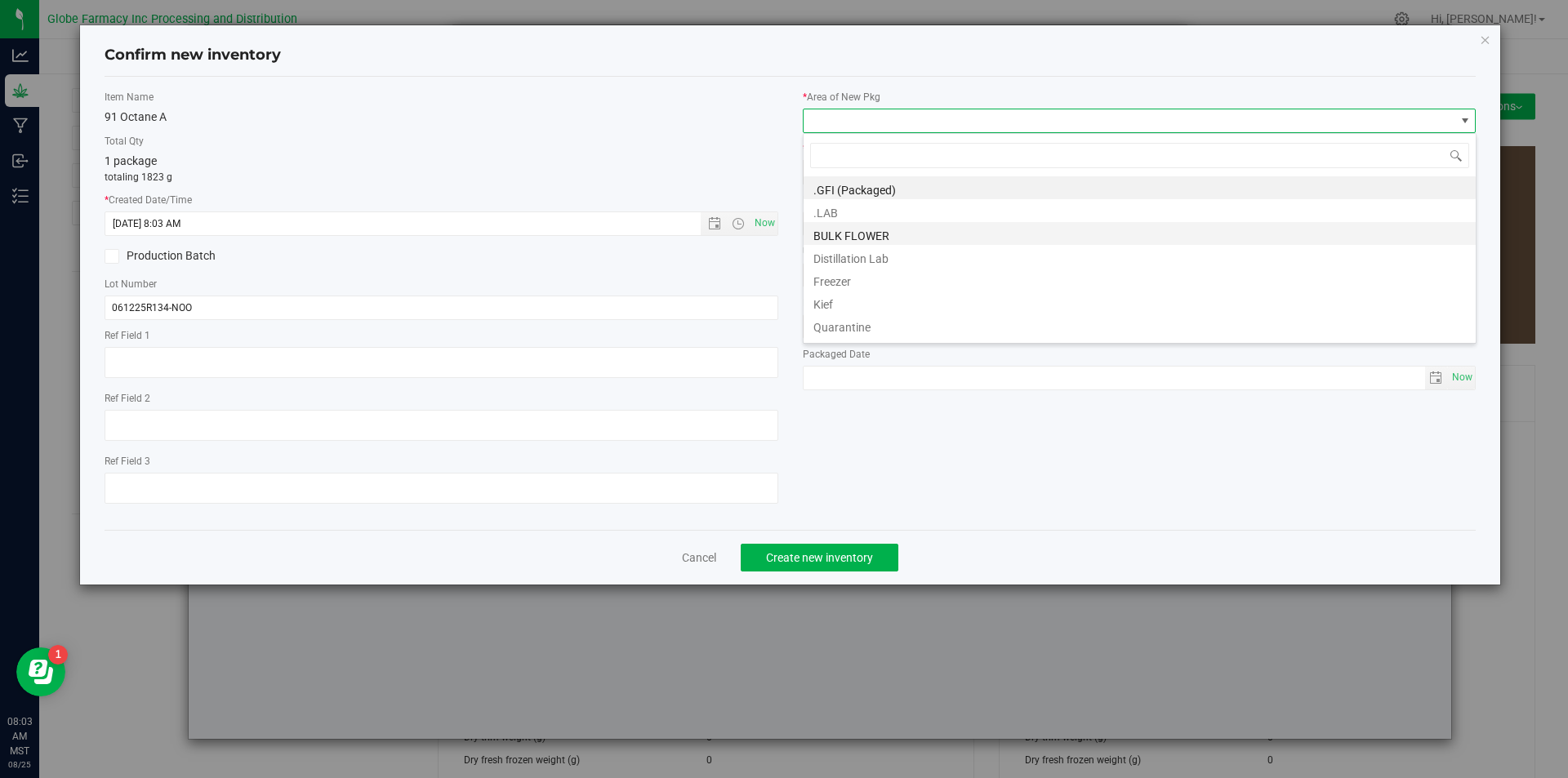
click at [874, 227] on li "BULK FLOWER" at bounding box center [1140, 233] width 672 height 23
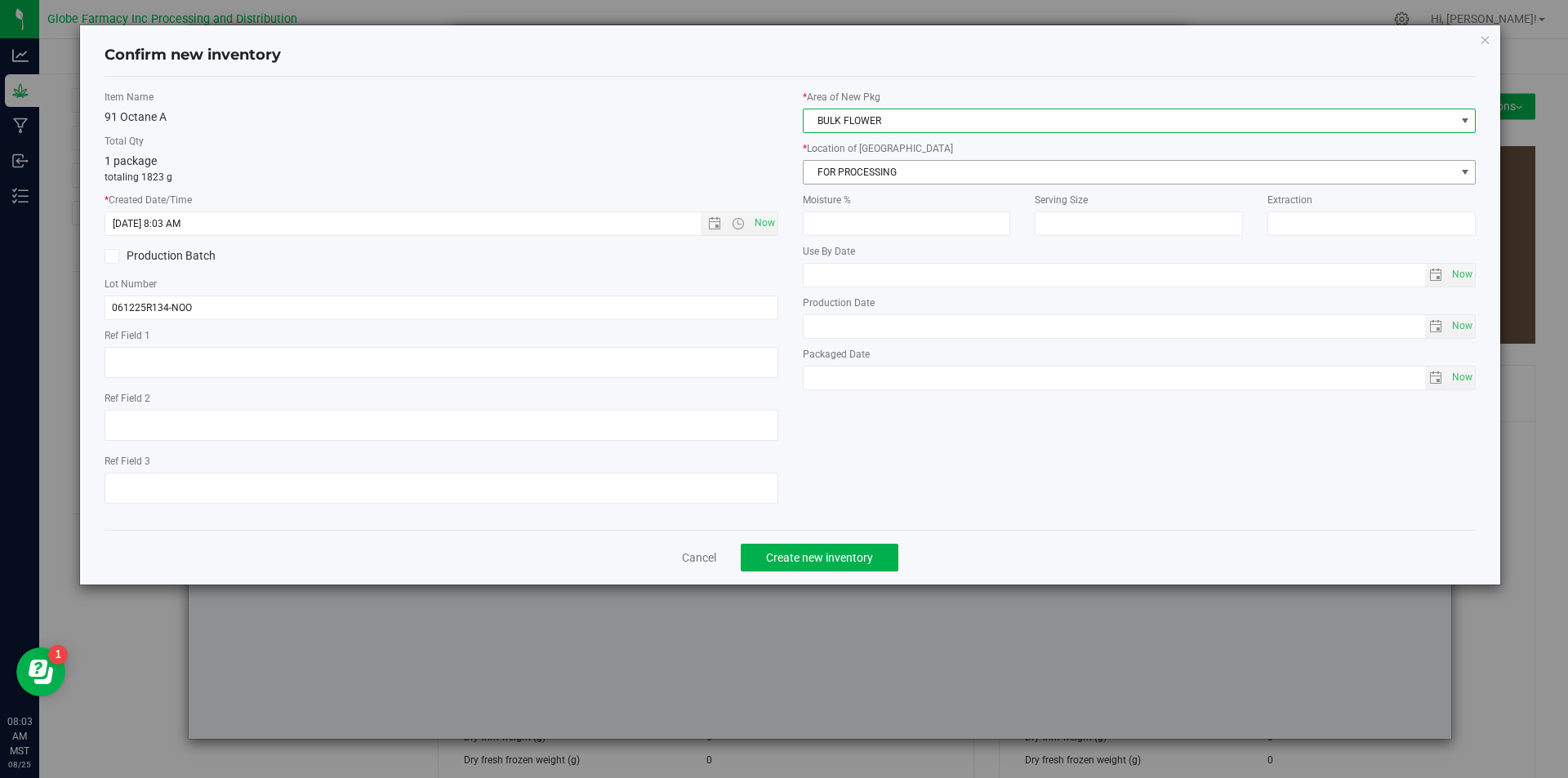
click at [856, 164] on span "FOR PROCESSING" at bounding box center [1130, 172] width 652 height 23
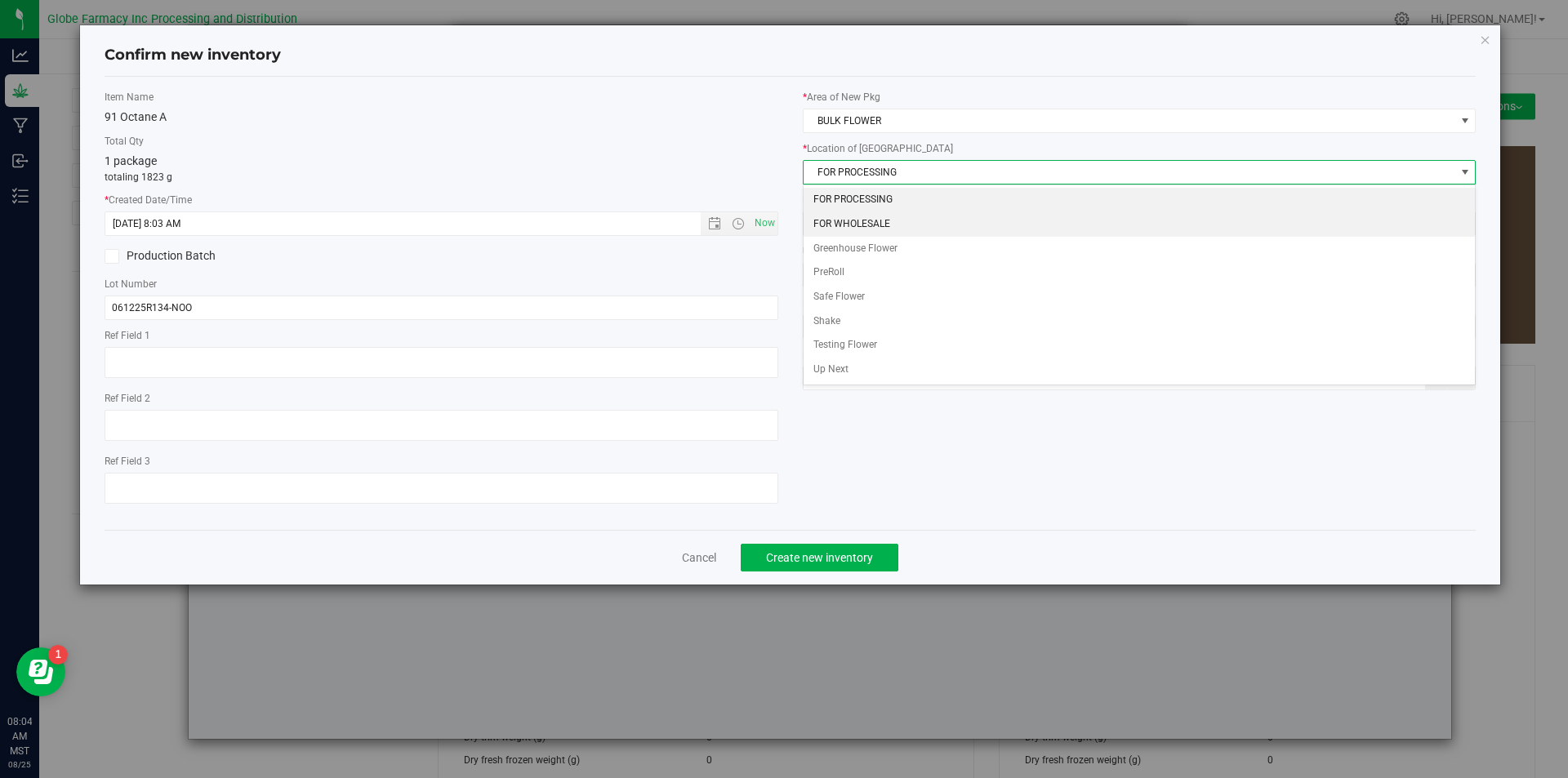
click at [897, 227] on li "FOR WHOLESALE" at bounding box center [1140, 224] width 672 height 25
click at [897, 227] on \}\}_listbox "FOR PROCESSING FOR WHOLESALE Greenhouse Flower PreRoll Safe Flower Shake Testin…" at bounding box center [1140, 285] width 672 height 194
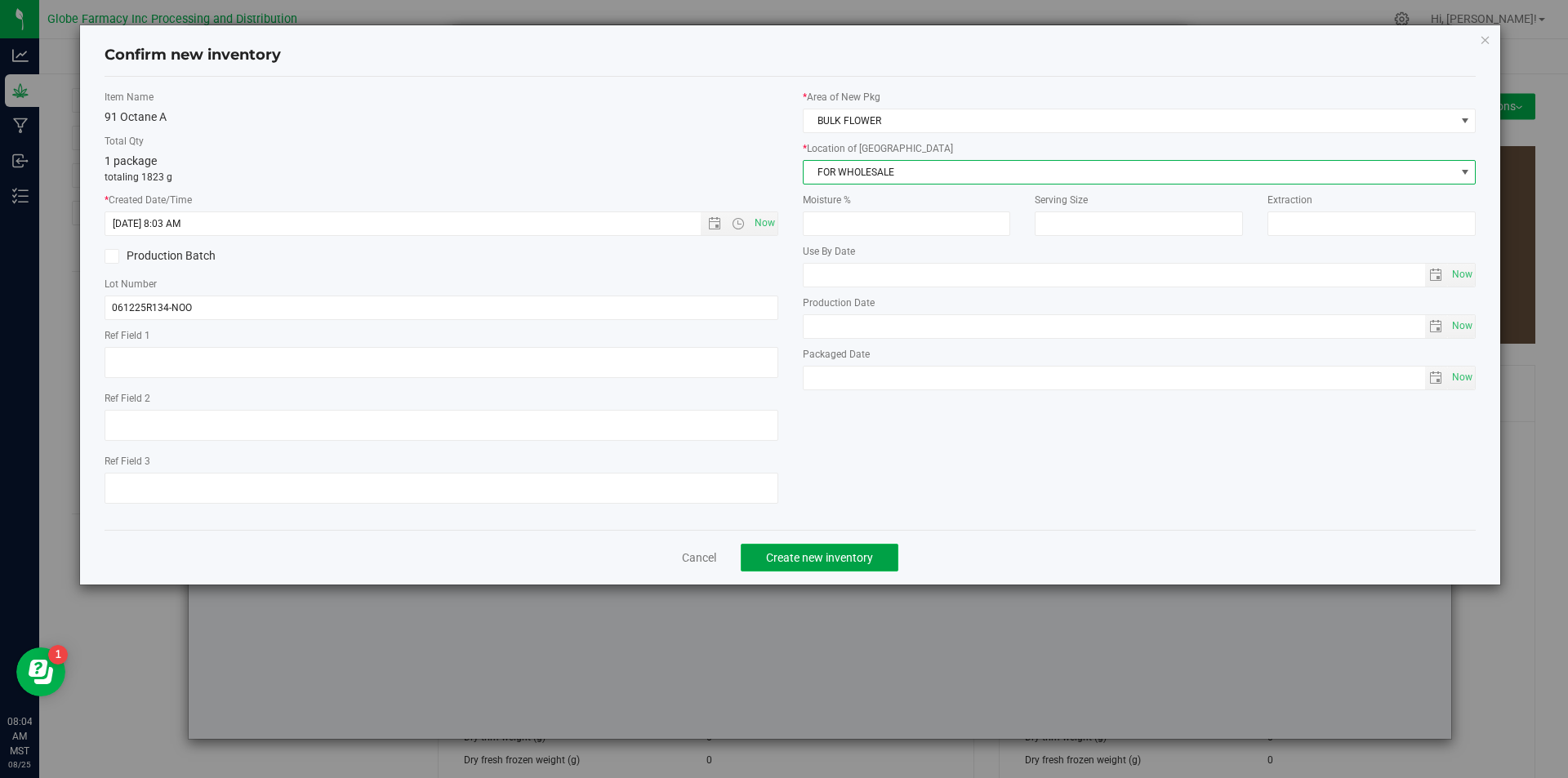
click at [839, 553] on span "Create new inventory" at bounding box center [819, 556] width 107 height 13
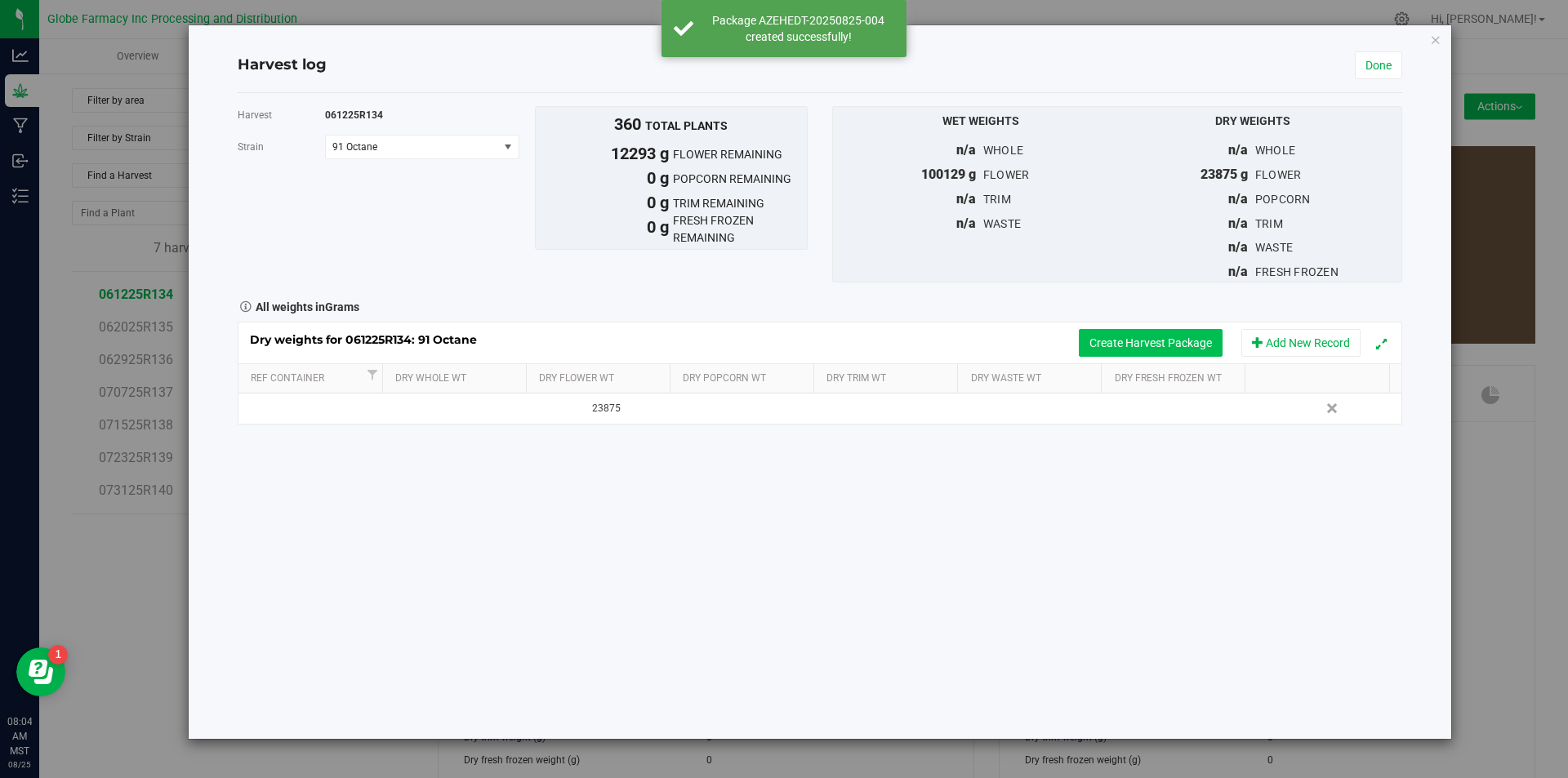
click at [1109, 330] on button "Create Harvest Package" at bounding box center [1151, 342] width 144 height 28
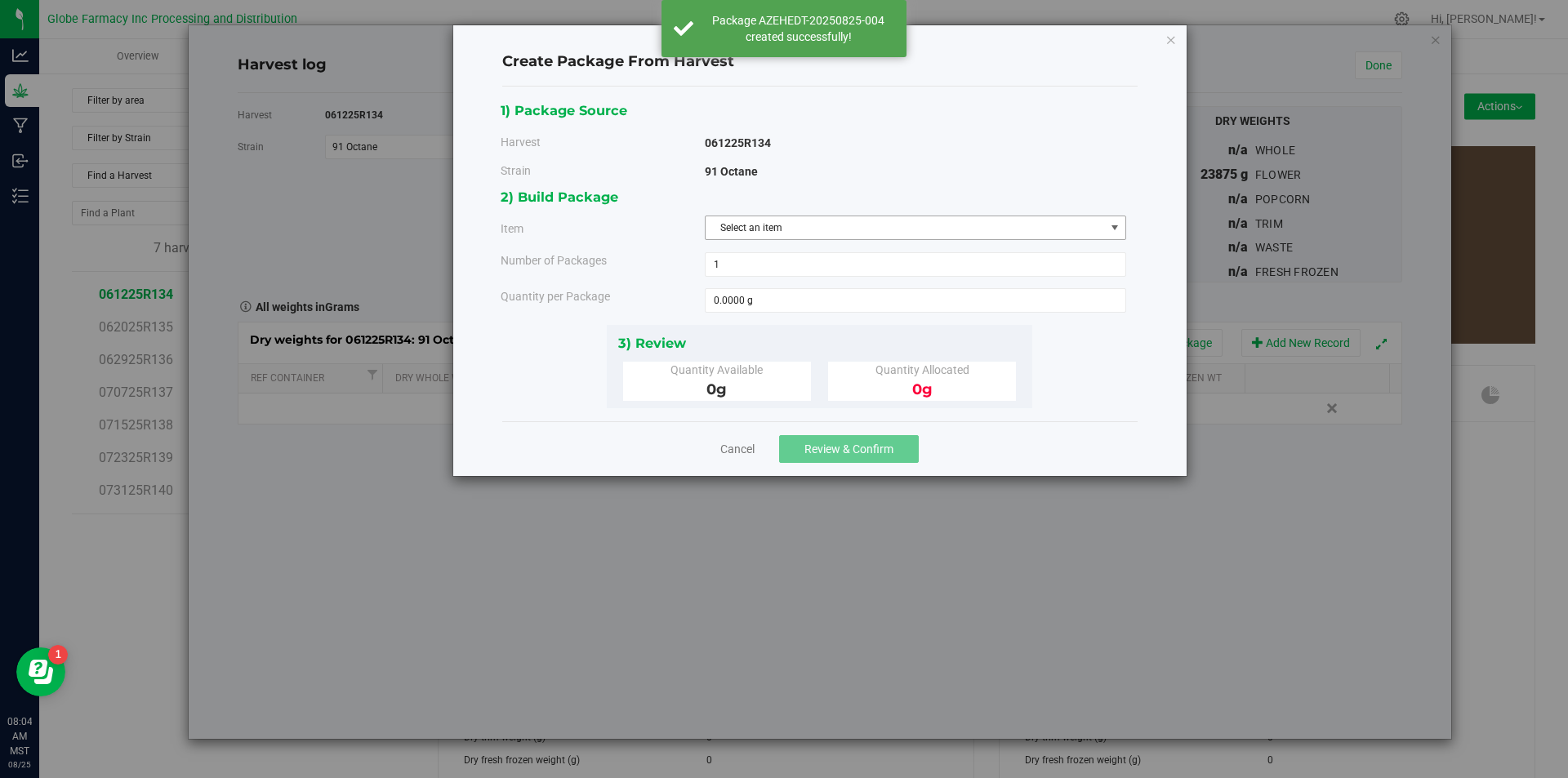
click at [935, 218] on span "Select an item" at bounding box center [905, 227] width 399 height 23
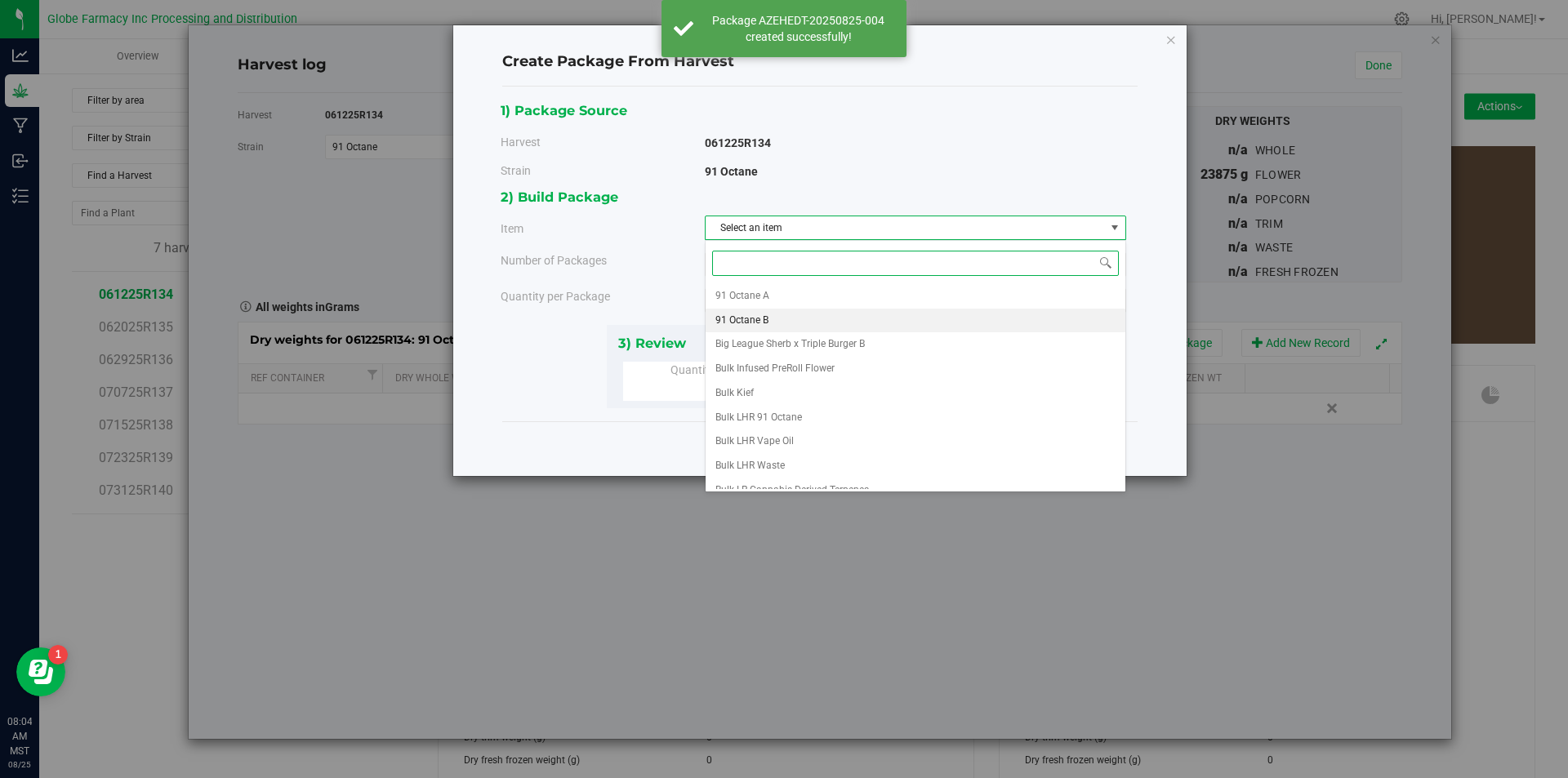
click at [820, 321] on li "91 Octane B" at bounding box center [916, 321] width 420 height 25
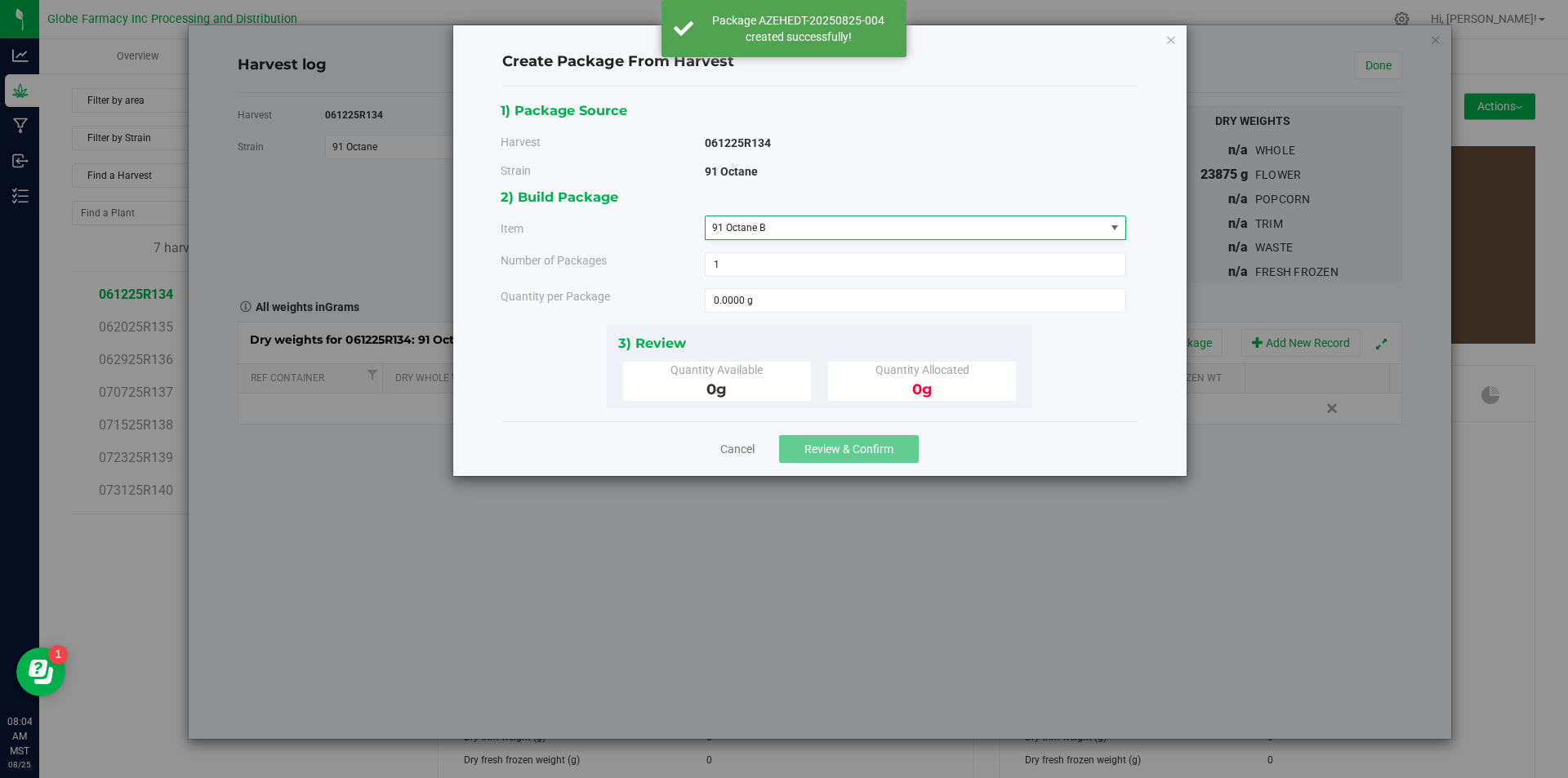
click at [820, 321] on div "Select an item 91 Octane A 91 Octane B Big League Sherb x Triple Burger B Bulk …" at bounding box center [916, 366] width 421 height 252
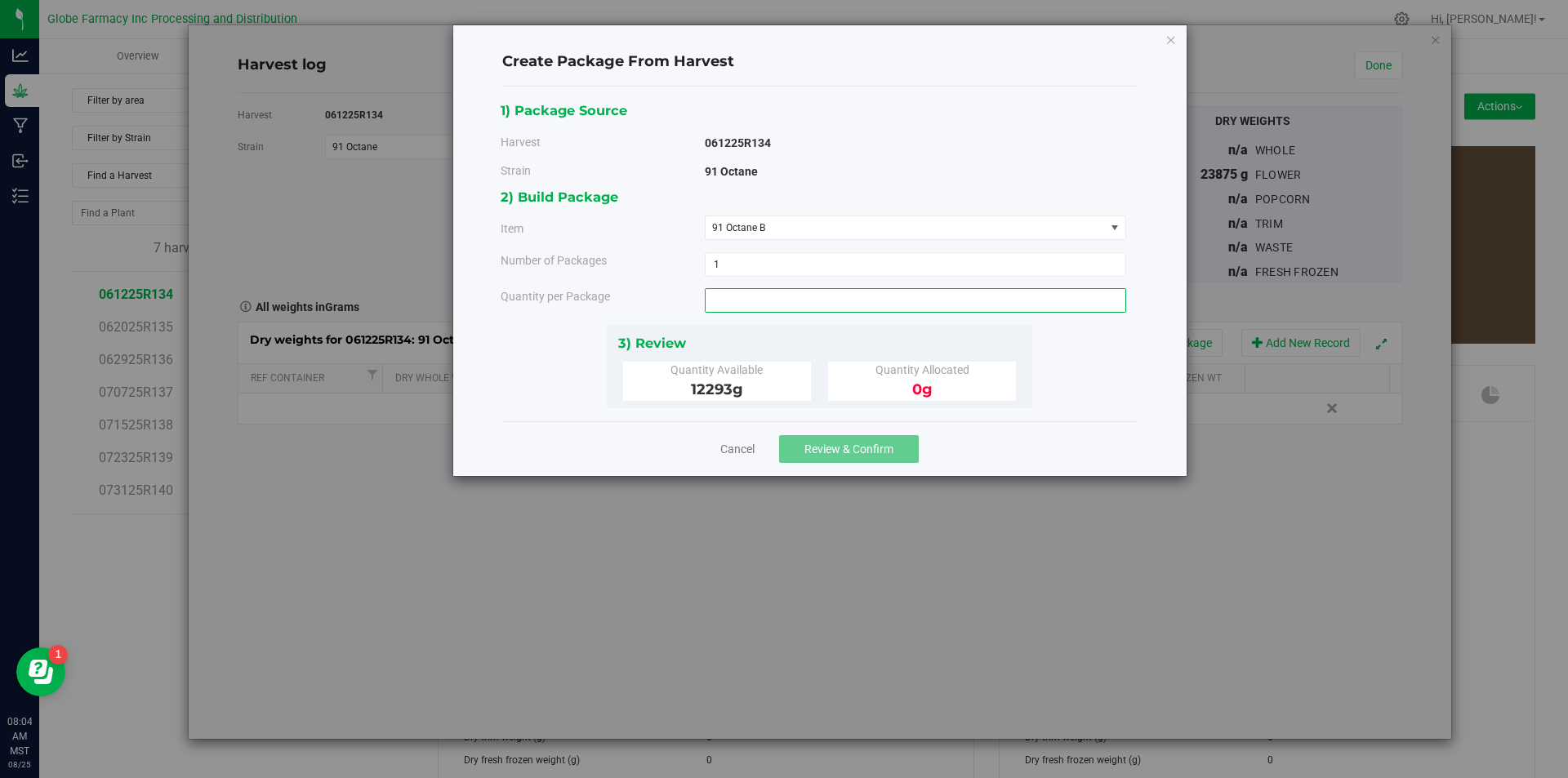
click at [788, 310] on span at bounding box center [916, 300] width 421 height 25
type input "1305"
type input "1305.0000 g"
click at [856, 454] on span "Review & Confirm" at bounding box center [849, 448] width 89 height 13
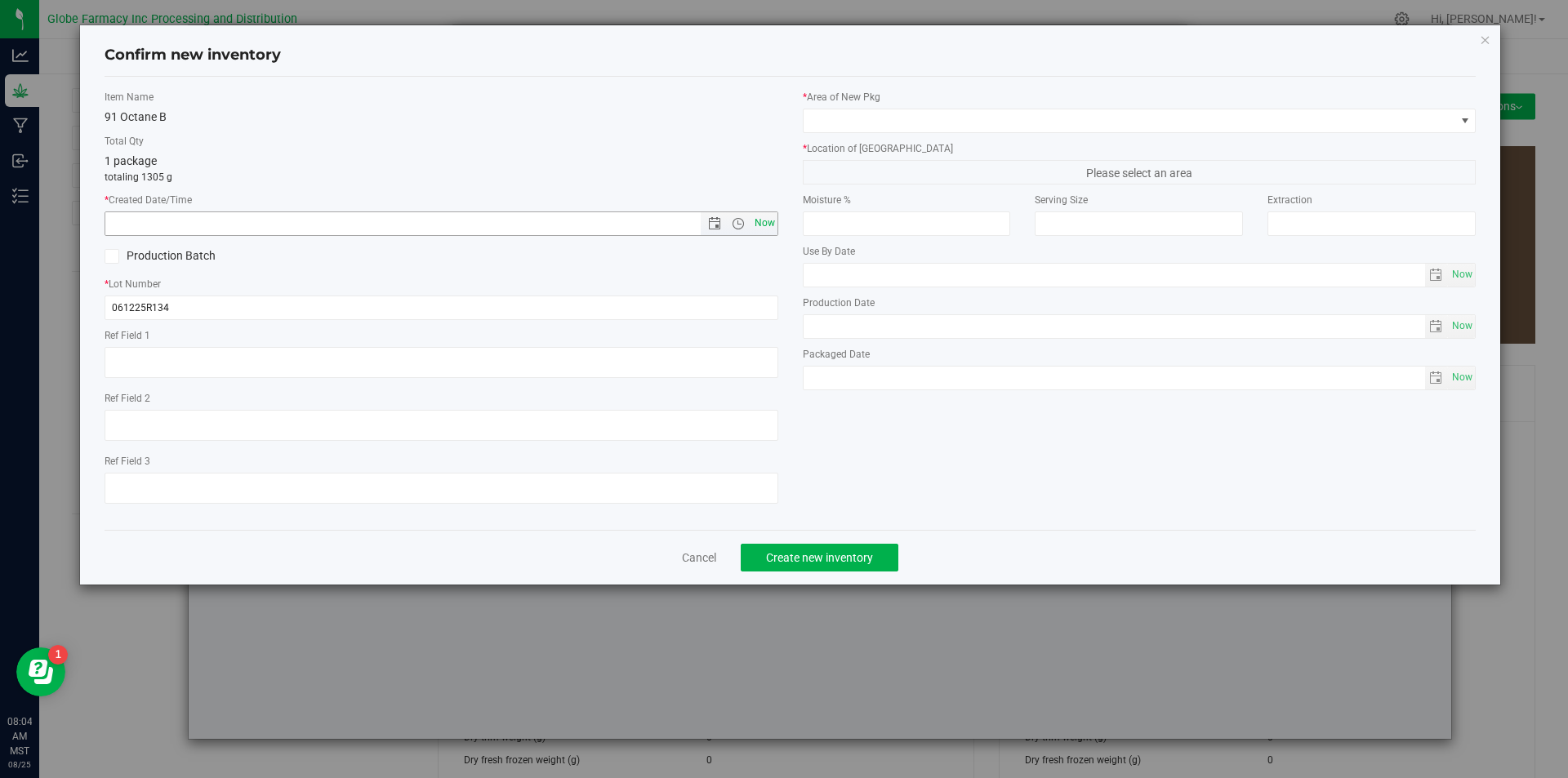
click at [768, 220] on span "Now" at bounding box center [764, 223] width 28 height 24
type input "[DATE] 8:04 AM"
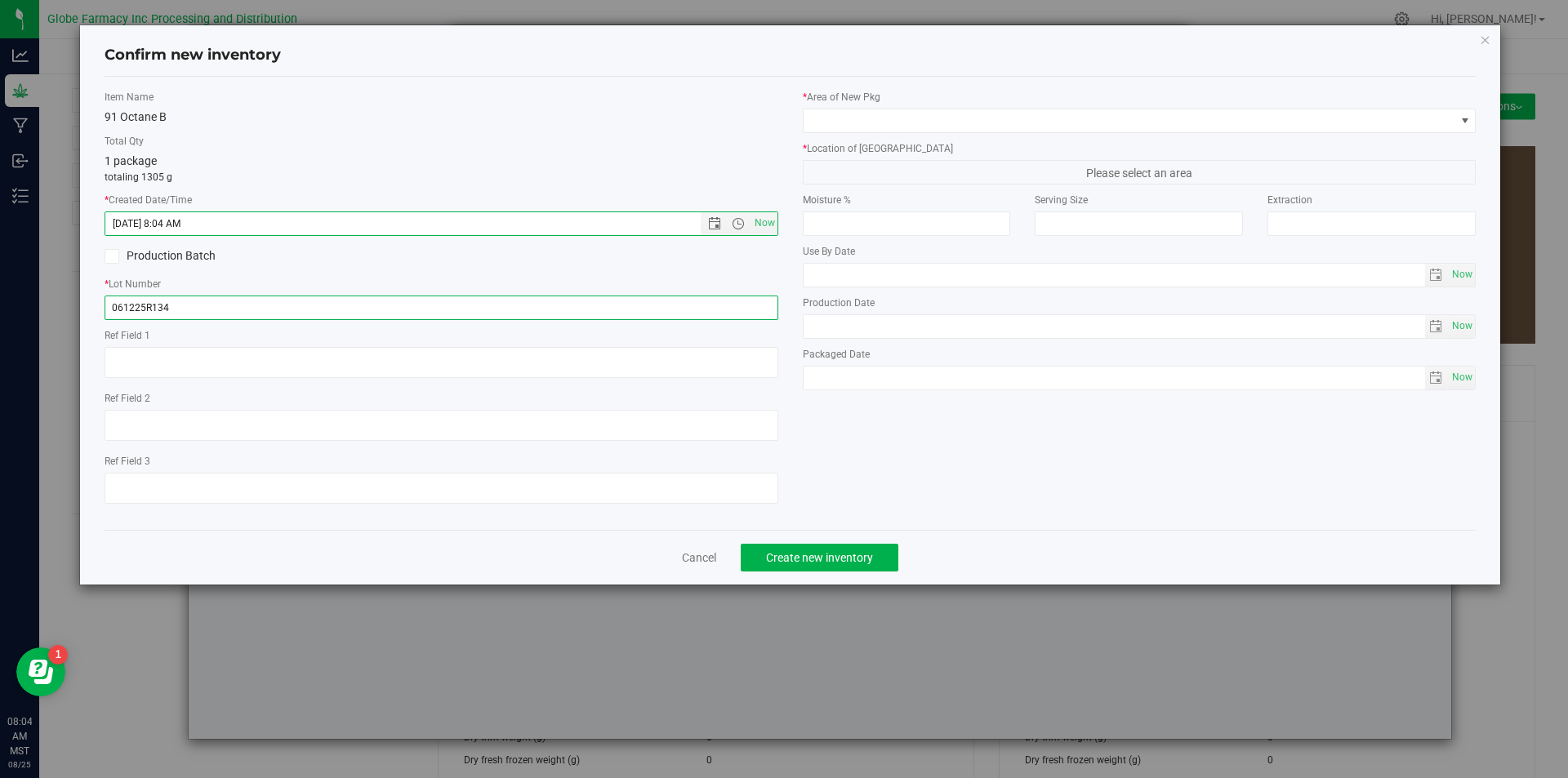
click at [202, 305] on input "061225R134" at bounding box center [442, 307] width 674 height 25
type input "061225R134-NOO"
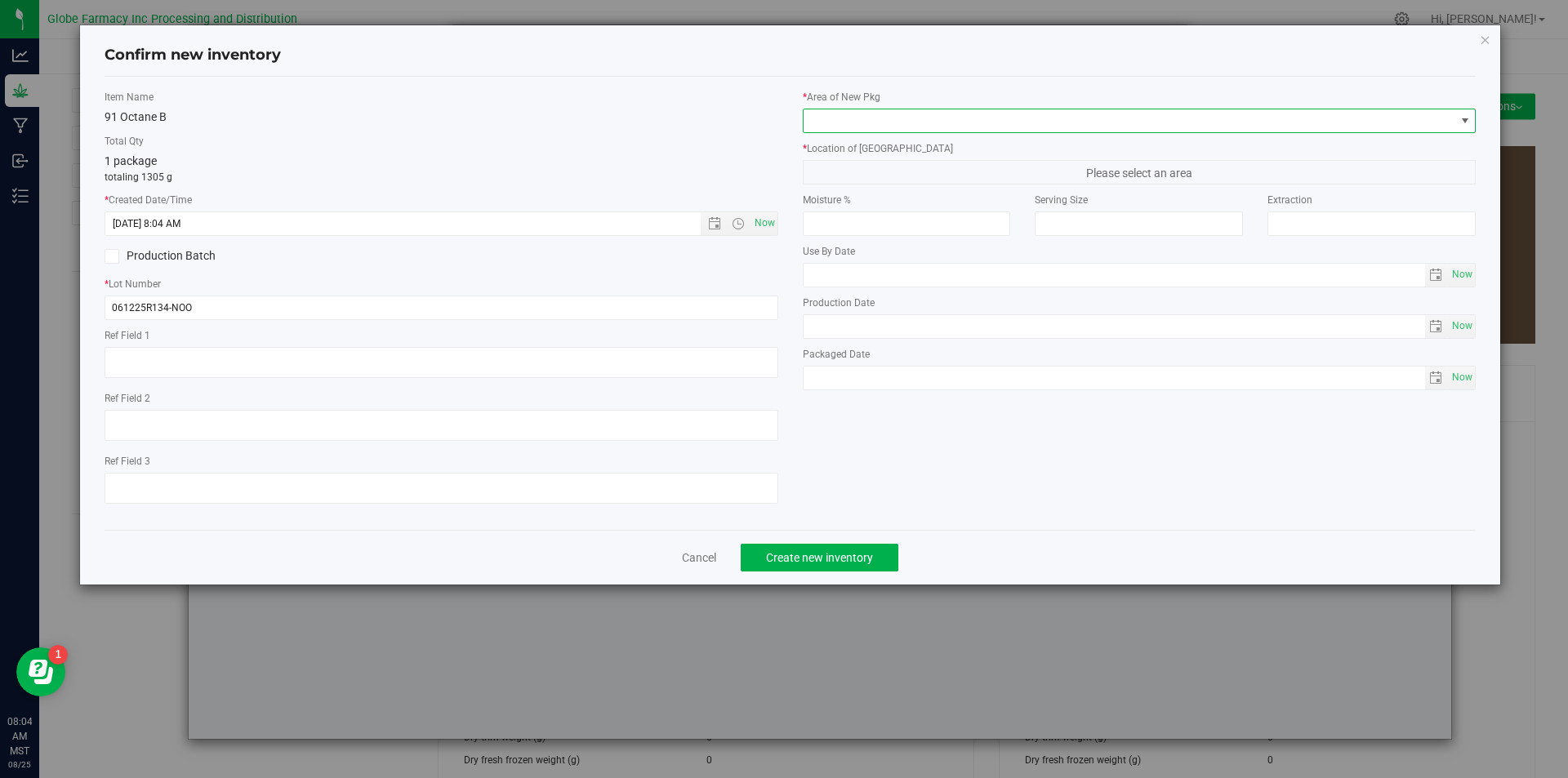
click at [840, 113] on span at bounding box center [1130, 120] width 652 height 23
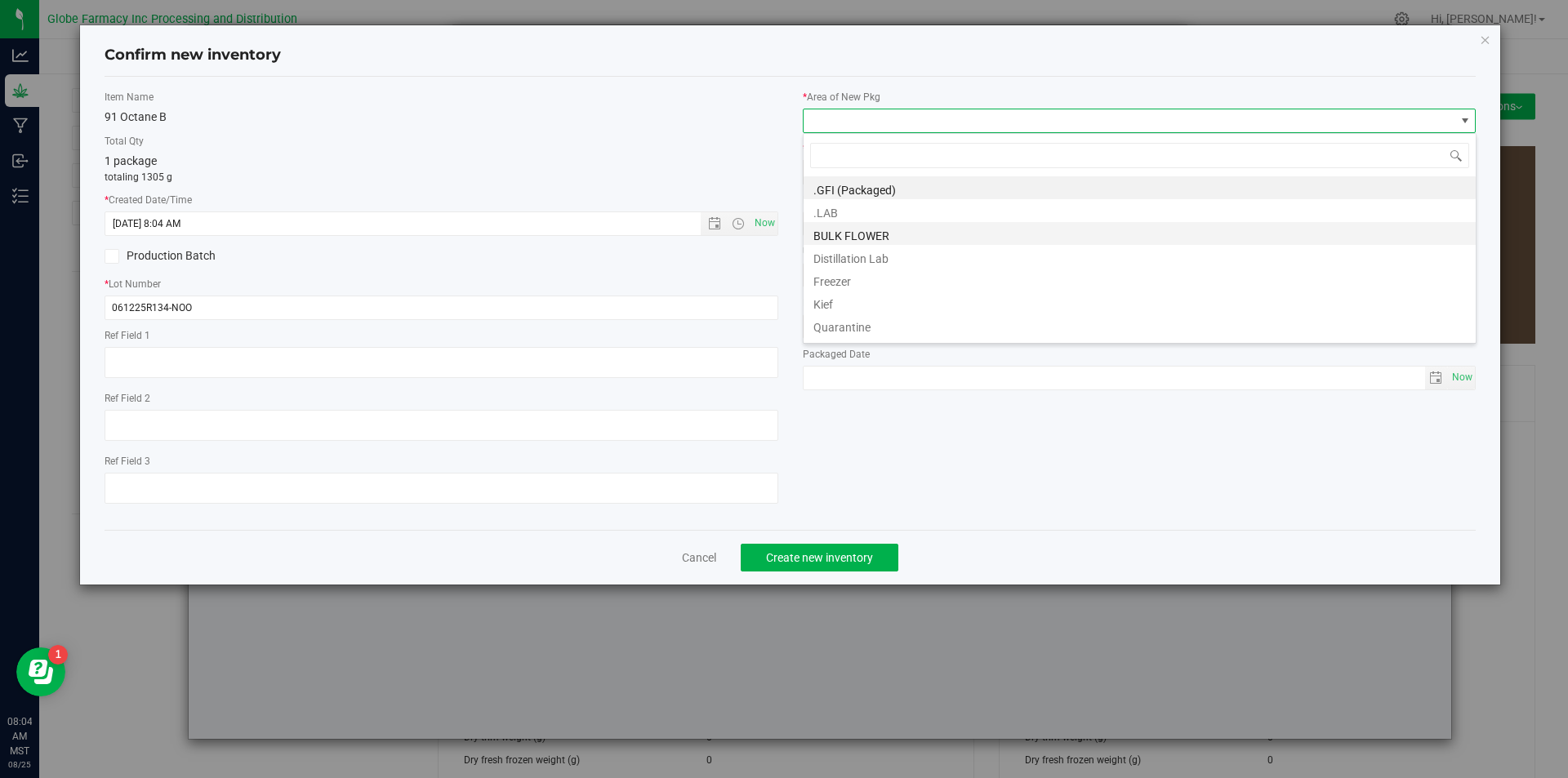
click at [858, 229] on li "BULK FLOWER" at bounding box center [1140, 233] width 672 height 23
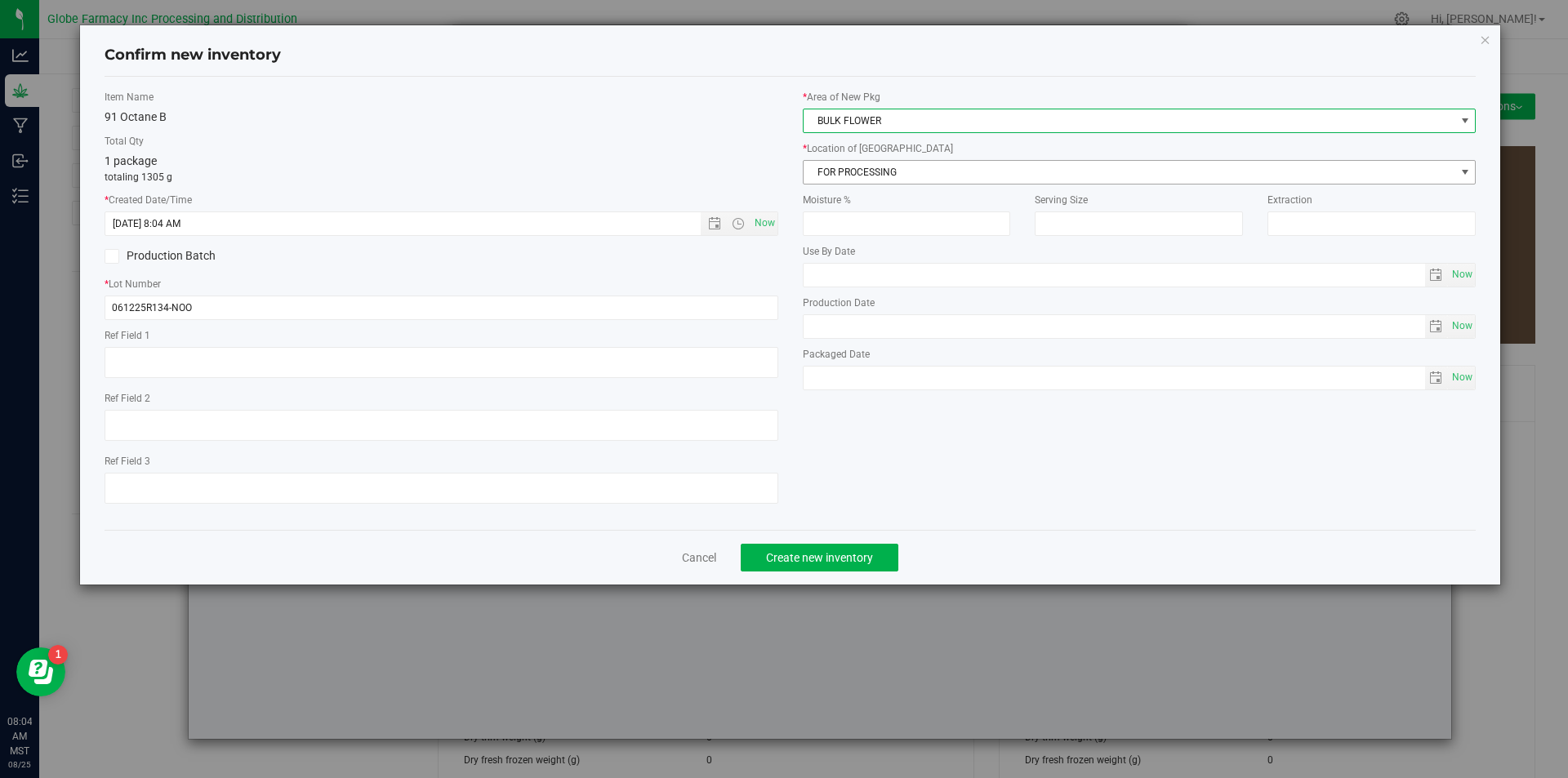
click at [869, 163] on span "FOR PROCESSING" at bounding box center [1130, 172] width 652 height 23
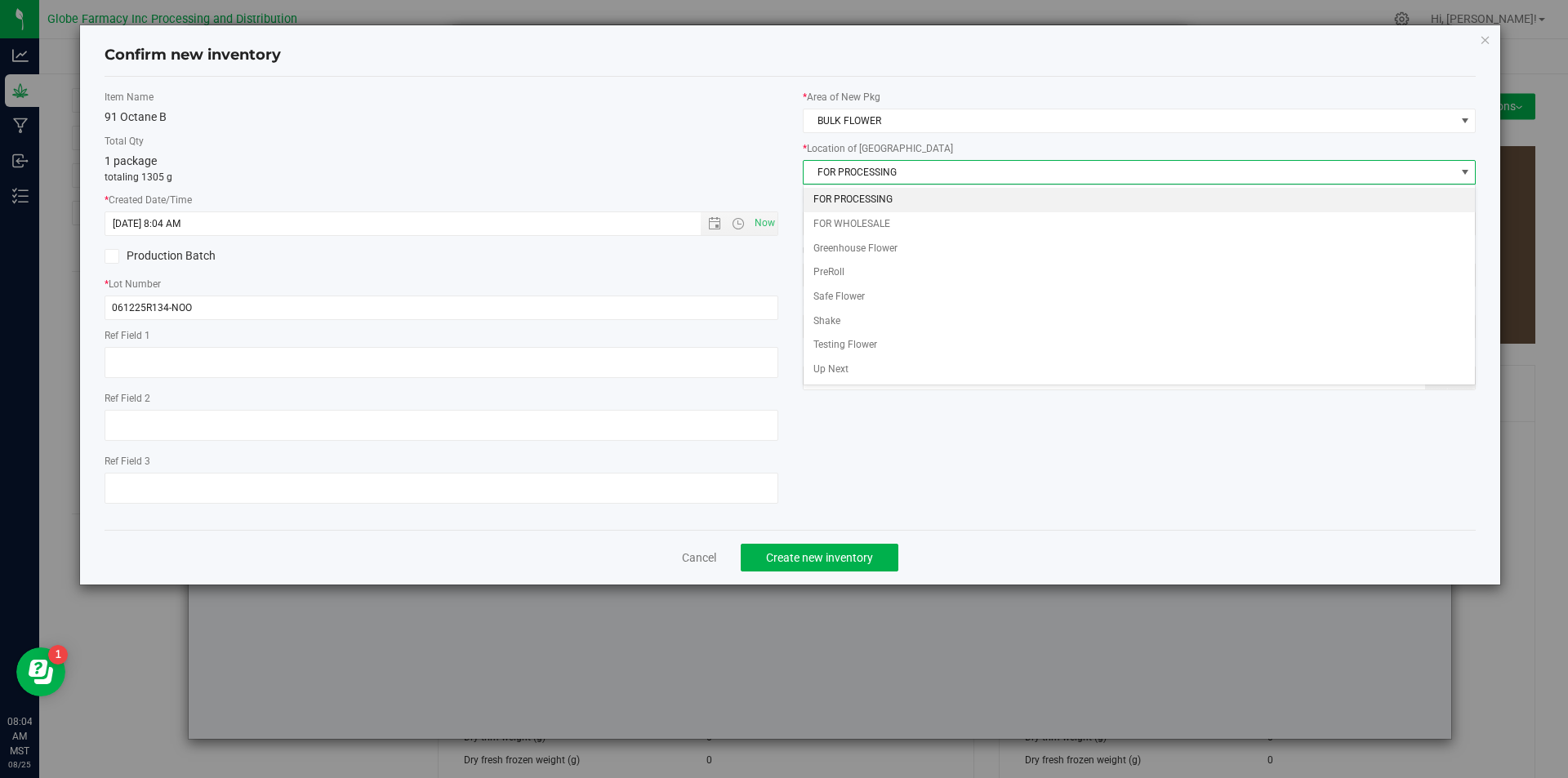
click at [869, 194] on li "FOR PROCESSING" at bounding box center [1140, 200] width 672 height 25
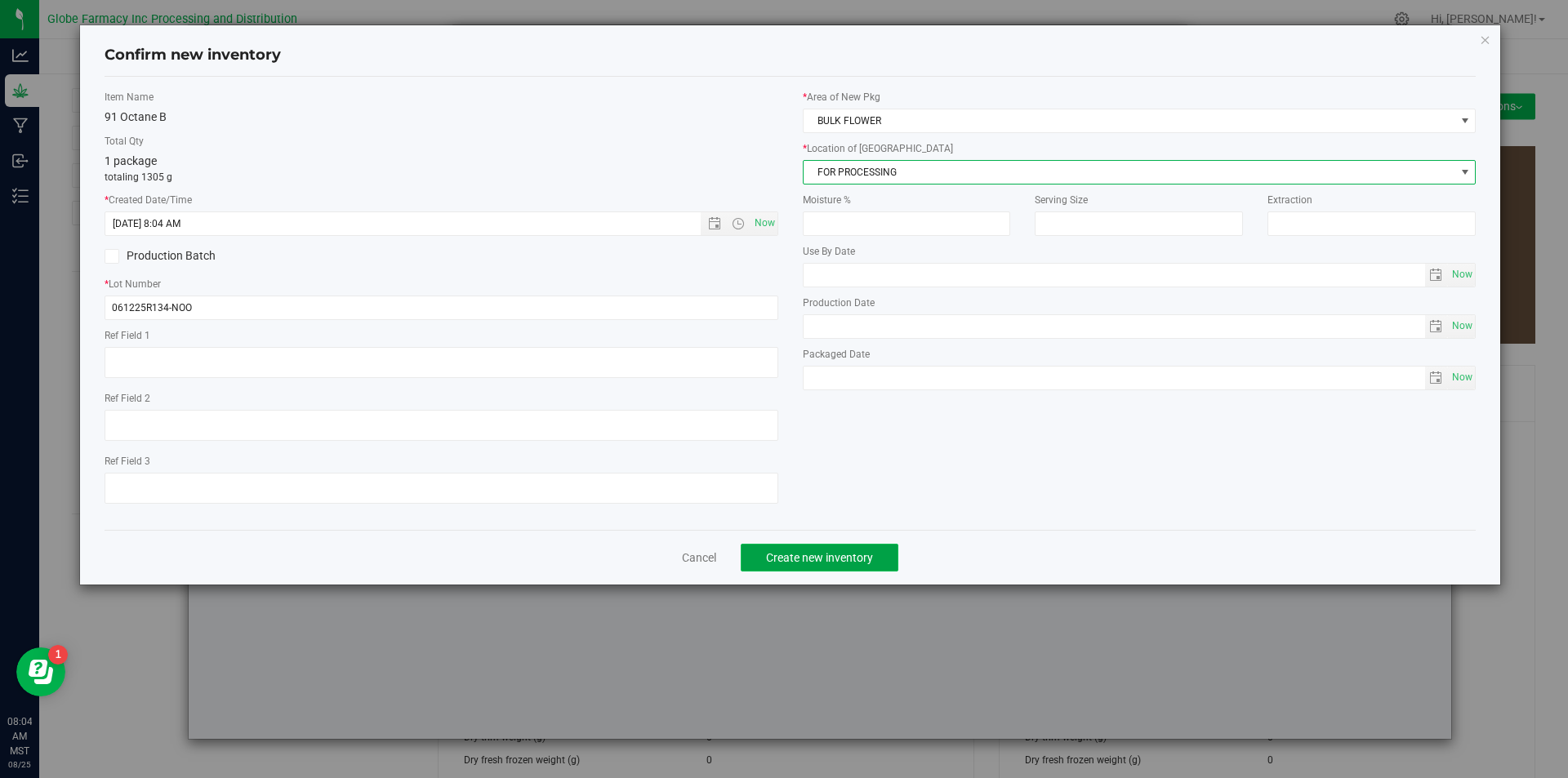
click at [825, 548] on button "Create new inventory" at bounding box center [819, 557] width 157 height 28
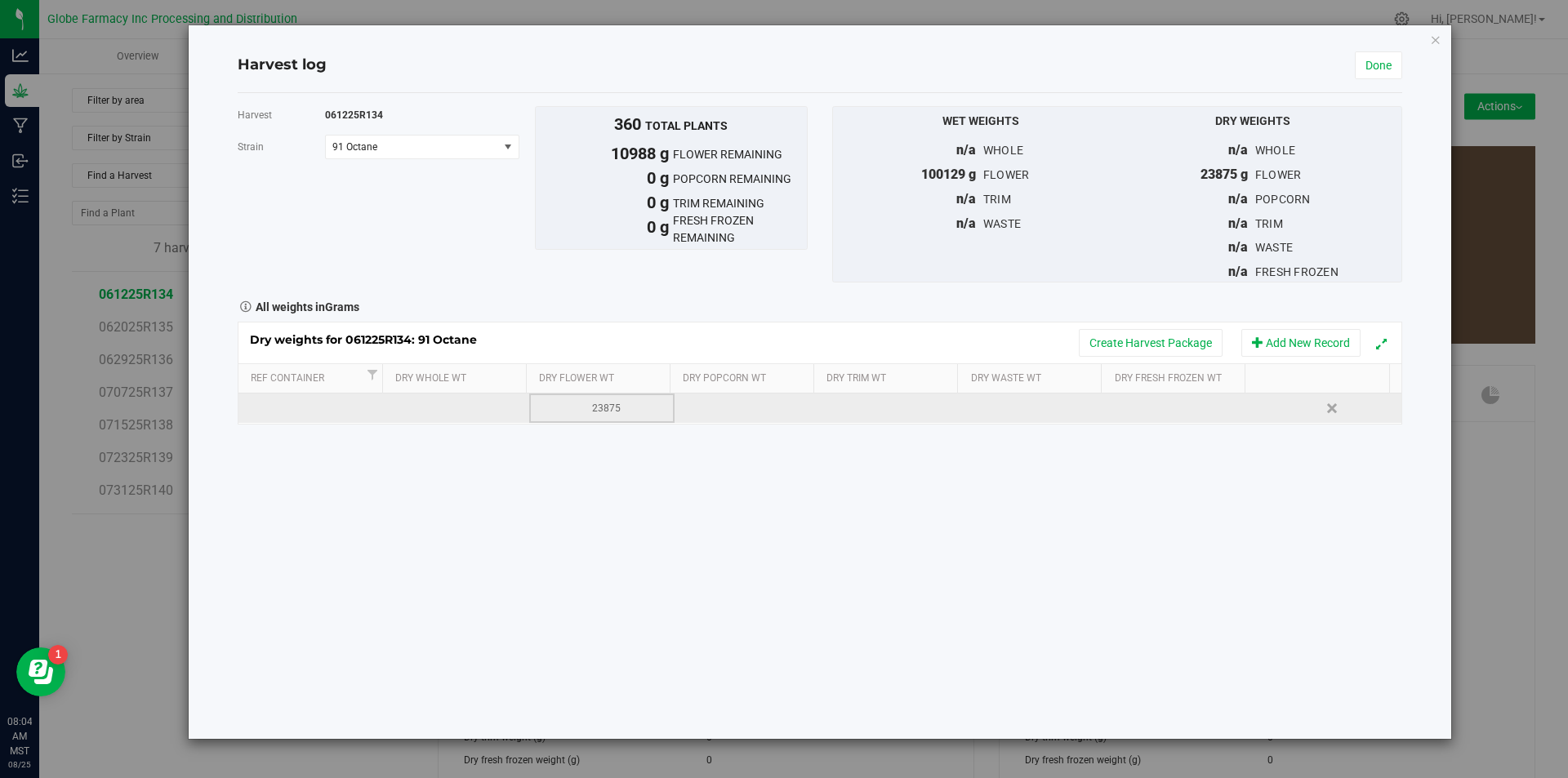
click at [612, 411] on div "23875" at bounding box center [607, 408] width 133 height 15
type input "2"
type input "12887"
click at [1388, 57] on link "Done" at bounding box center [1378, 65] width 47 height 28
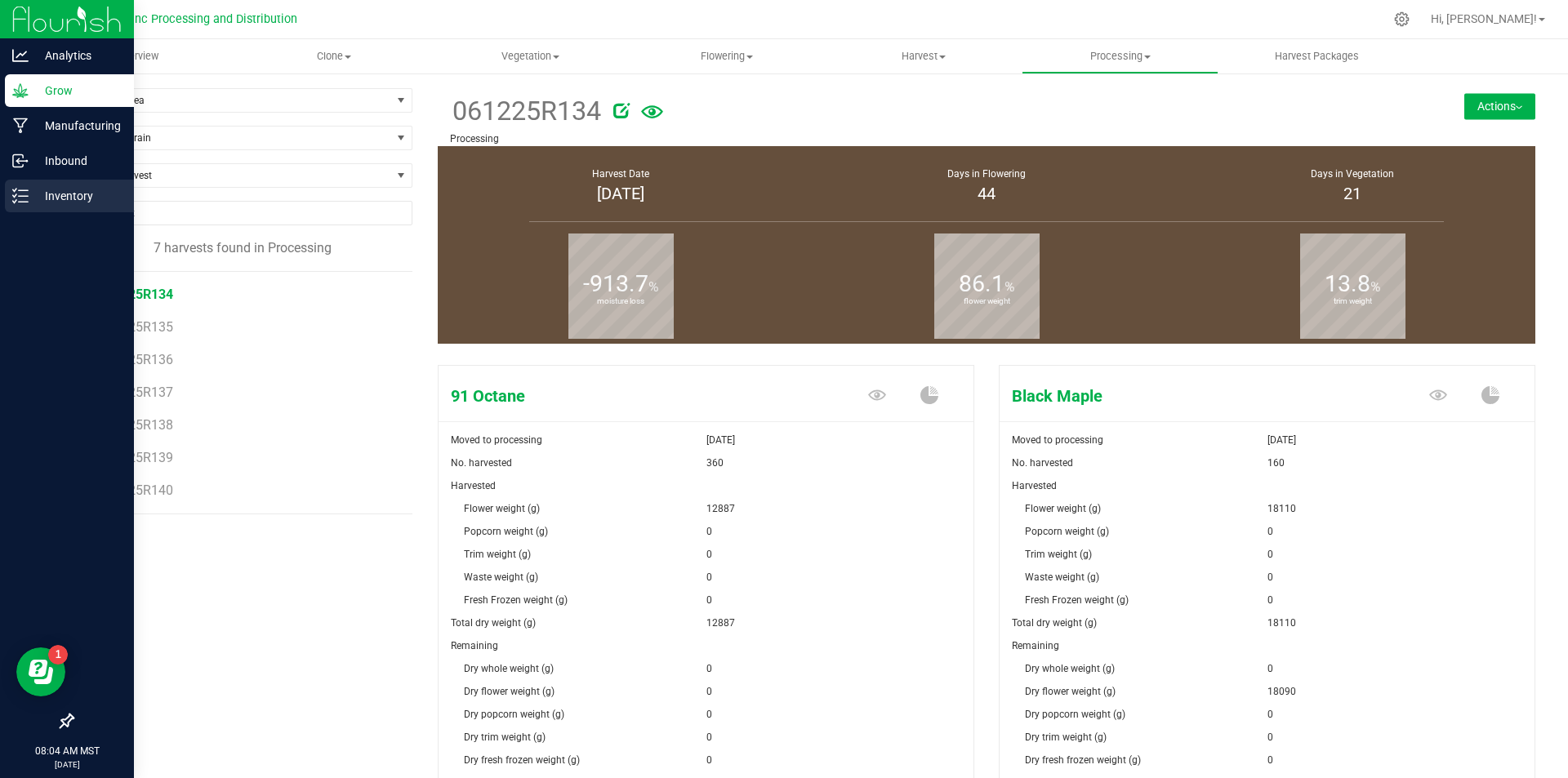
click at [41, 201] on p "Inventory" at bounding box center [78, 195] width 98 height 19
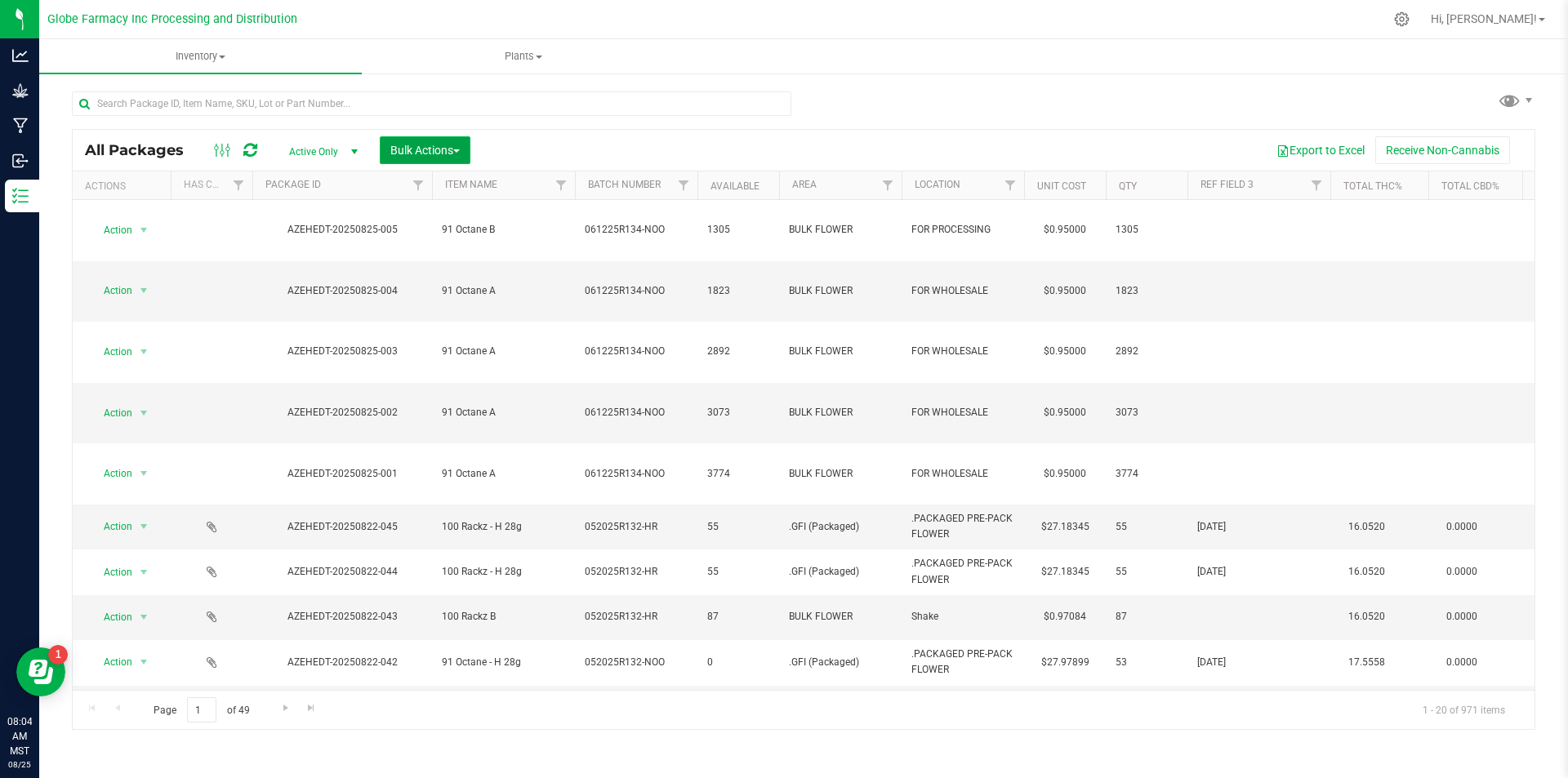
click at [403, 147] on span "Bulk Actions" at bounding box center [425, 150] width 69 height 13
click at [425, 268] on div "Print package labels" at bounding box center [449, 279] width 120 height 26
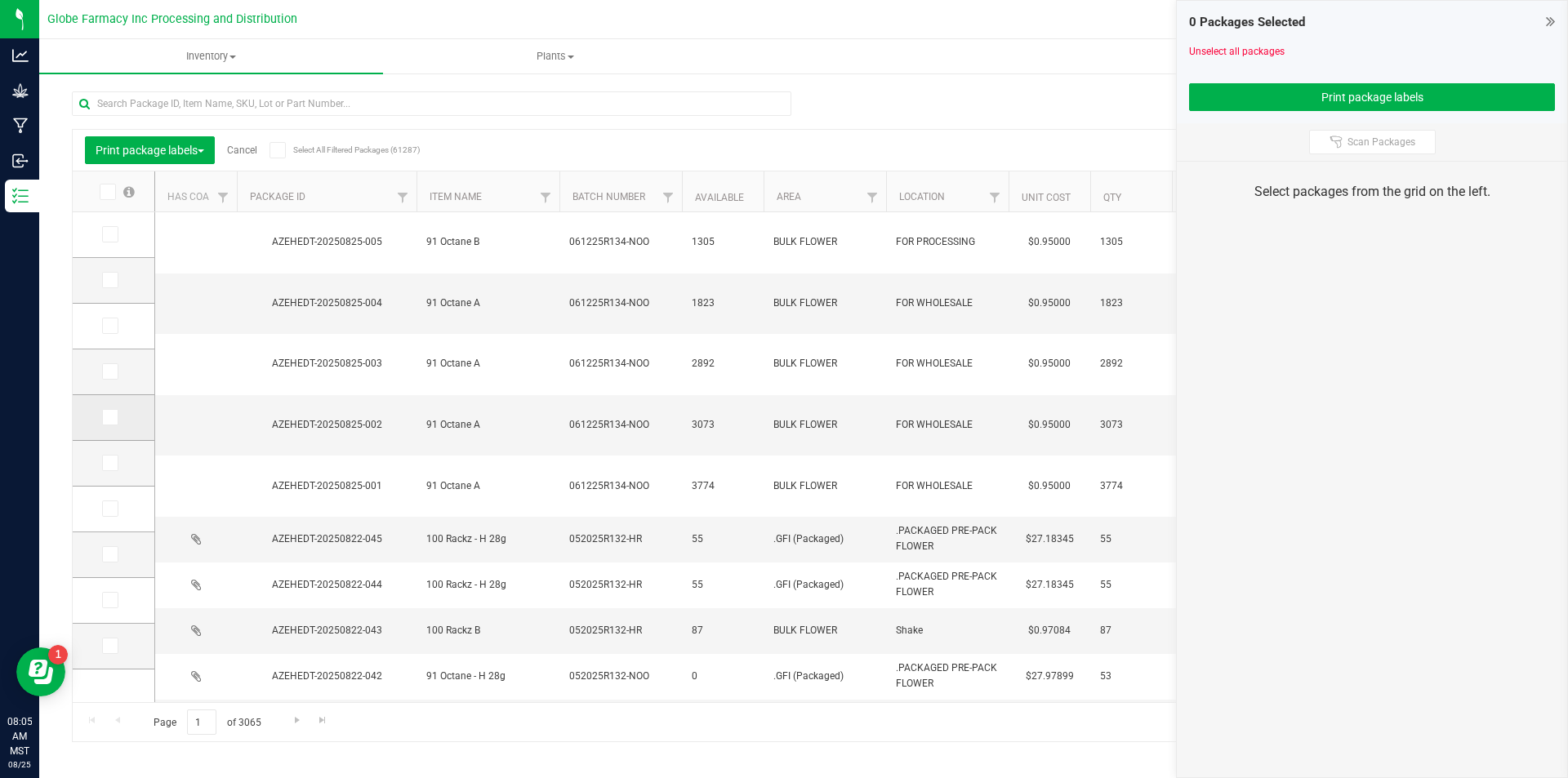
click at [117, 409] on span at bounding box center [110, 416] width 16 height 16
click at [0, 0] on input "checkbox" at bounding box center [0, 0] width 0 height 0
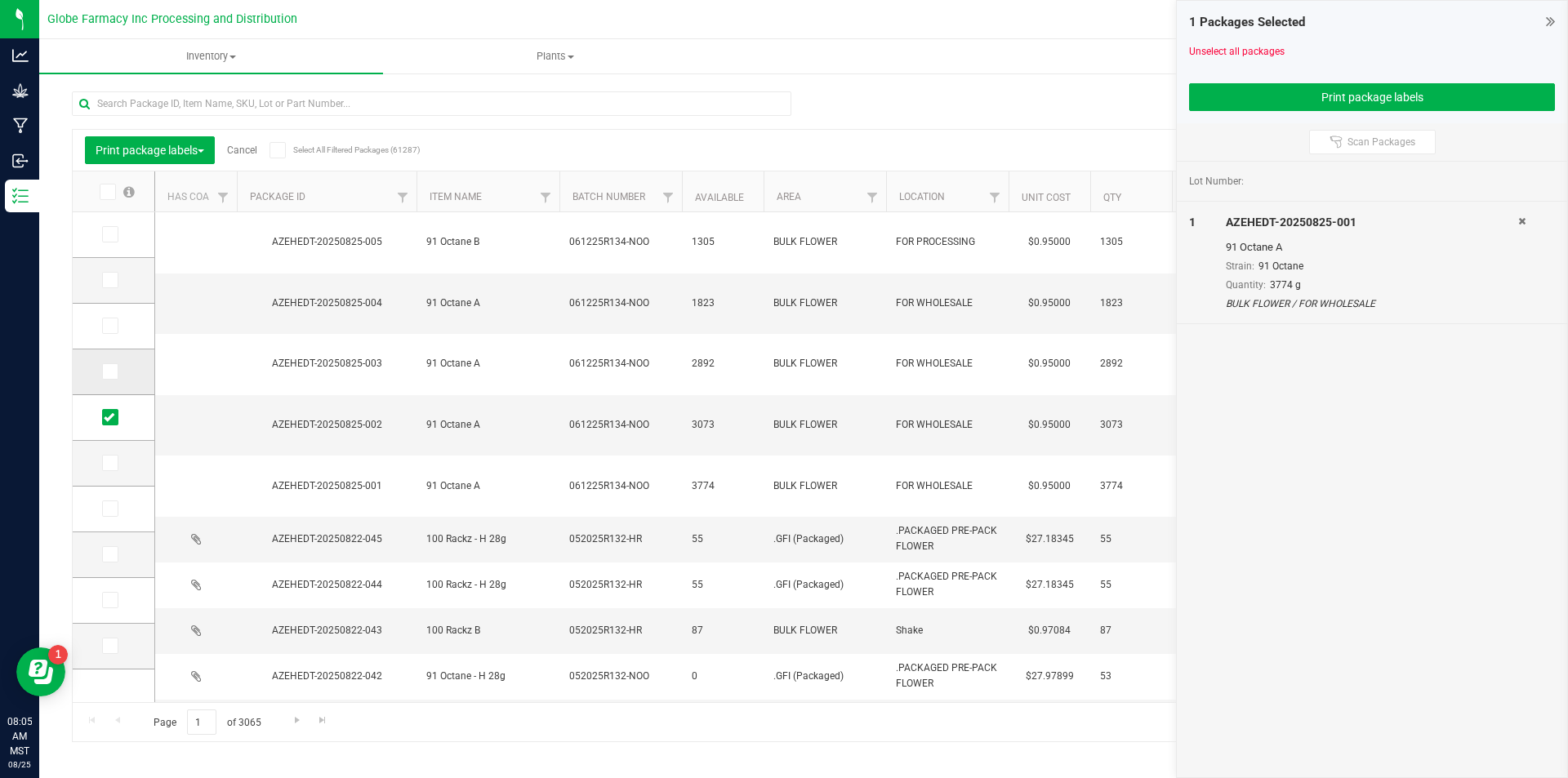
click at [122, 370] on label at bounding box center [114, 370] width 24 height 16
click at [0, 0] on input "checkbox" at bounding box center [0, 0] width 0 height 0
click at [112, 326] on icon at bounding box center [109, 326] width 11 height 0
click at [0, 0] on input "checkbox" at bounding box center [0, 0] width 0 height 0
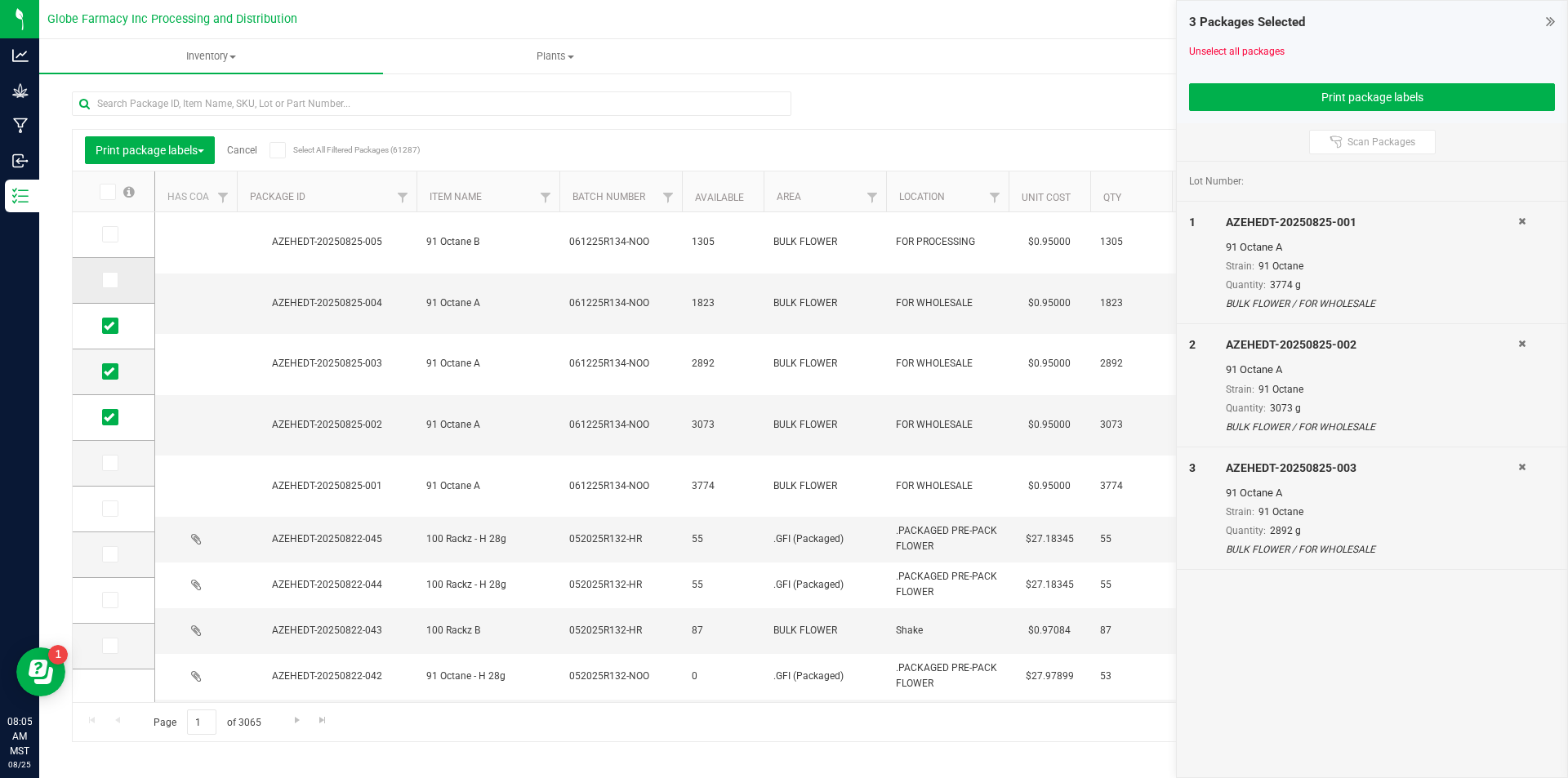
click at [113, 280] on icon at bounding box center [109, 280] width 11 height 0
click at [0, 0] on input "checkbox" at bounding box center [0, 0] width 0 height 0
click at [113, 280] on icon at bounding box center [109, 280] width 11 height 0
click at [0, 0] on input "checkbox" at bounding box center [0, 0] width 0 height 0
click at [107, 280] on icon at bounding box center [109, 280] width 11 height 0
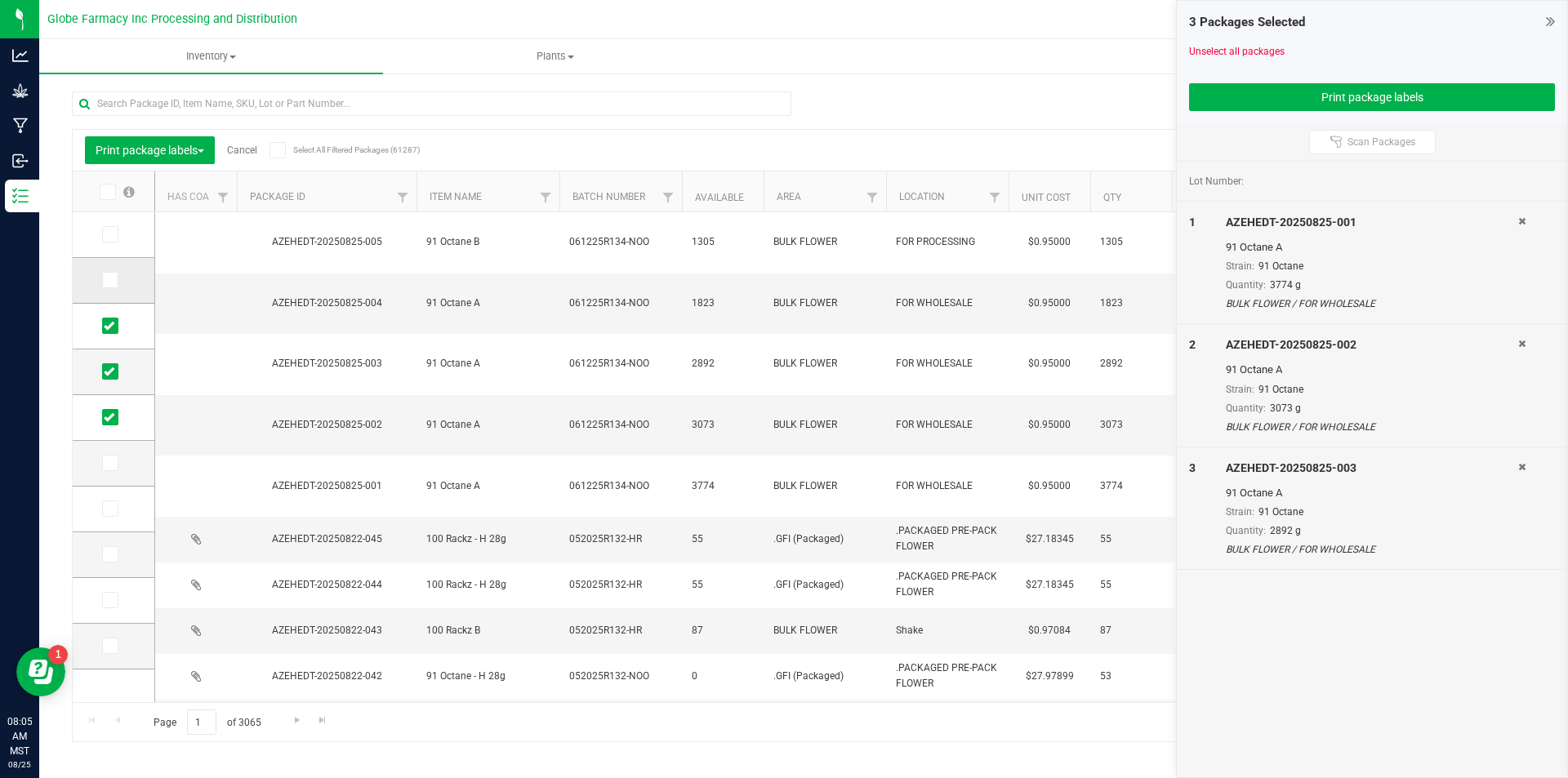
click at [0, 0] on input "checkbox" at bounding box center [0, 0] width 0 height 0
click at [107, 234] on icon at bounding box center [109, 234] width 11 height 0
click at [0, 0] on input "checkbox" at bounding box center [0, 0] width 0 height 0
click at [107, 234] on icon at bounding box center [109, 234] width 11 height 0
click at [0, 0] on input "checkbox" at bounding box center [0, 0] width 0 height 0
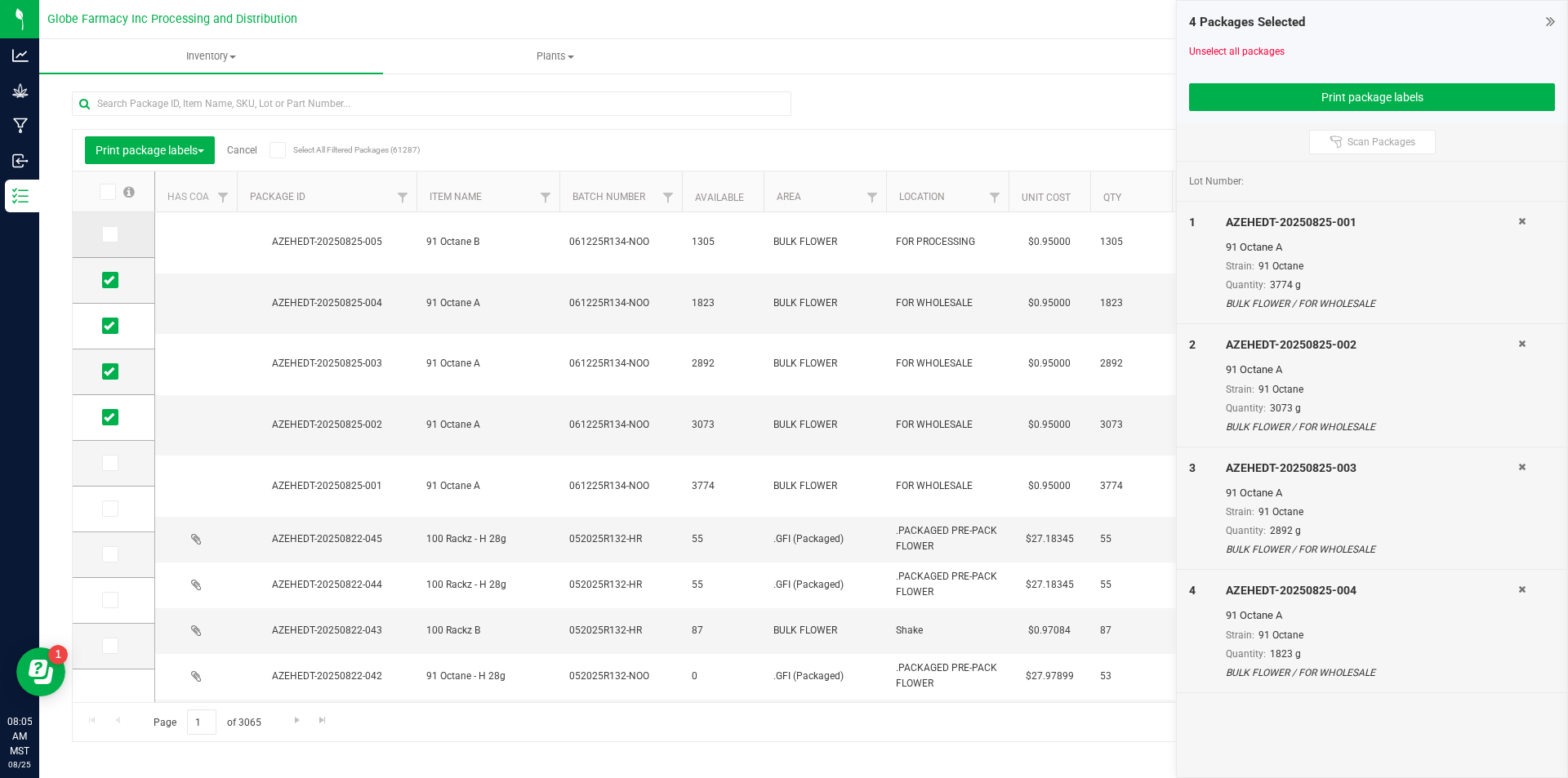
click at [110, 234] on icon at bounding box center [109, 234] width 11 height 0
click at [0, 0] on input "checkbox" at bounding box center [0, 0] width 0 height 0
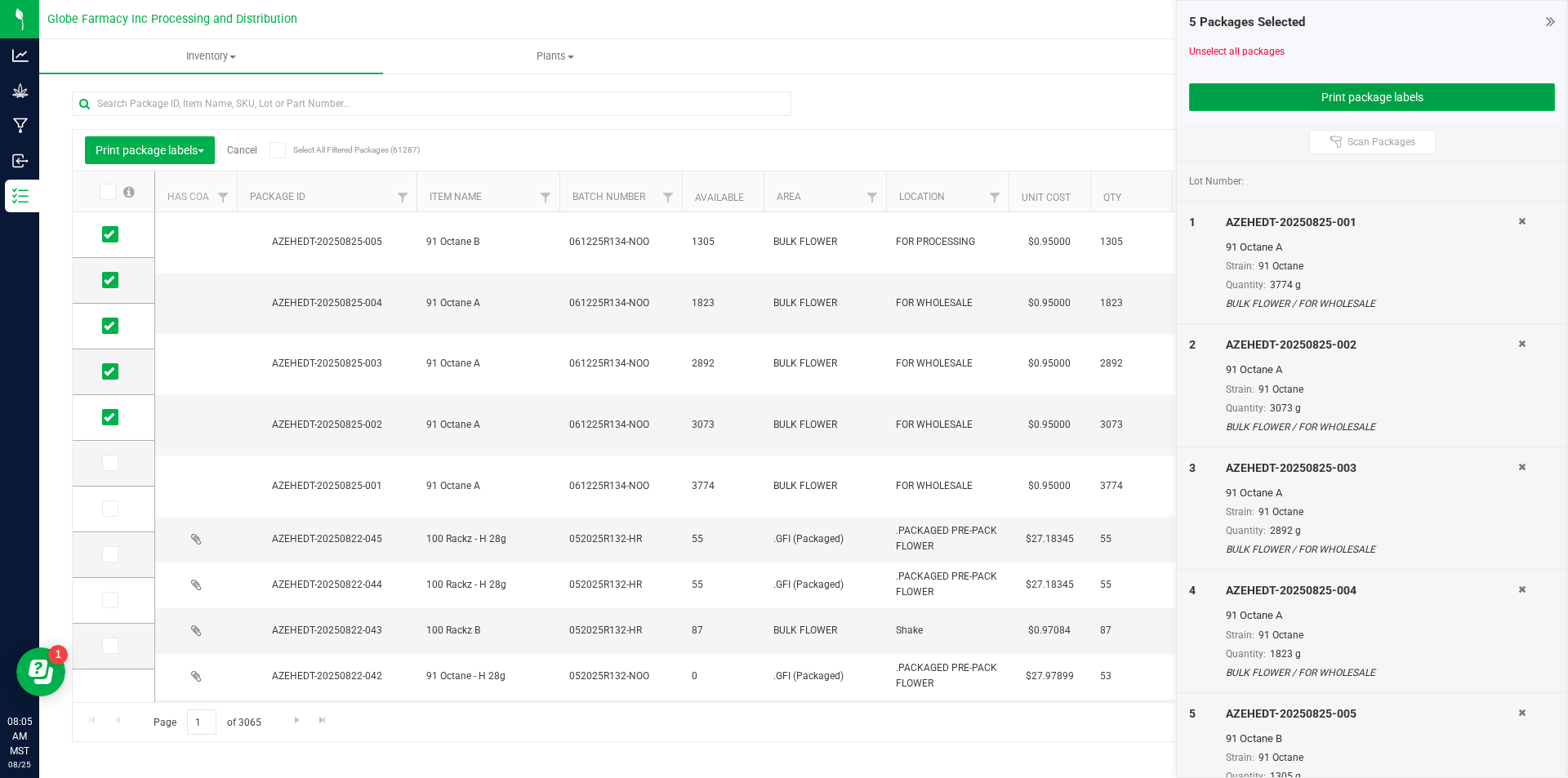
click at [1272, 86] on button "Print package labels" at bounding box center [1372, 96] width 366 height 28
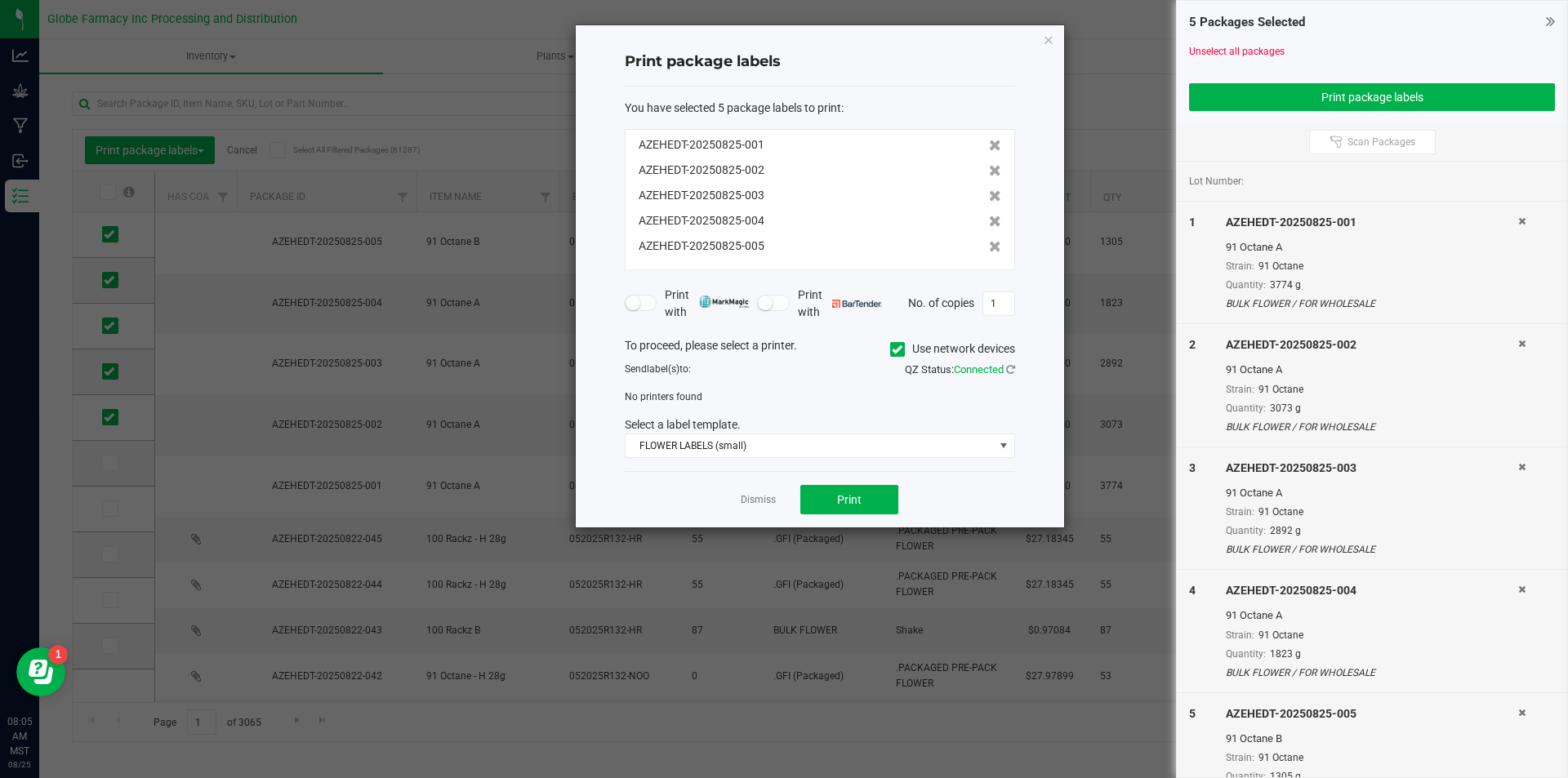
click at [895, 349] on icon at bounding box center [897, 349] width 11 height 0
click at [0, 0] on input "Use network devices" at bounding box center [0, 0] width 0 height 0
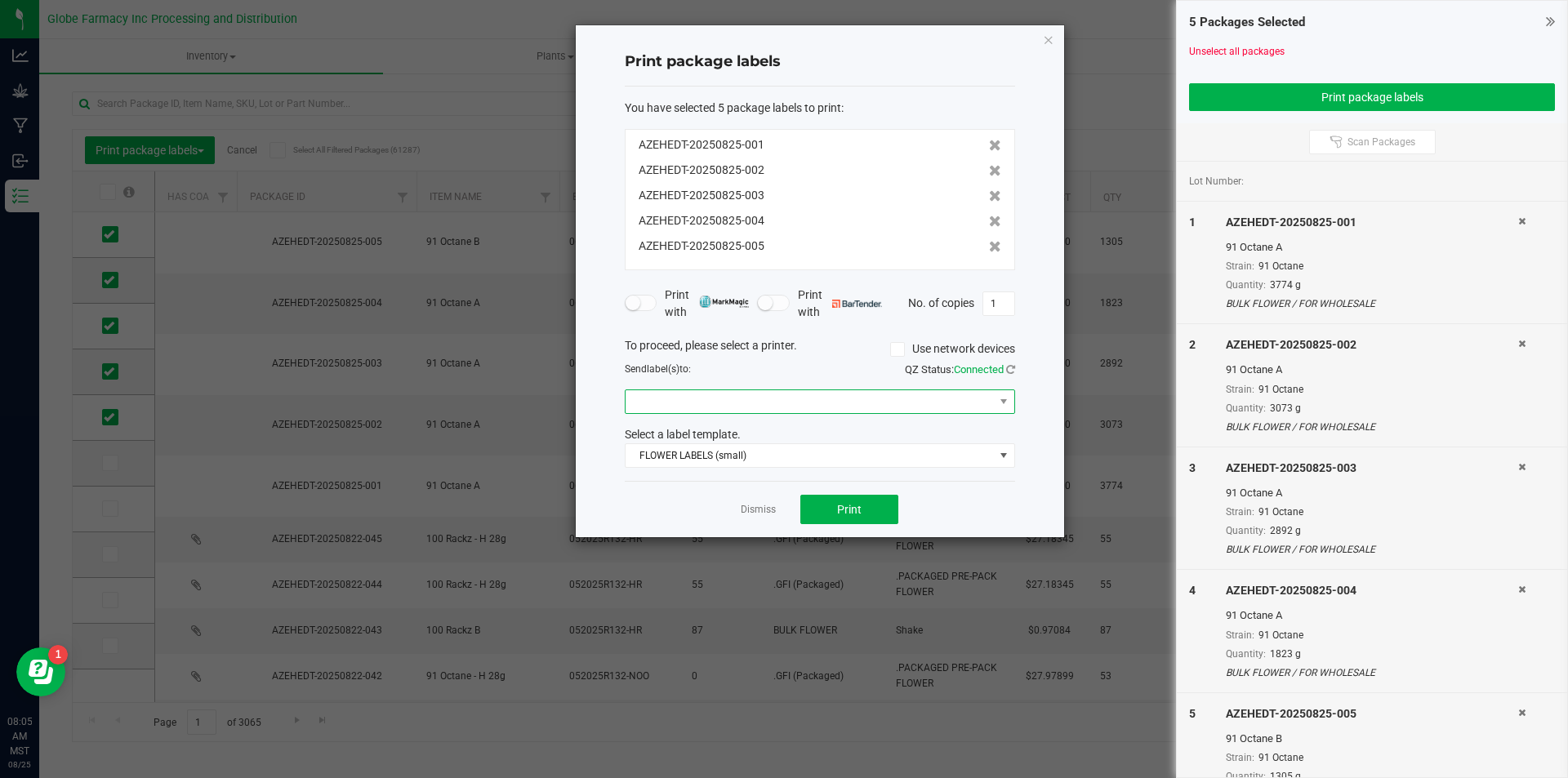
click at [995, 399] on span at bounding box center [1003, 401] width 20 height 23
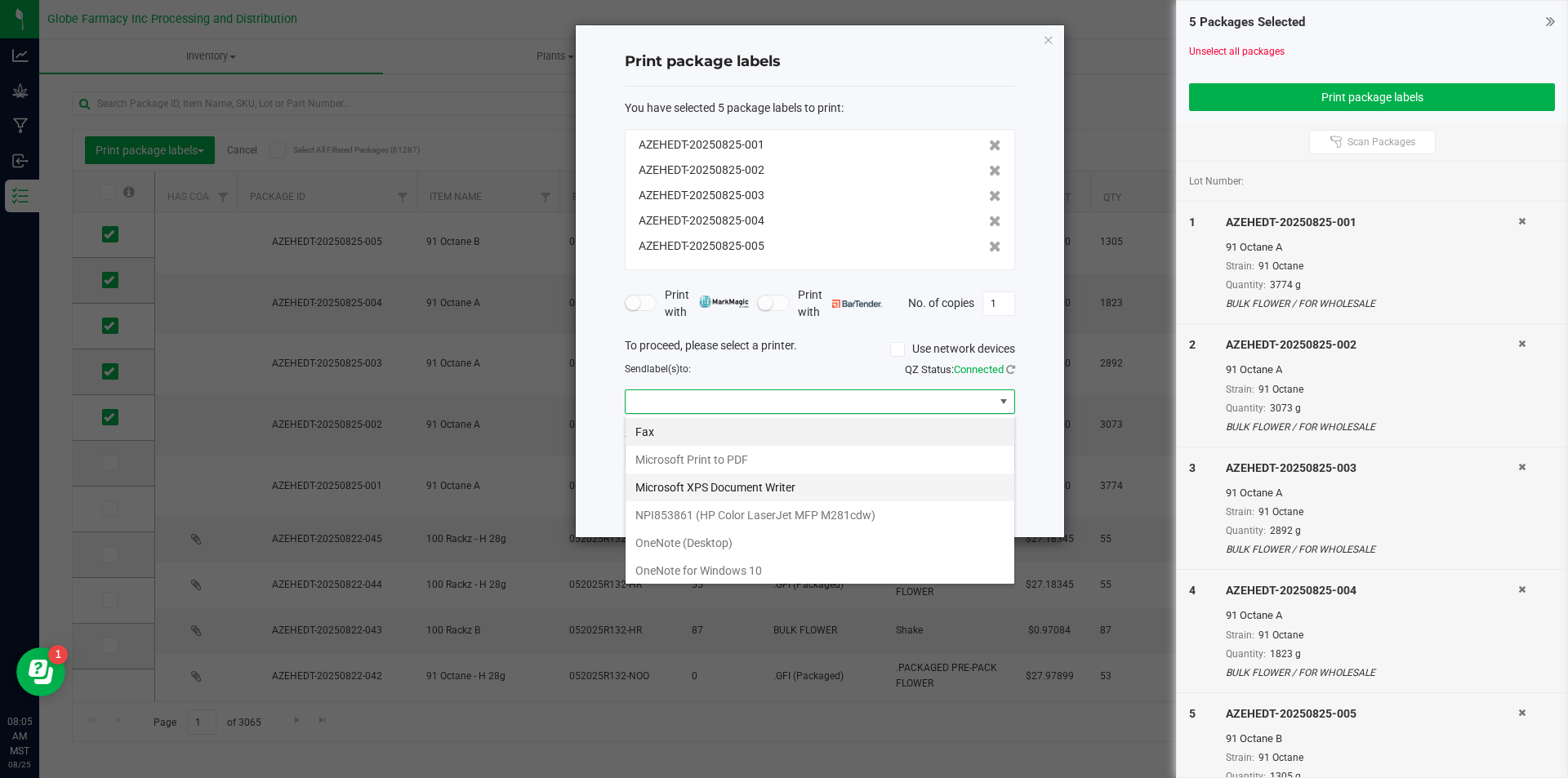
scroll to position [31, 0]
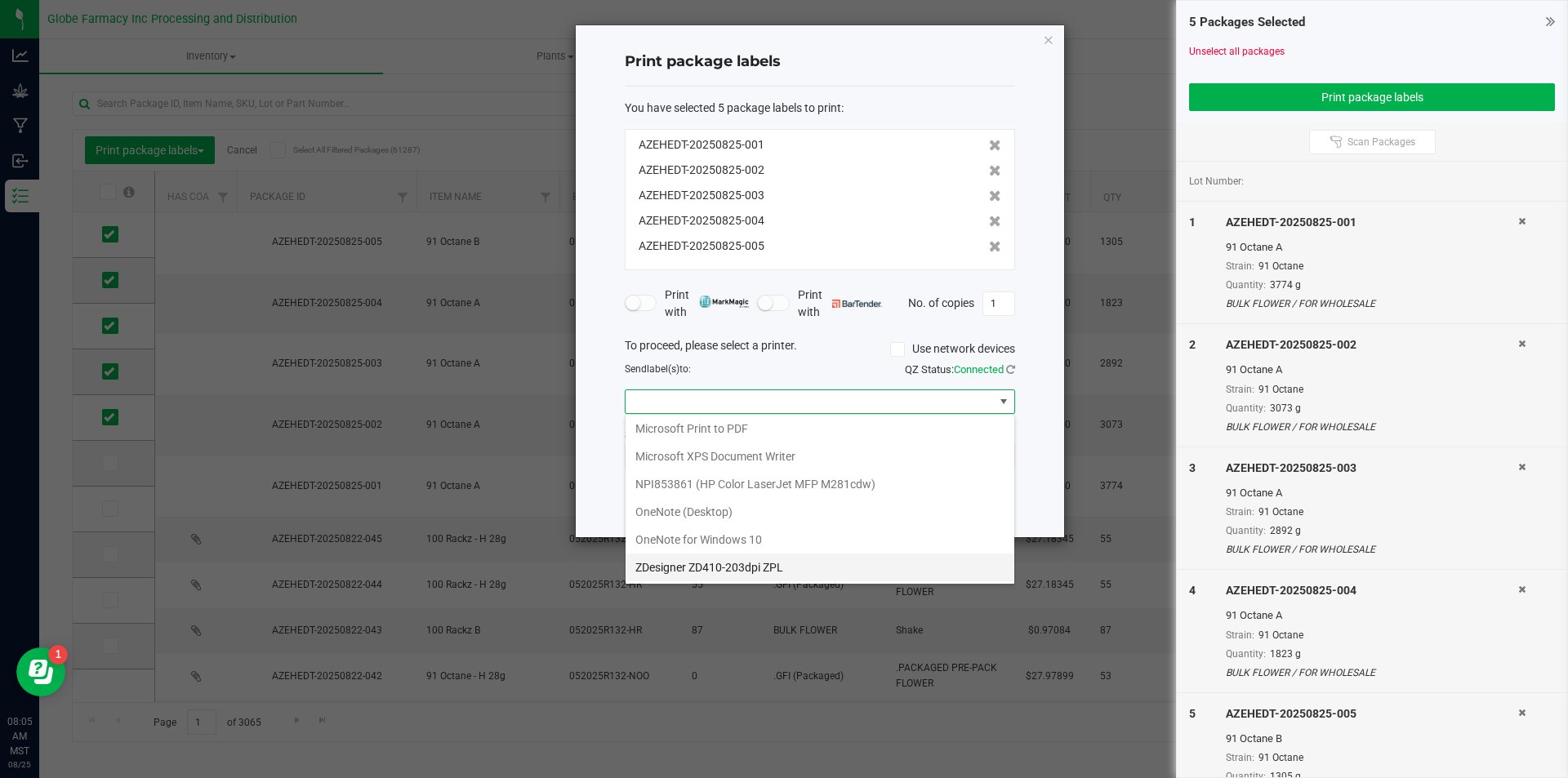
click at [782, 562] on ZPL "ZDesigner ZD410-203dpi ZPL" at bounding box center [819, 567] width 388 height 28
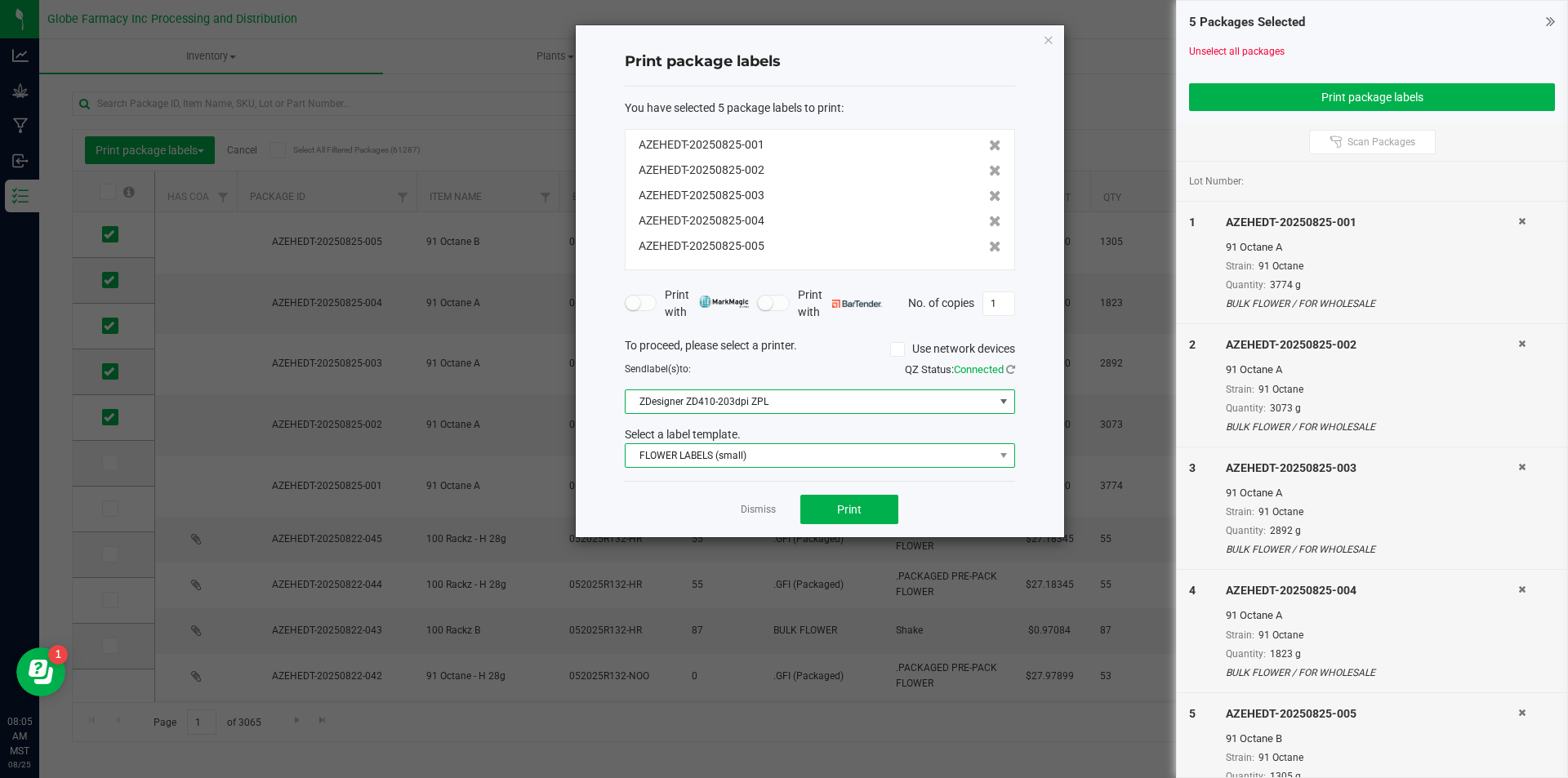
click at [842, 459] on span "FLOWER LABELS (small)" at bounding box center [809, 455] width 368 height 23
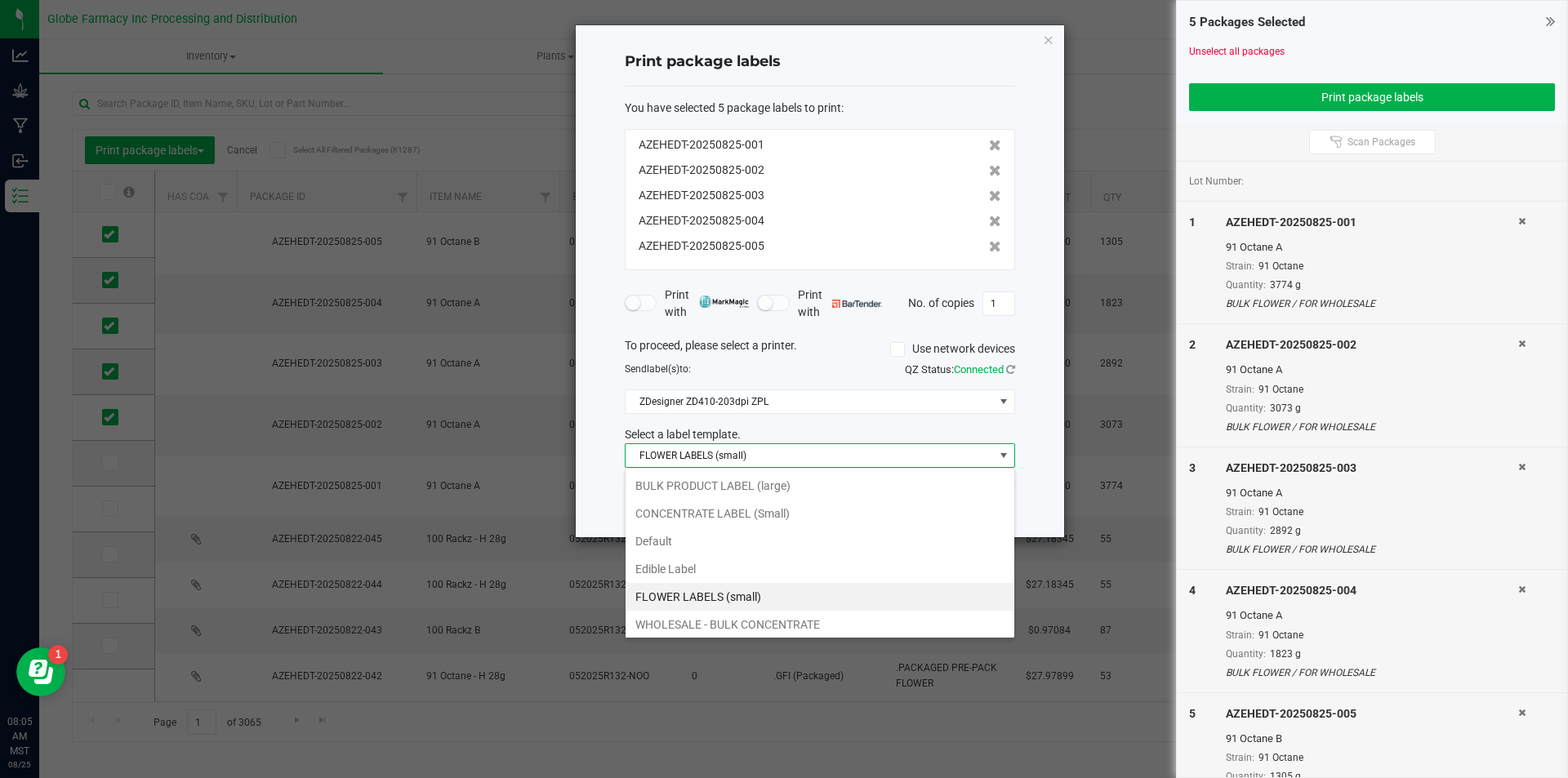
scroll to position [25, 390]
click at [791, 477] on li "BULK PRODUCT LABEL (large)" at bounding box center [819, 485] width 388 height 28
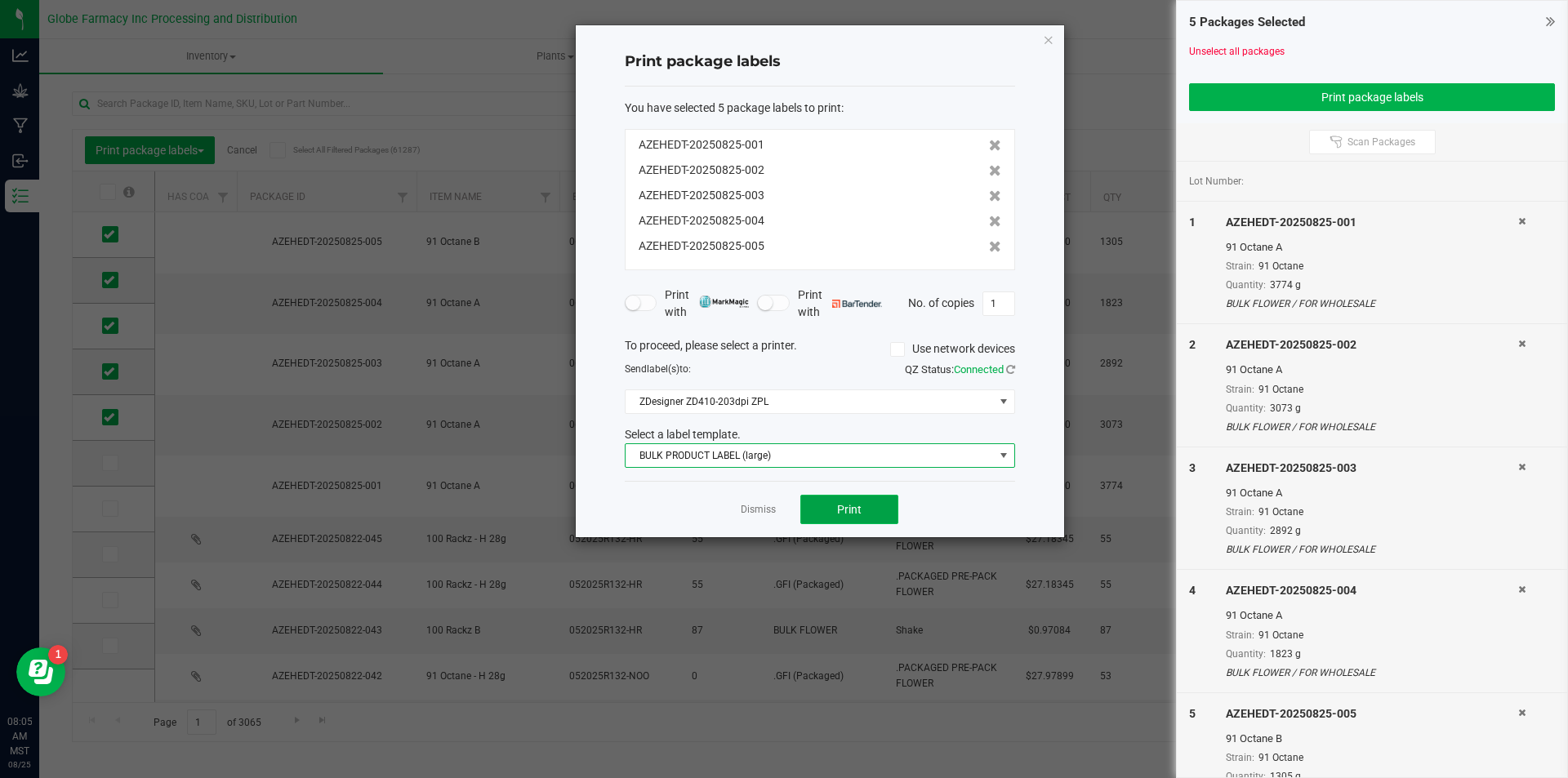
click at [861, 512] on button "Print" at bounding box center [850, 509] width 98 height 30
